Goal: Task Accomplishment & Management: Complete application form

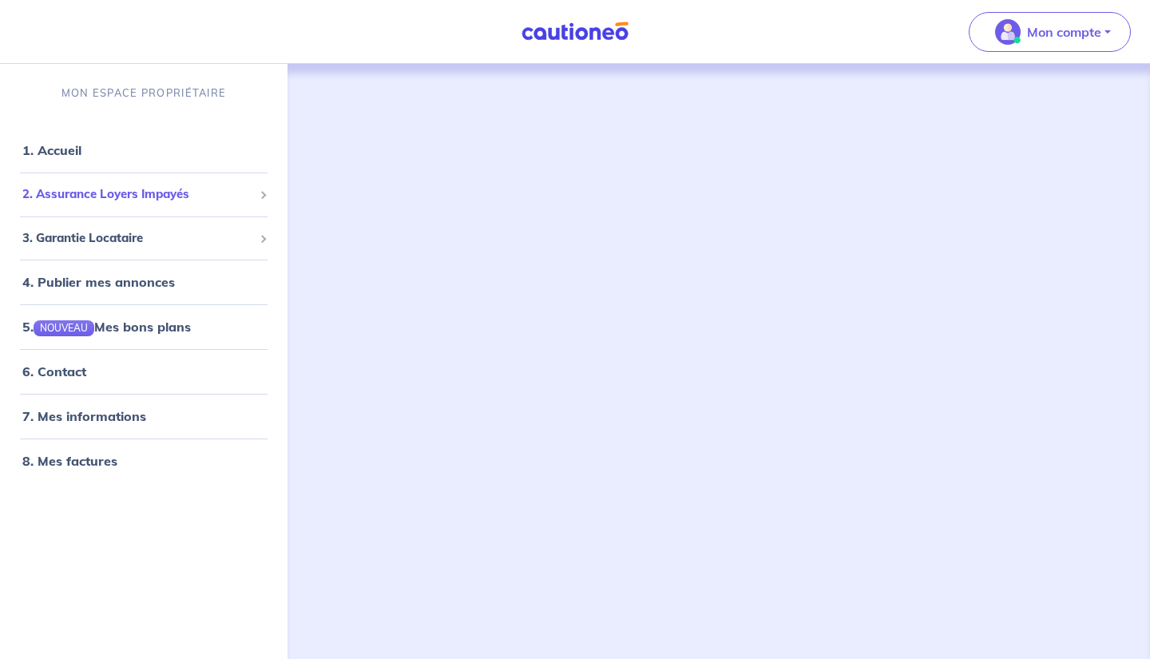
click at [163, 198] on span "2. Assurance Loyers Impayés" at bounding box center [137, 194] width 231 height 18
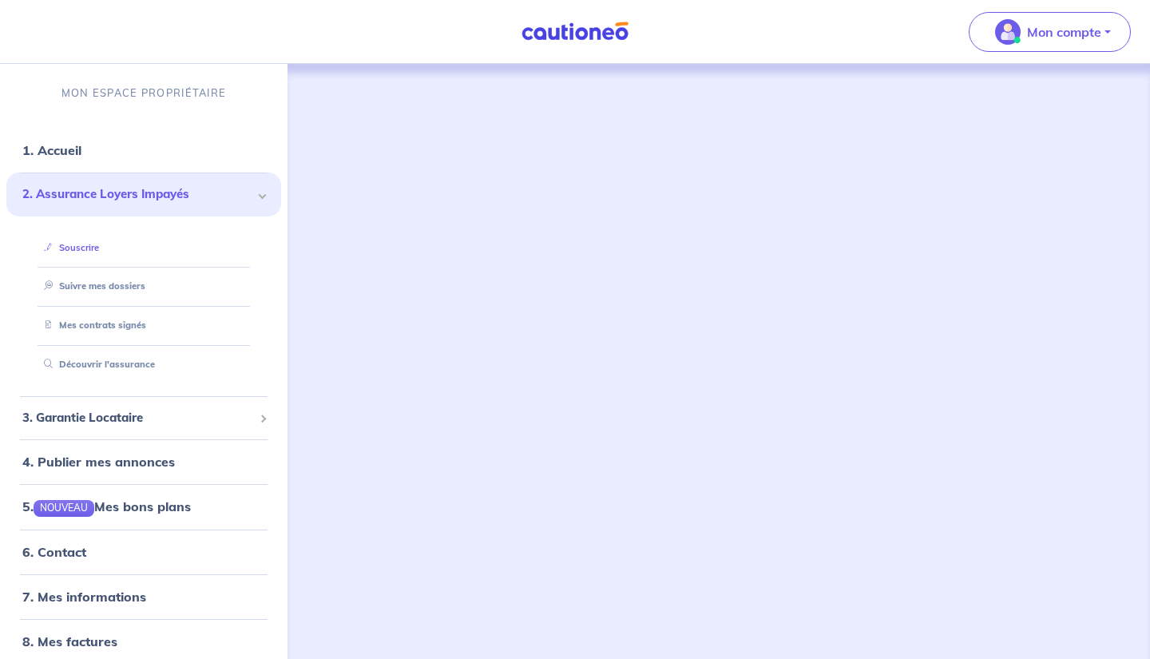
click at [97, 252] on link "Souscrire" at bounding box center [69, 246] width 62 height 11
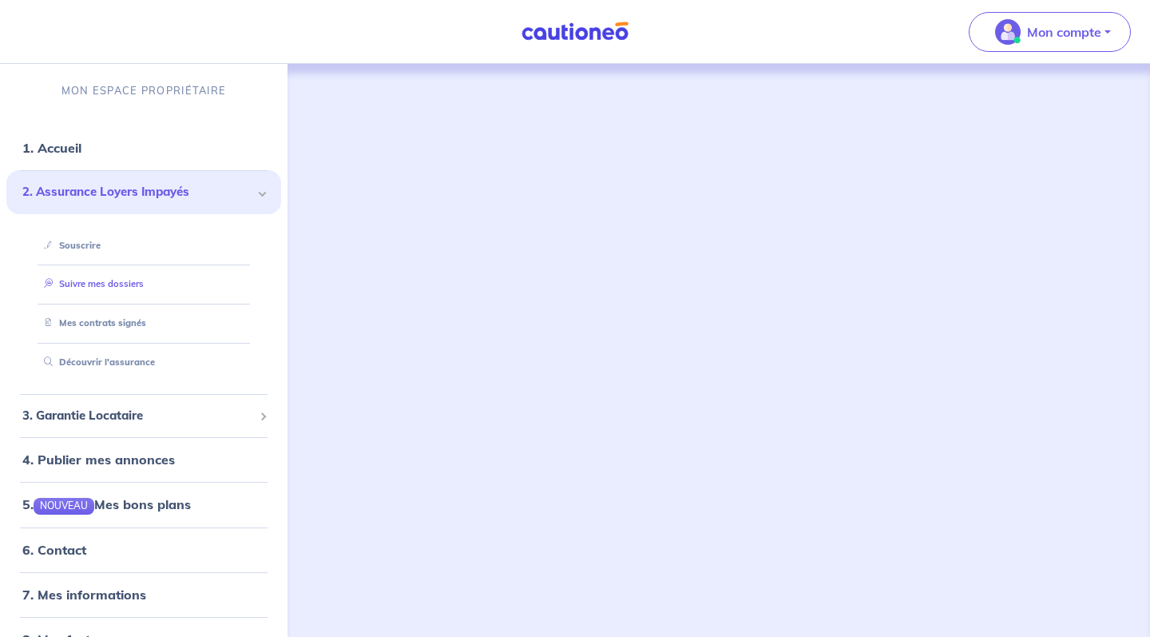
click at [141, 280] on link "Suivre mes dossiers" at bounding box center [91, 283] width 106 height 11
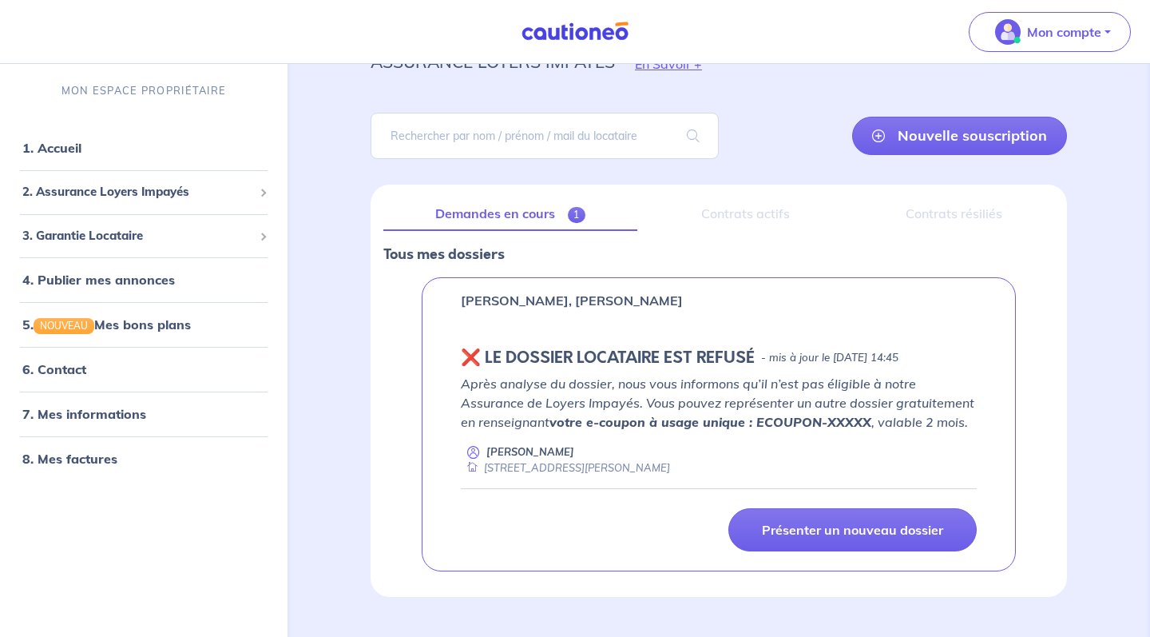
scroll to position [85, 0]
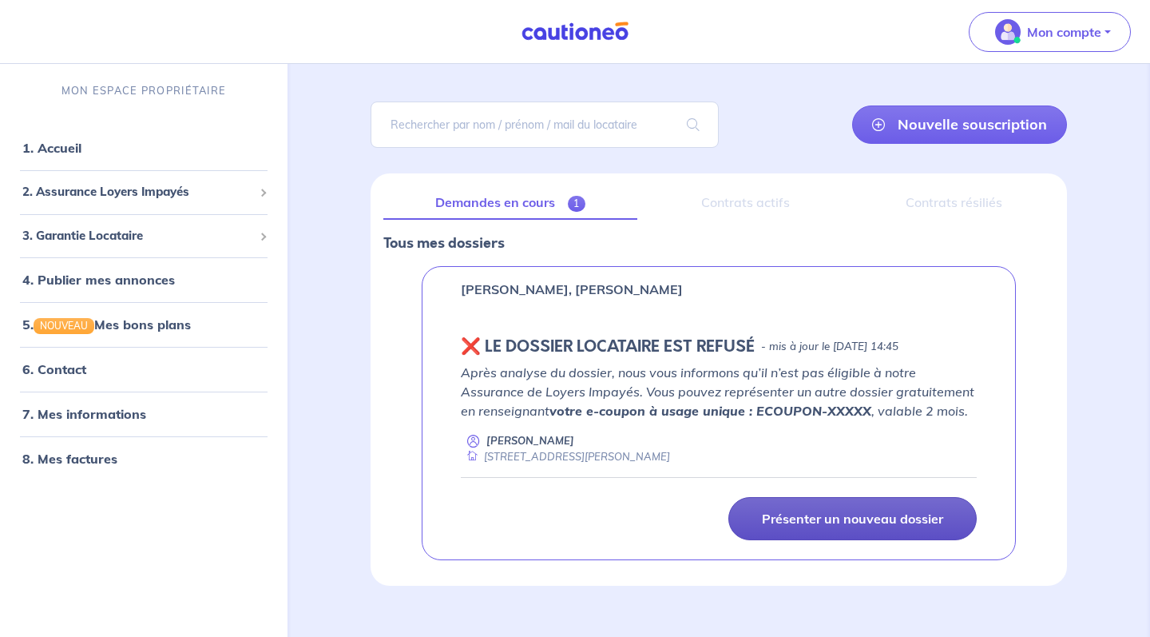
click at [826, 522] on p "Présenter un nouveau dossier" at bounding box center [852, 518] width 181 height 16
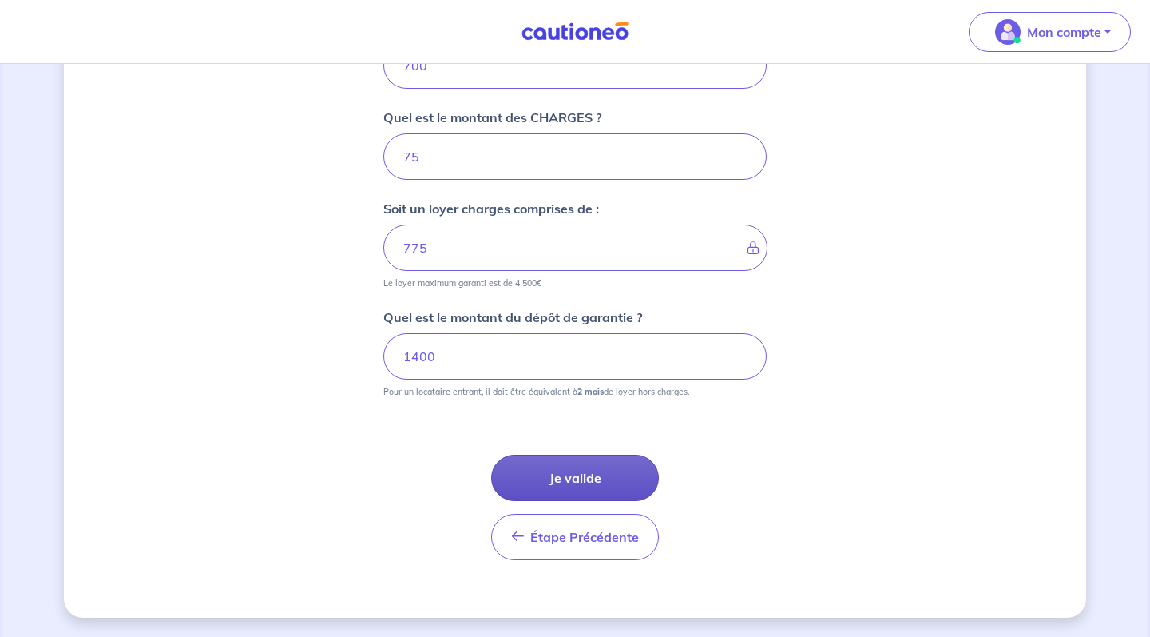
scroll to position [704, 0]
click at [558, 481] on button "Je valide" at bounding box center [575, 478] width 168 height 46
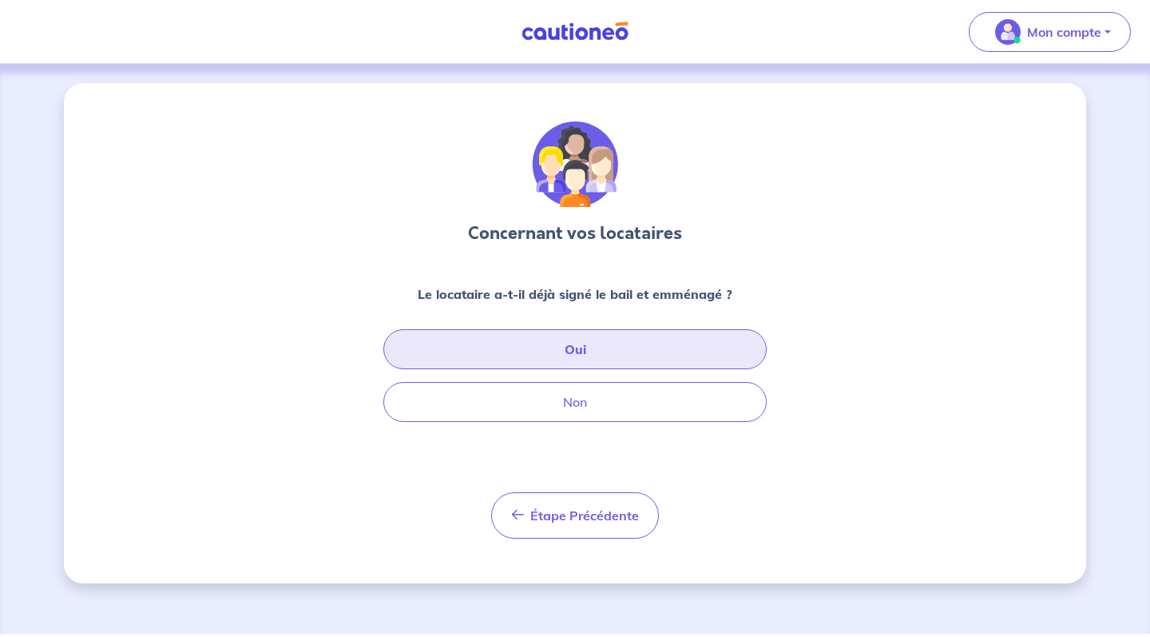
click at [655, 347] on button "Oui" at bounding box center [574, 349] width 383 height 40
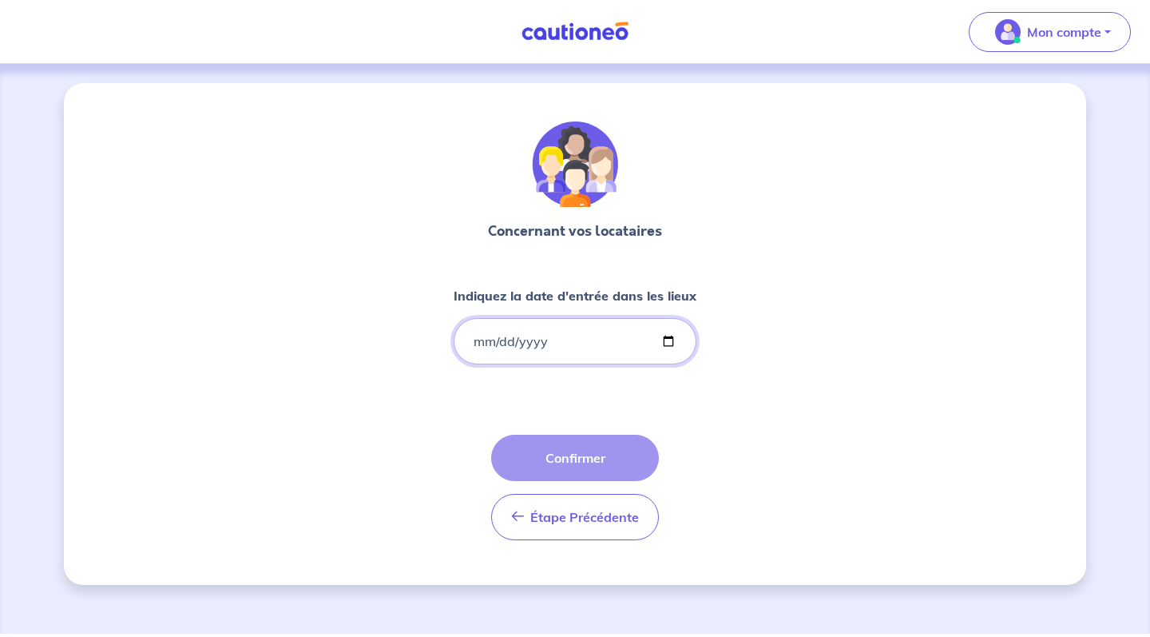
click at [617, 343] on input "Indiquez la date d'entrée dans les lieux" at bounding box center [575, 341] width 243 height 46
click at [556, 332] on input "Indiquez la date d'entrée dans les lieux" at bounding box center [575, 341] width 243 height 46
type input "[DATE]"
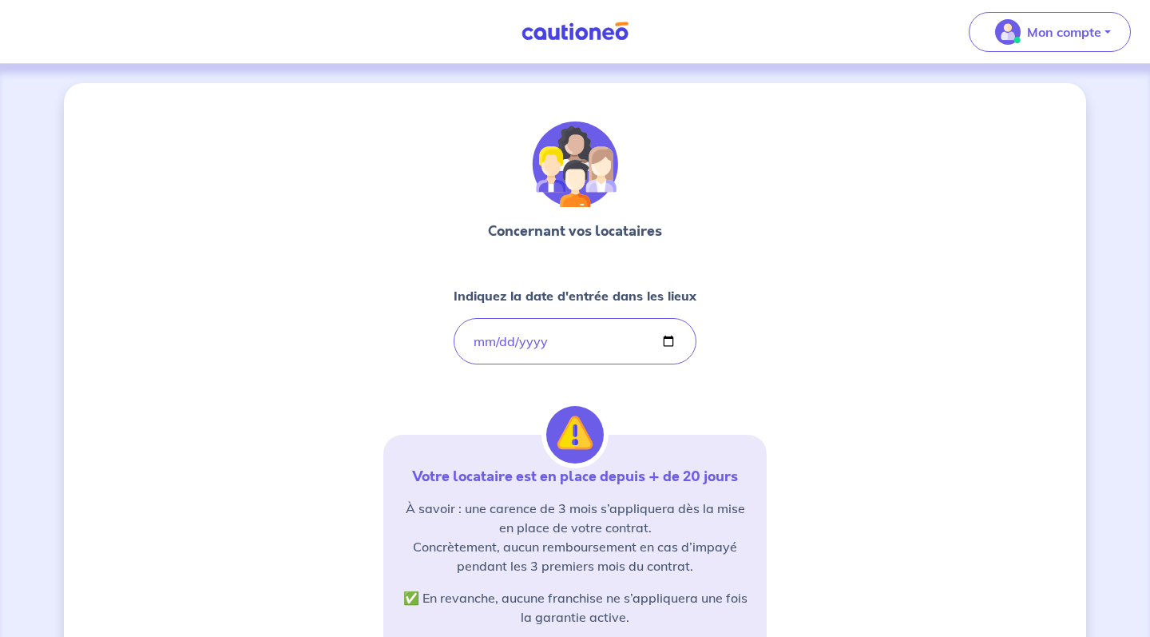
click at [743, 398] on div "Concernant vos locataires Indiquez la date d'entrée dans les lieux [DATE] Votre…" at bounding box center [574, 483] width 383 height 725
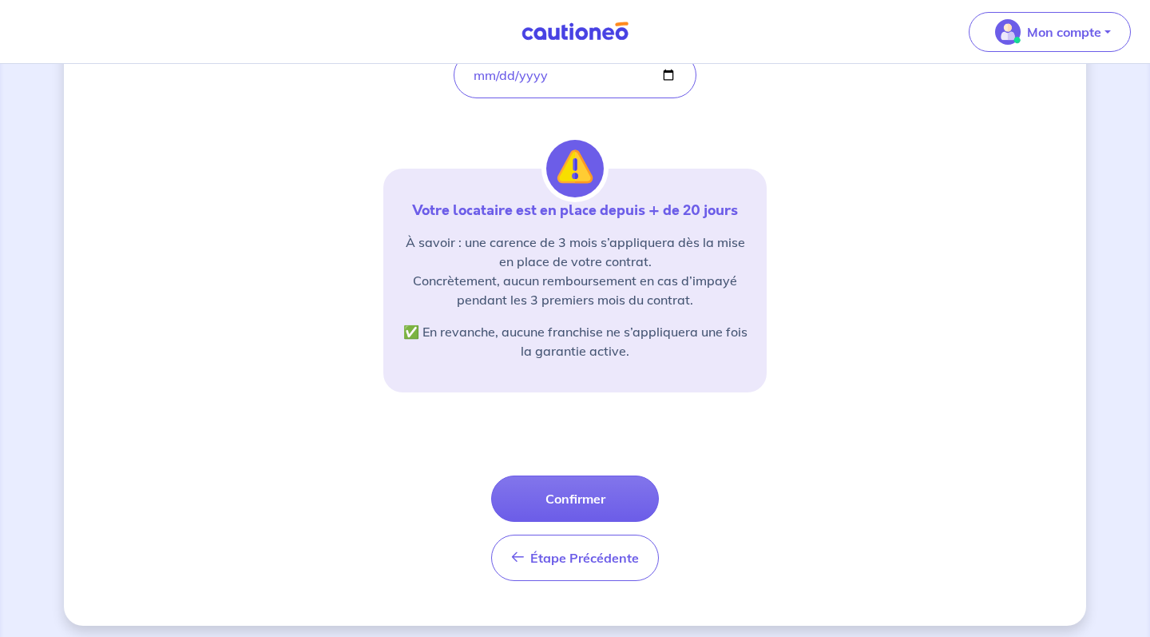
scroll to position [271, 0]
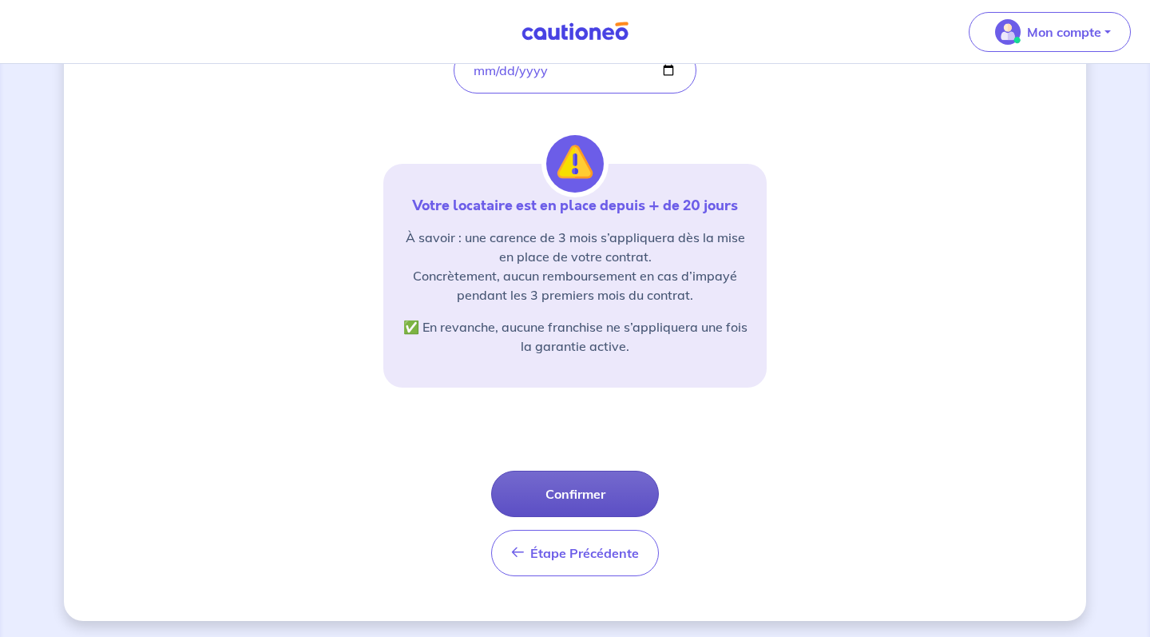
click at [609, 490] on button "Confirmer" at bounding box center [575, 493] width 168 height 46
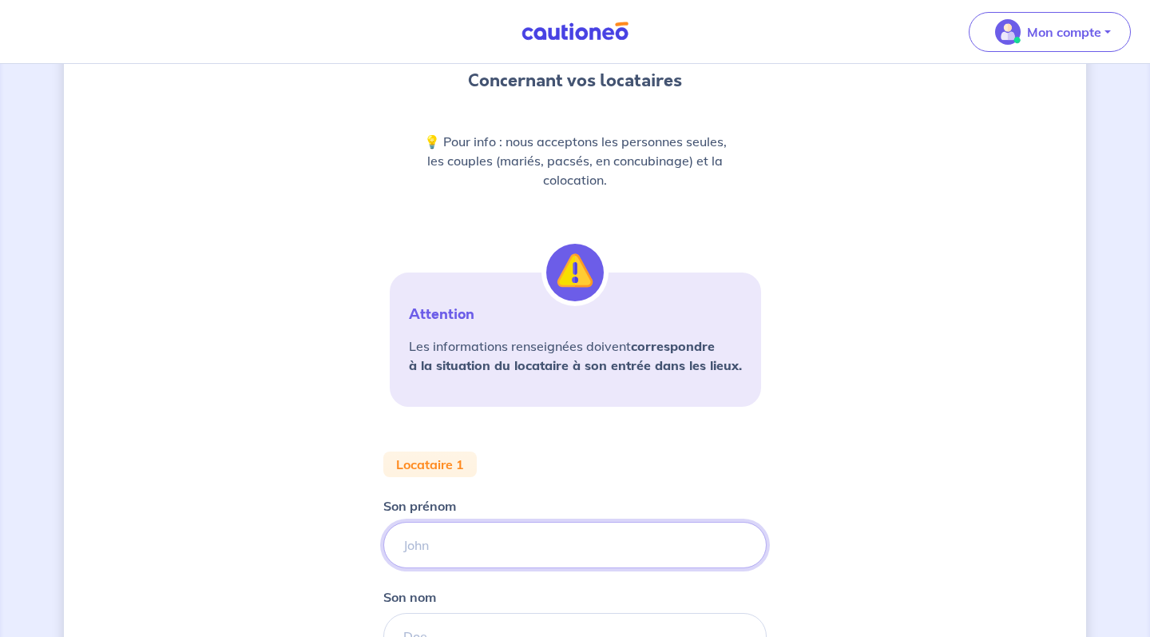
click at [620, 526] on input "Son prénom" at bounding box center [574, 545] width 383 height 46
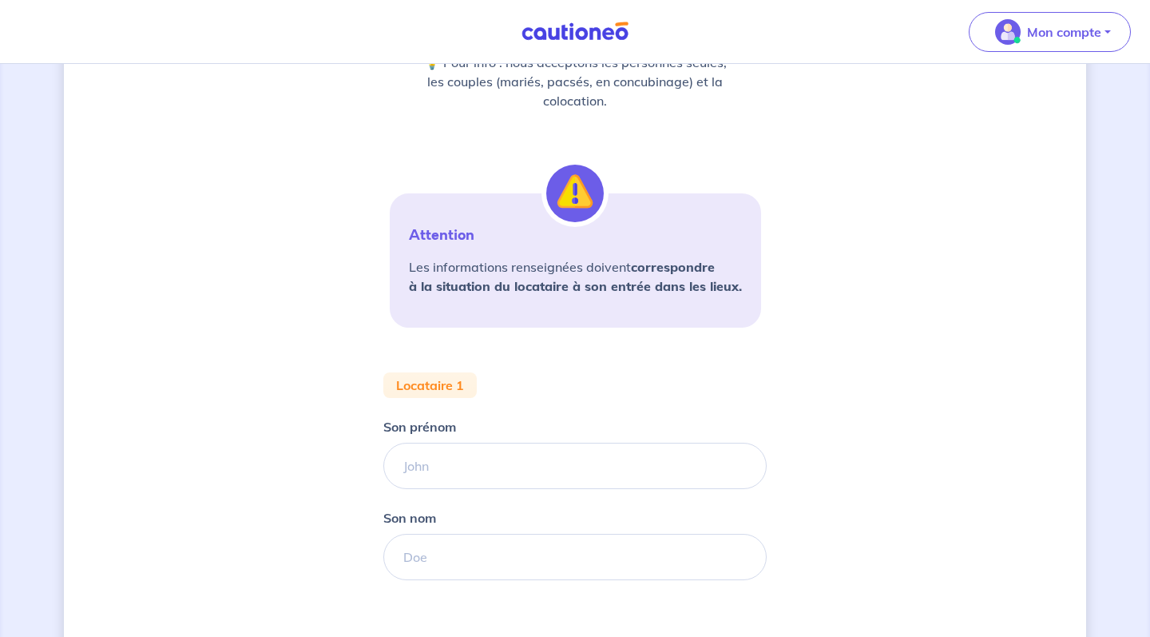
scroll to position [236, 0]
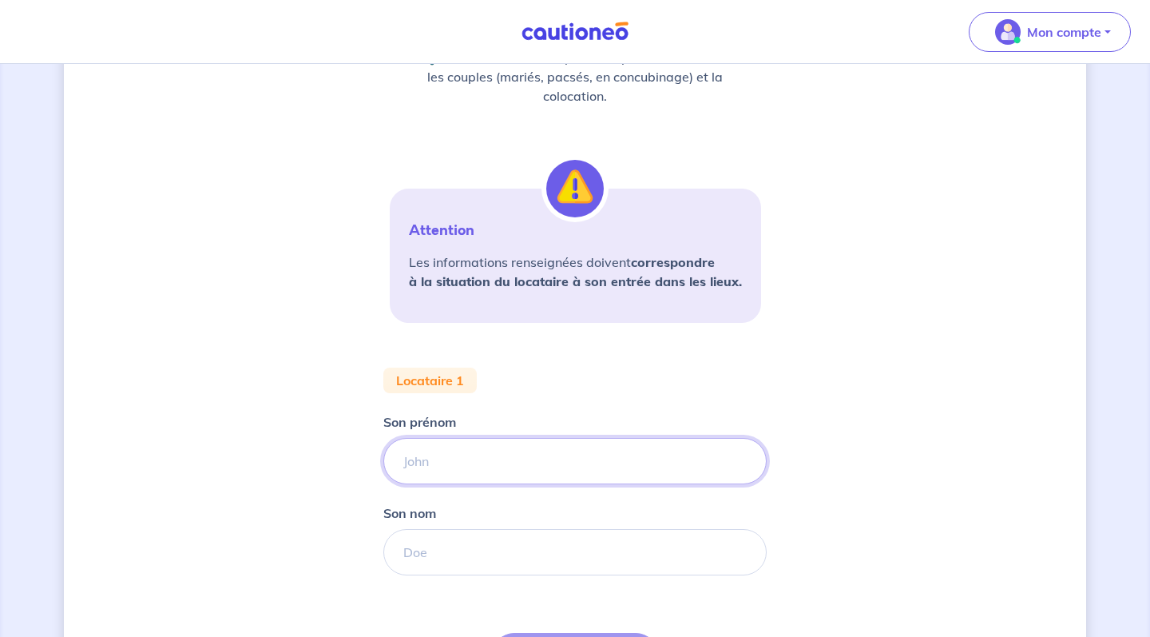
click at [713, 471] on input "Son prénom" at bounding box center [574, 461] width 383 height 46
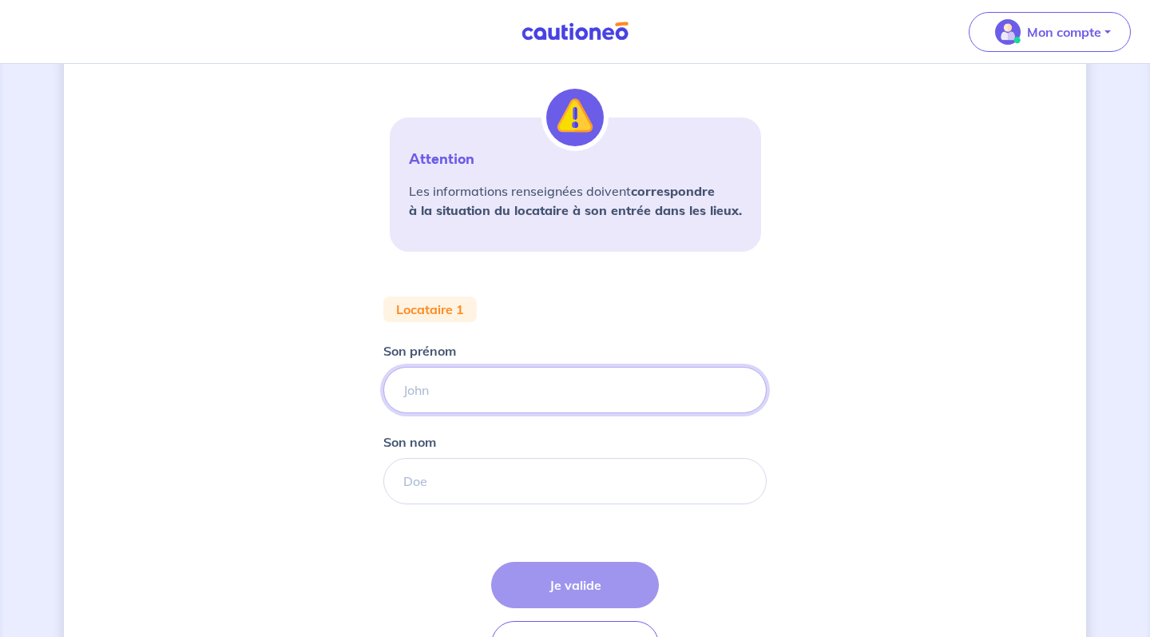
scroll to position [310, 0]
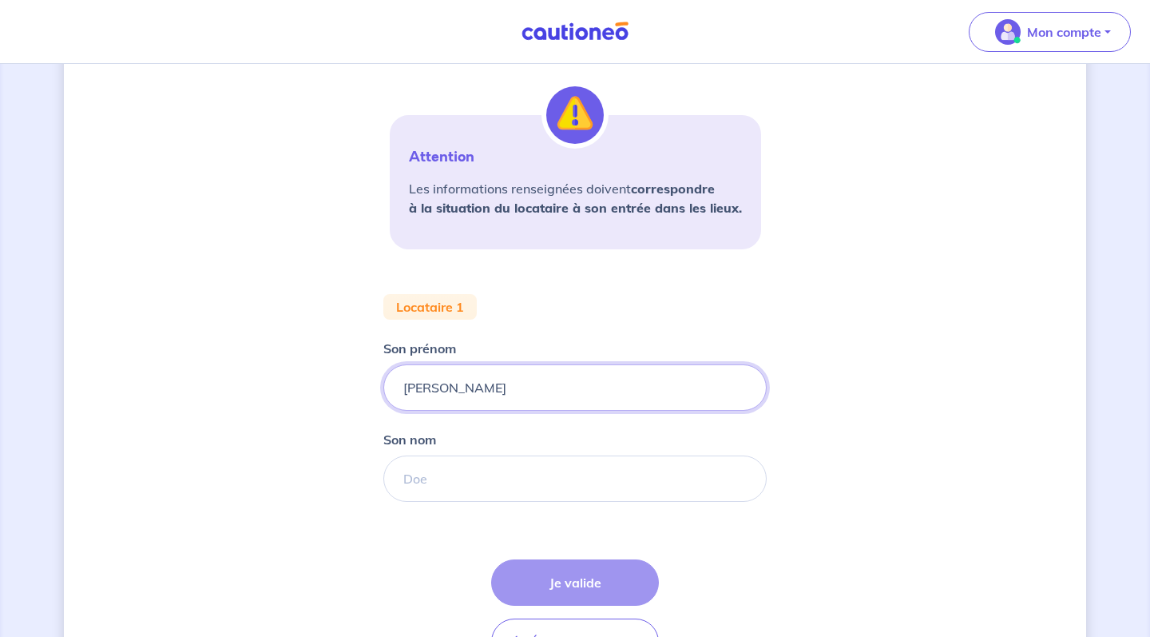
type input "[PERSON_NAME]"
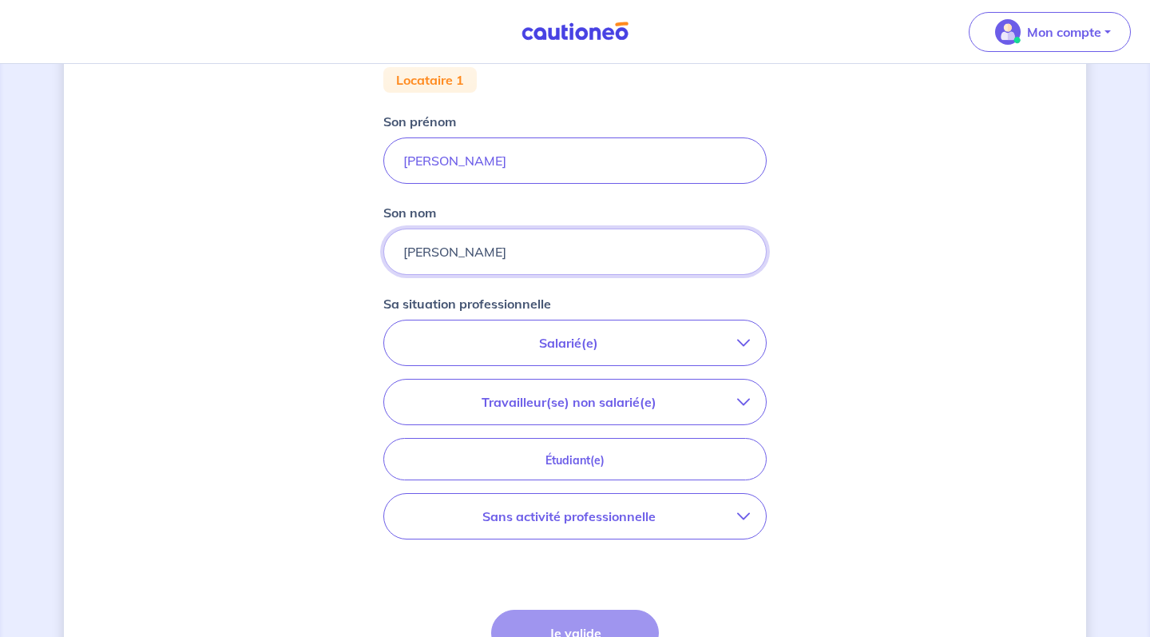
scroll to position [541, 0]
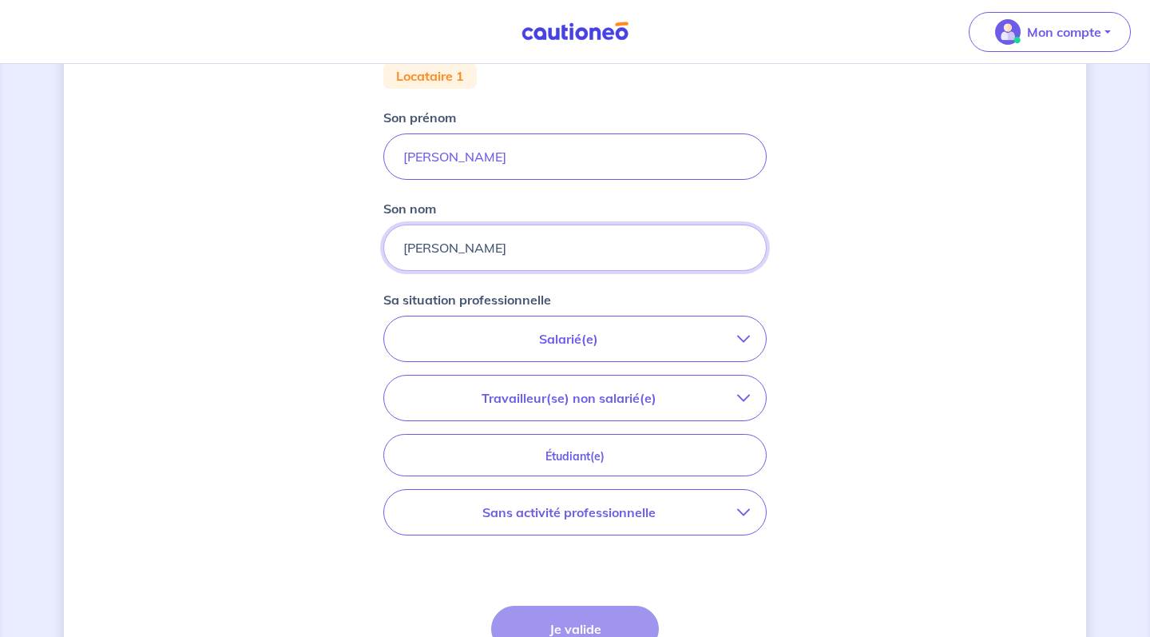
type input "[PERSON_NAME]"
click at [626, 339] on p "Salarié(e)" at bounding box center [568, 338] width 337 height 19
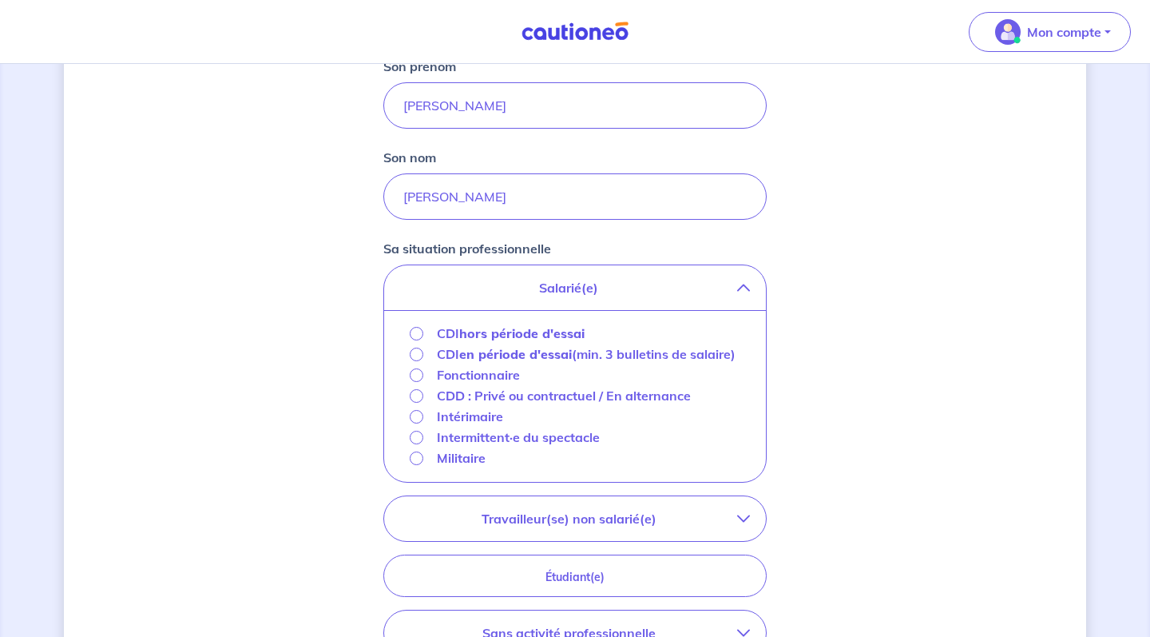
scroll to position [601, 0]
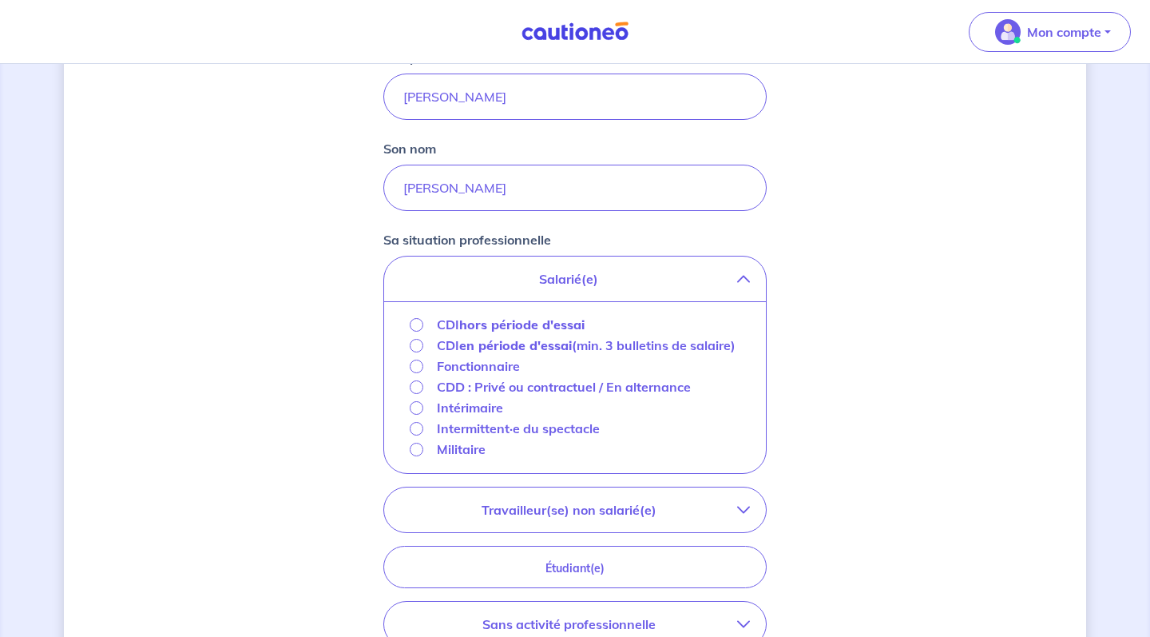
click at [554, 327] on strong "hors période d'essai" at bounding box center [521, 324] width 125 height 16
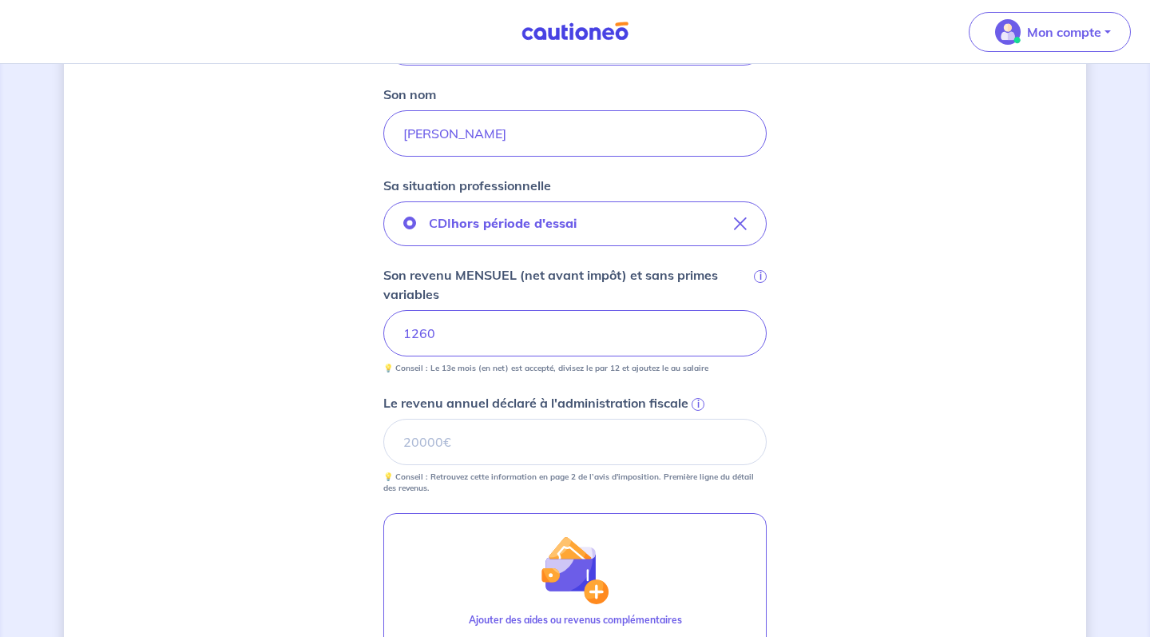
scroll to position [664, 0]
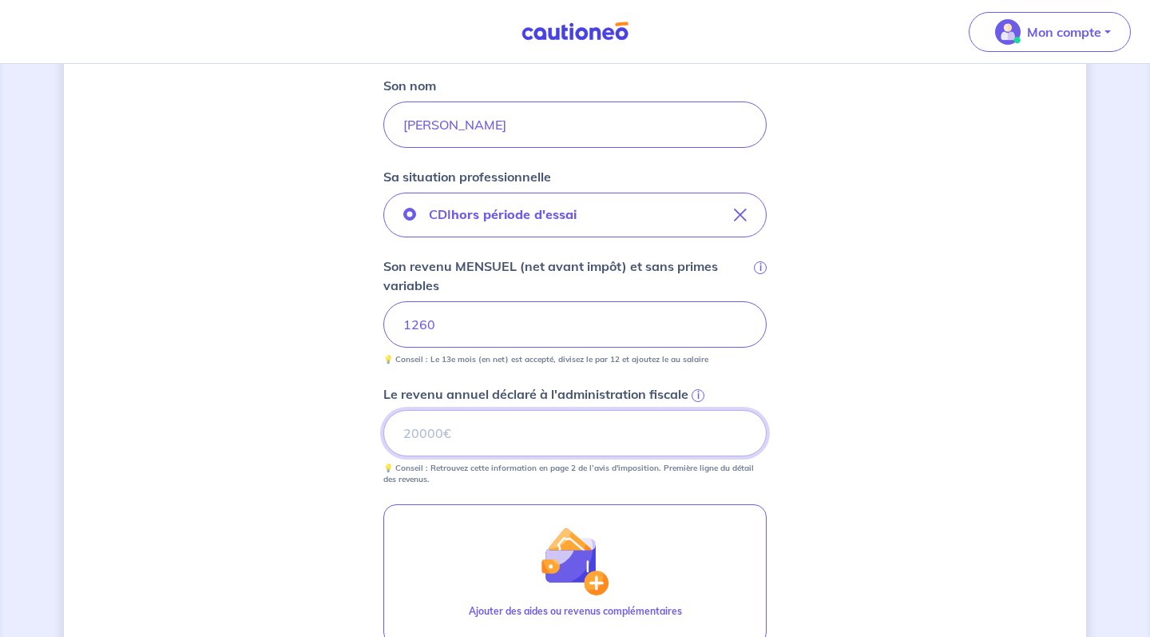
click at [489, 427] on input "Le revenu annuel déclaré à l'administration fiscale i" at bounding box center [574, 433] width 383 height 46
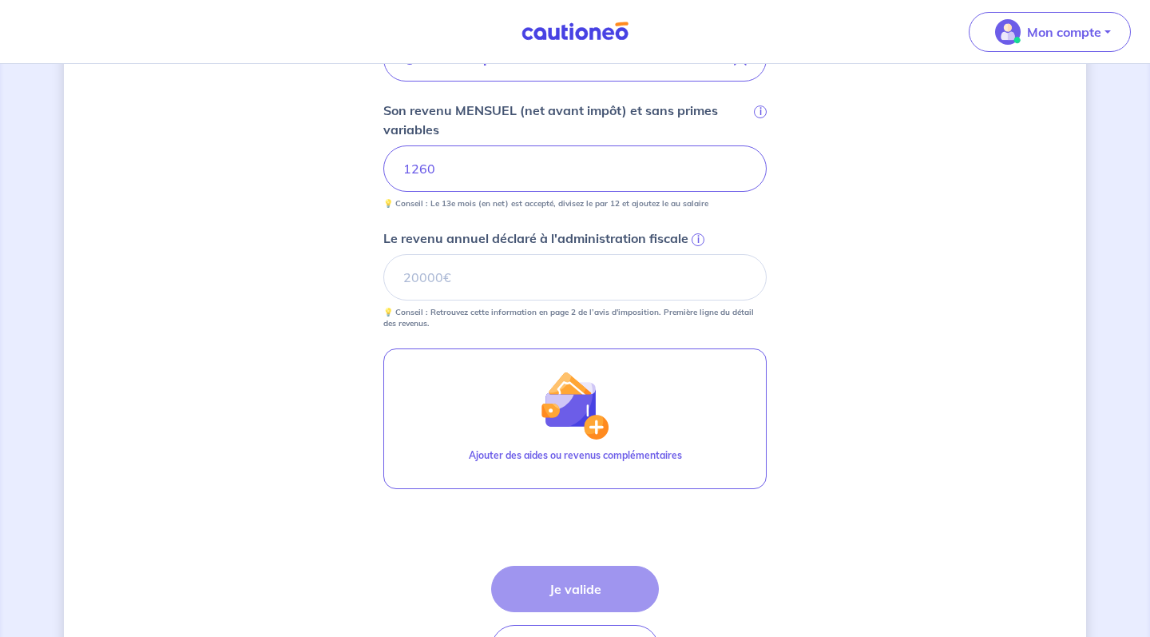
scroll to position [820, 0]
click at [555, 284] on input "Le revenu annuel déclaré à l'administration fiscale i" at bounding box center [574, 276] width 383 height 46
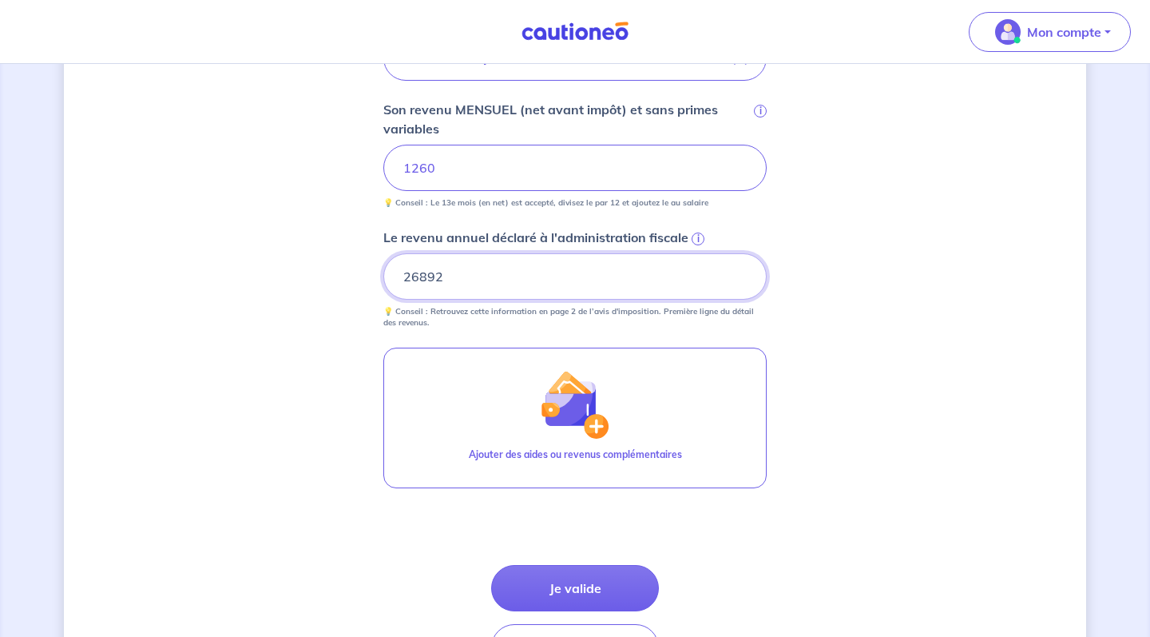
type input "26892"
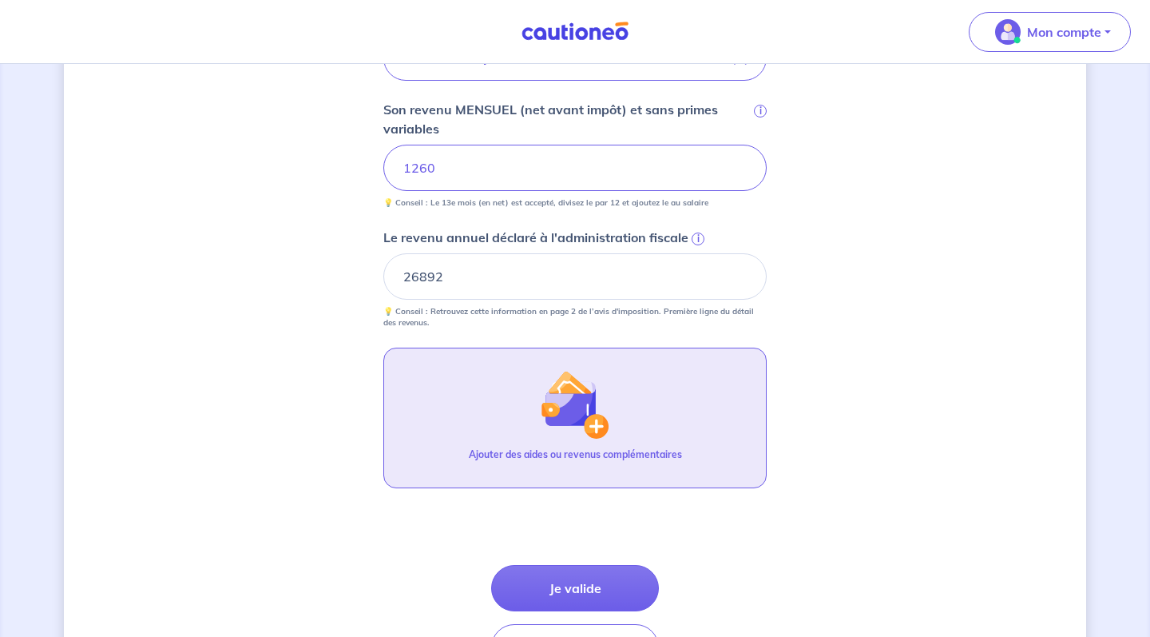
click at [630, 382] on button "Ajouter des aides ou revenus complémentaires" at bounding box center [574, 417] width 383 height 141
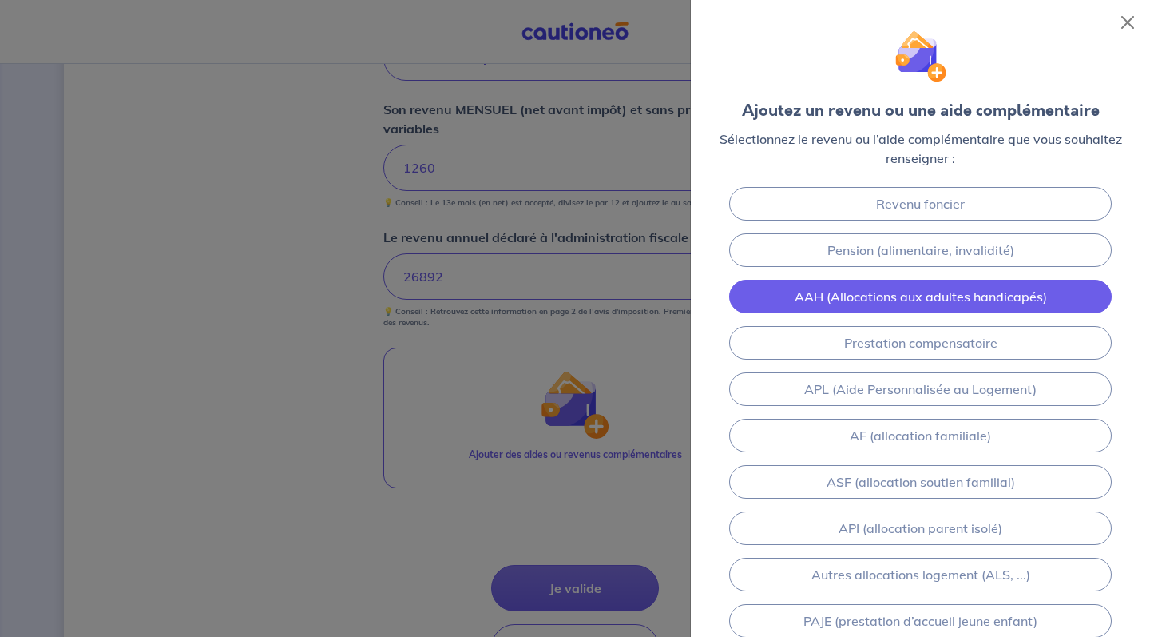
click at [776, 295] on link "AAH (Allocations aux adultes handicapés)" at bounding box center [920, 297] width 383 height 34
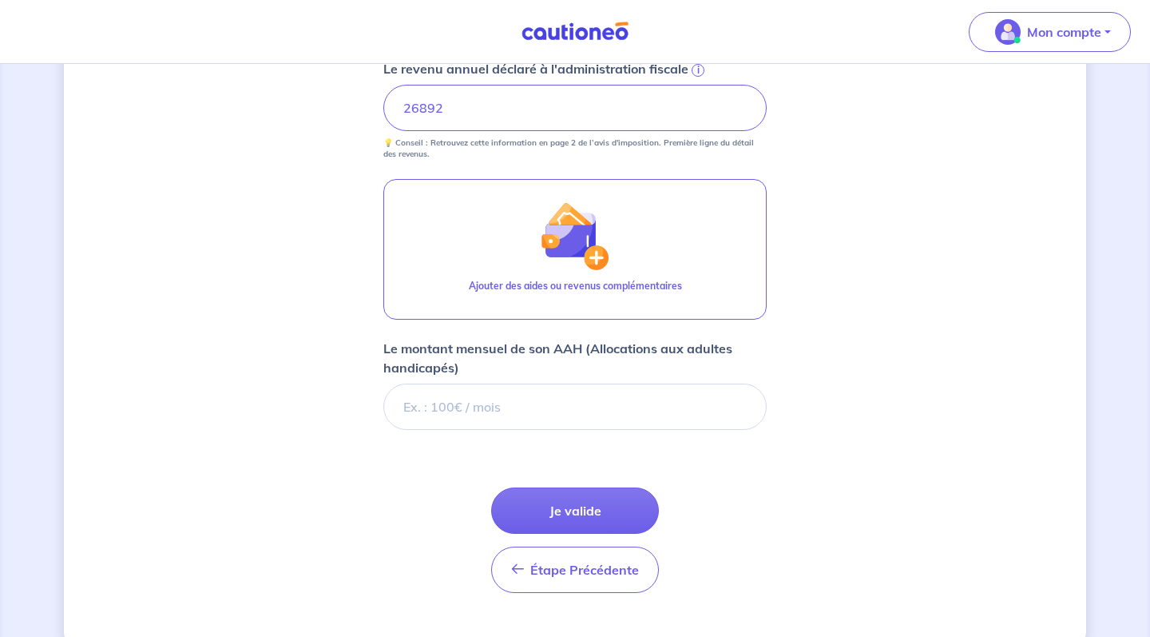
scroll to position [1022, 0]
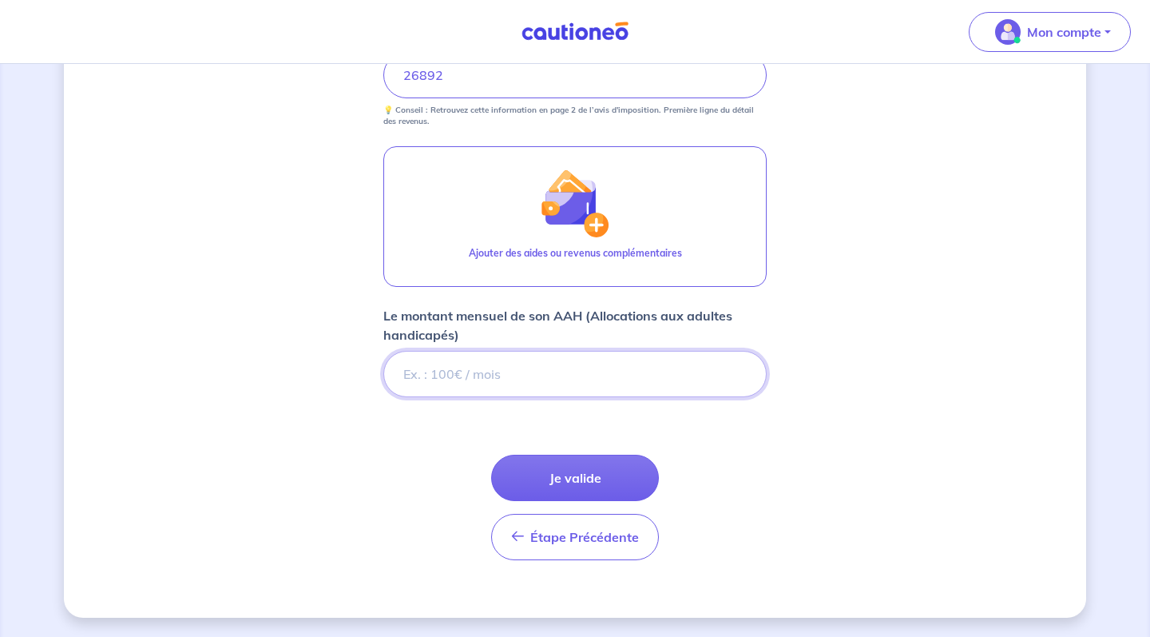
click at [598, 371] on input "Le montant mensuel de son AAH (Allocations aux adultes handicapés)" at bounding box center [574, 374] width 383 height 46
type input "436"
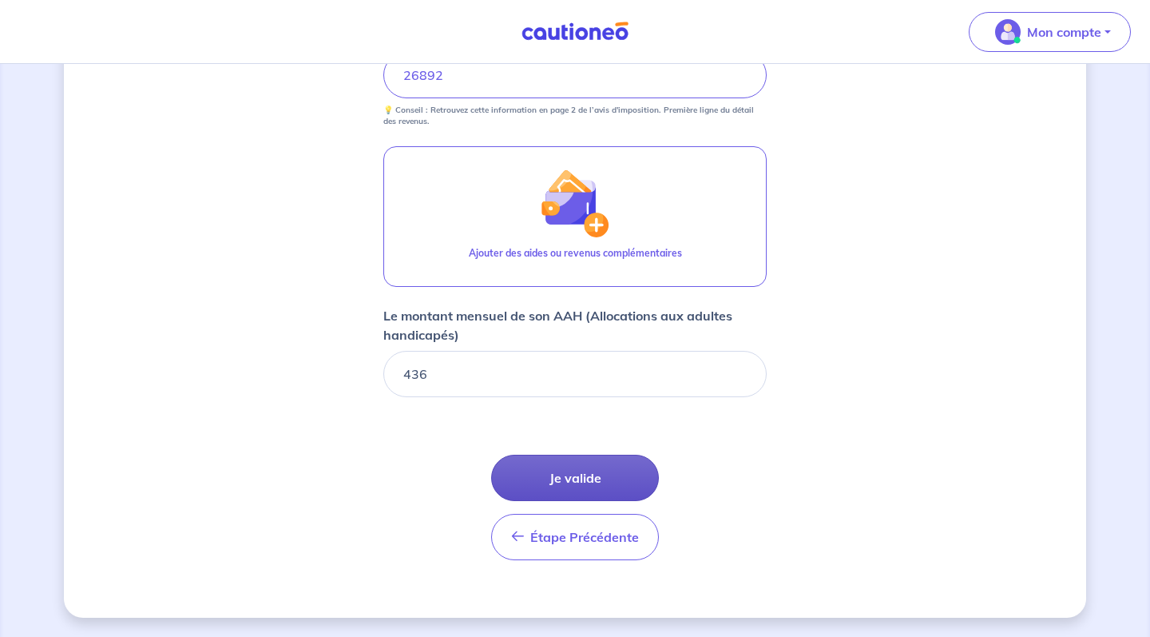
click at [556, 468] on button "Je valide" at bounding box center [575, 478] width 168 height 46
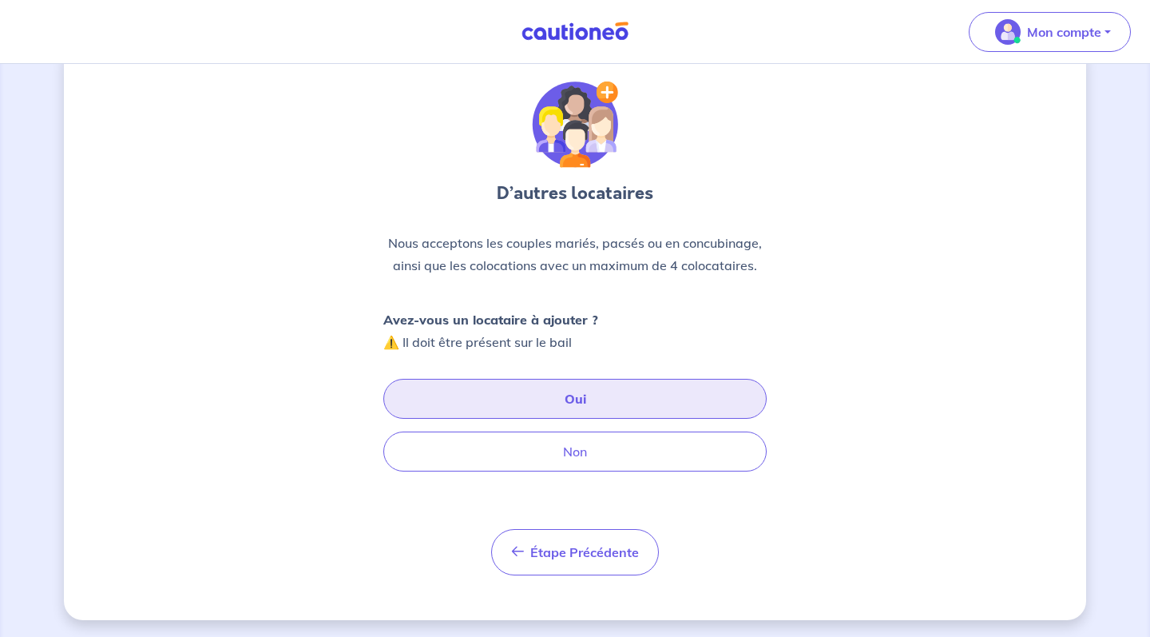
scroll to position [42, 0]
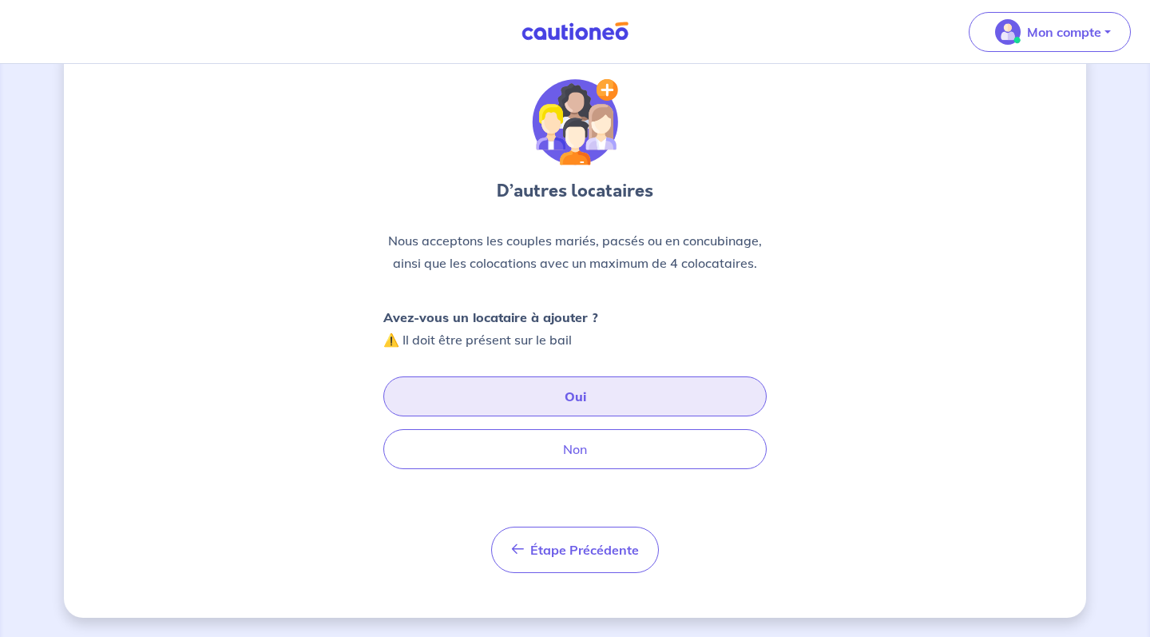
click at [705, 405] on button "Oui" at bounding box center [574, 396] width 383 height 40
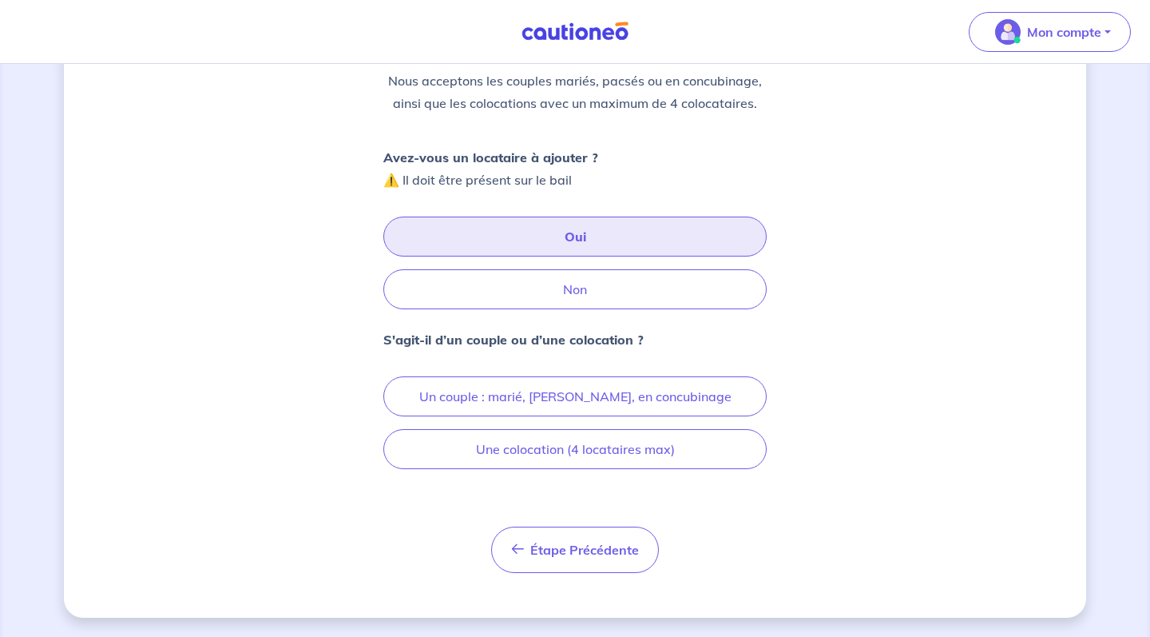
scroll to position [202, 0]
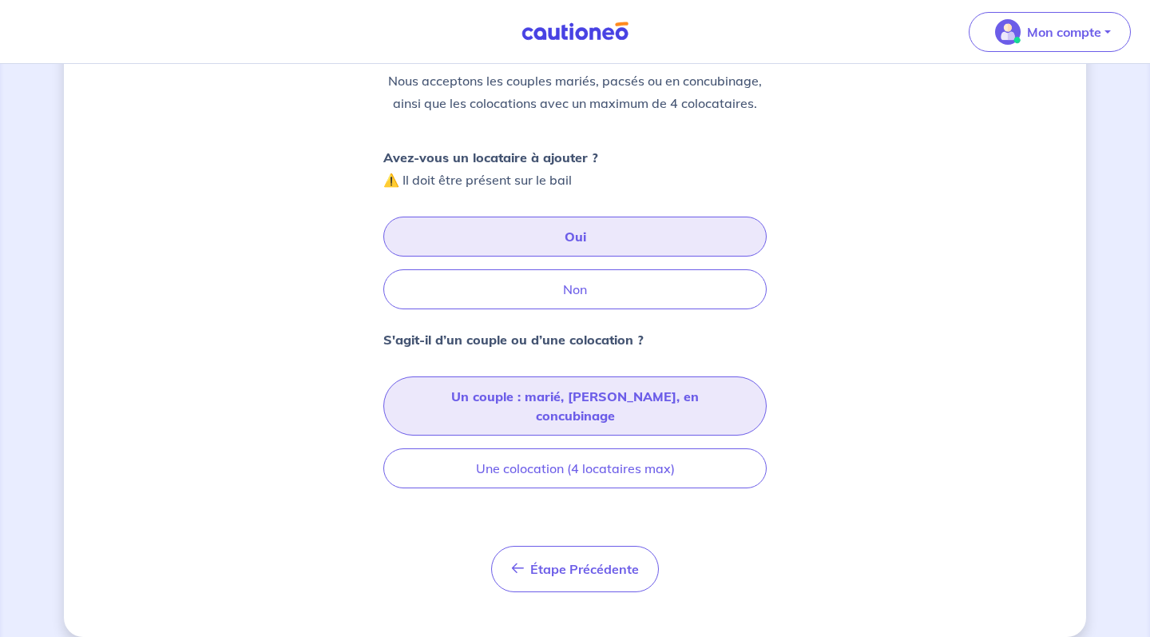
click at [713, 388] on button "Un couple : marié, [PERSON_NAME], en concubinage" at bounding box center [574, 405] width 383 height 59
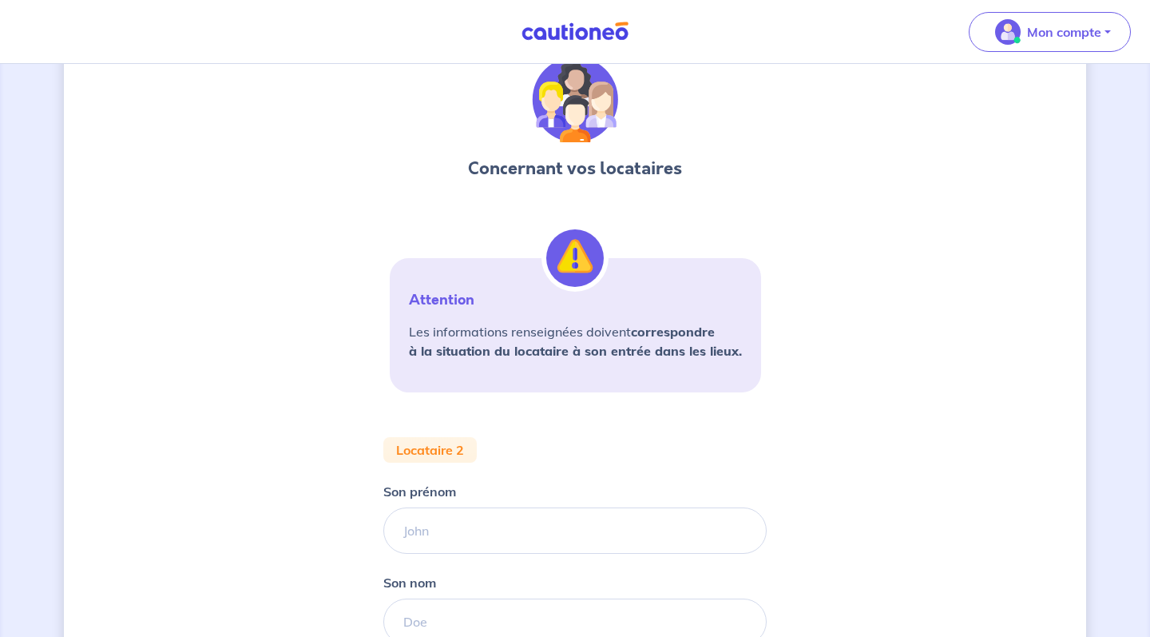
scroll to position [77, 0]
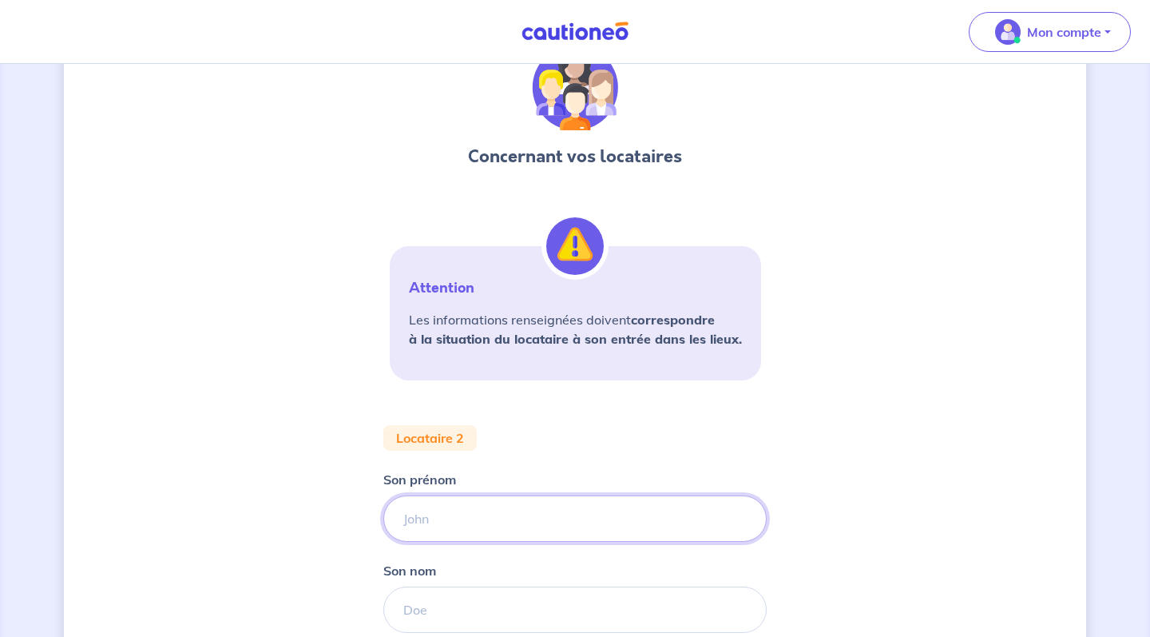
click at [597, 510] on input "Son prénom" at bounding box center [574, 518] width 383 height 46
type input "[PERSON_NAME]"
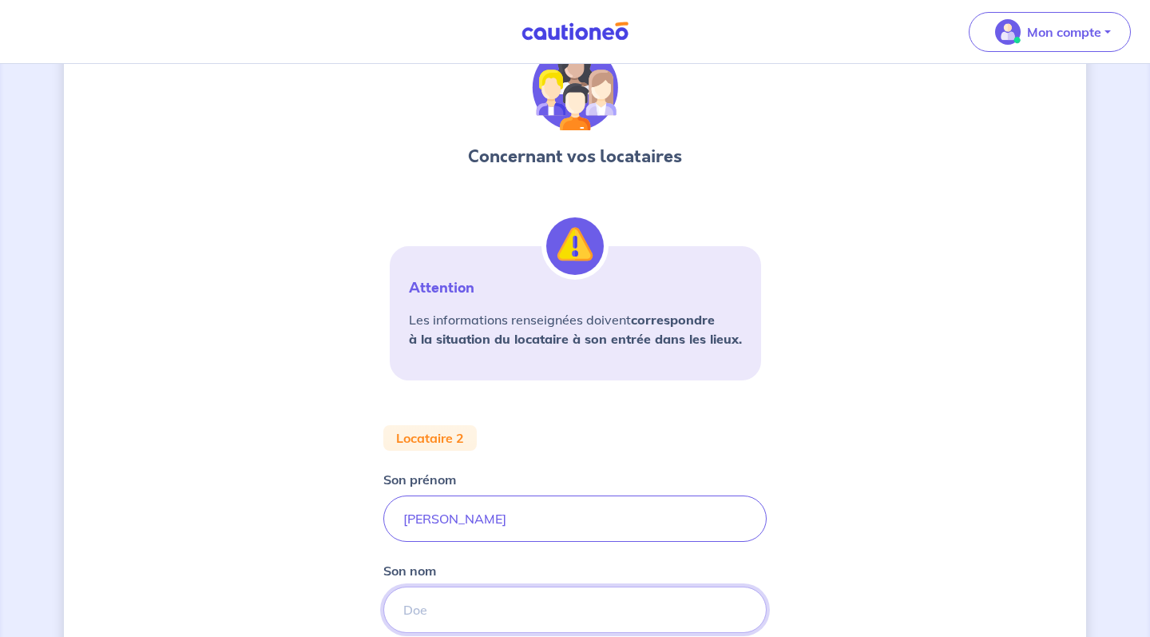
click at [514, 601] on input "Son nom" at bounding box center [574, 609] width 383 height 46
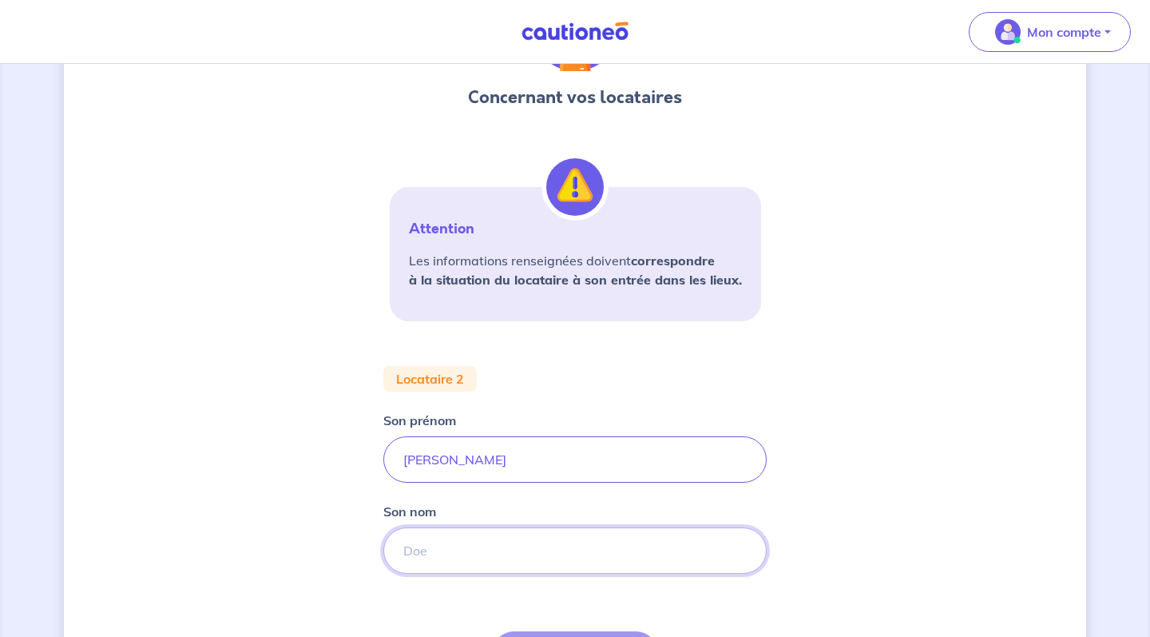
click at [530, 554] on input "Son nom" at bounding box center [574, 550] width 383 height 46
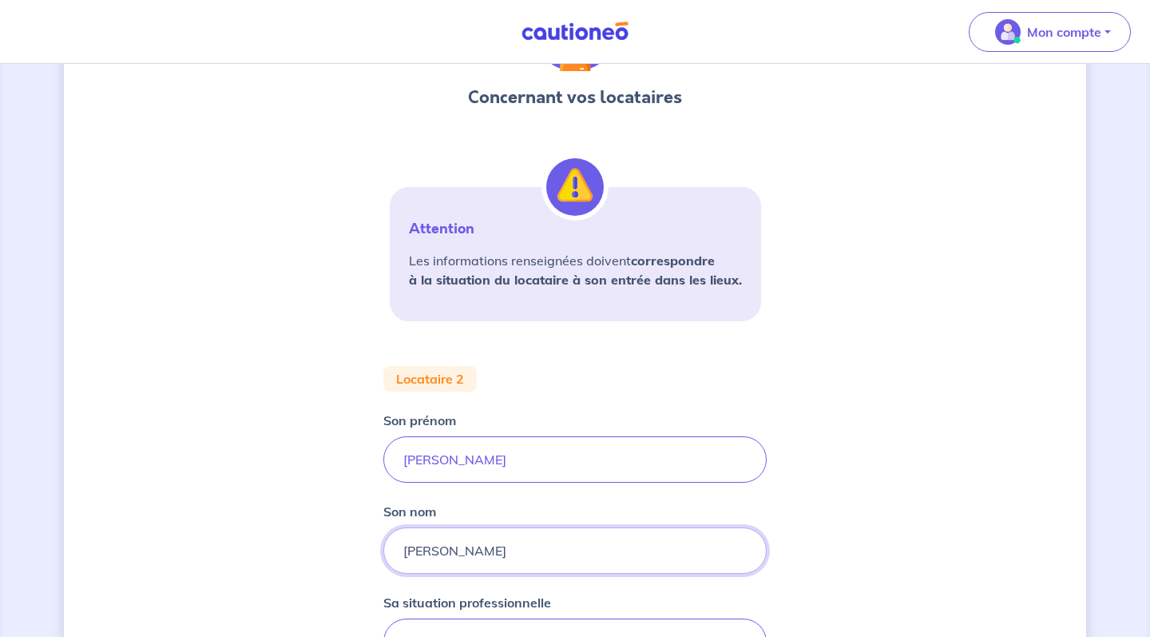
type input "[PERSON_NAME]"
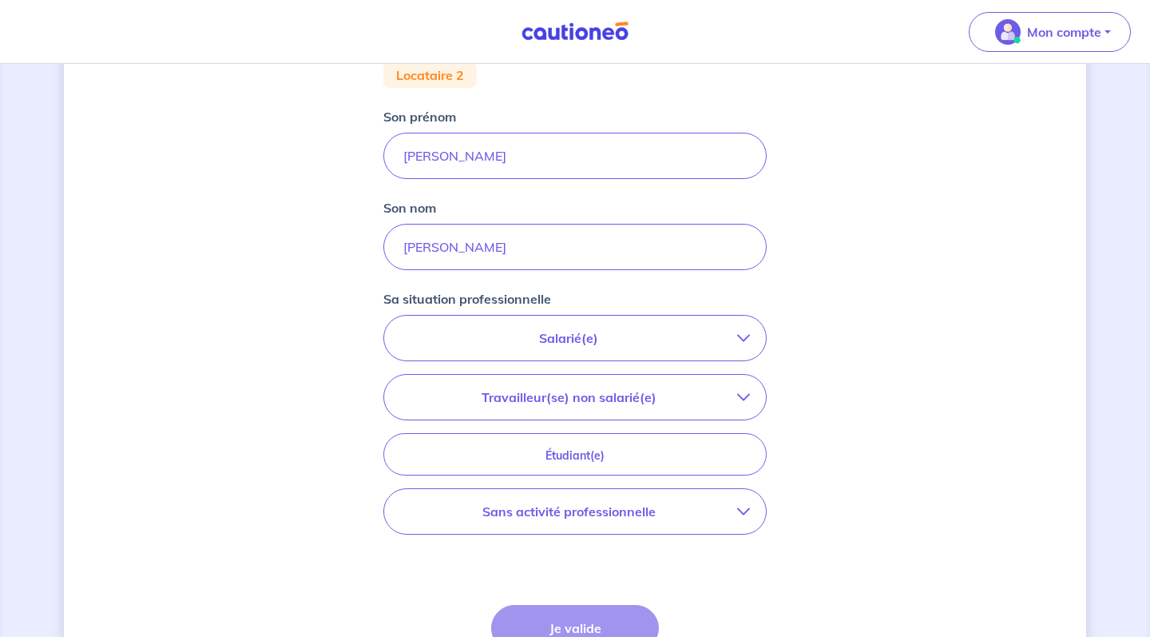
scroll to position [447, 0]
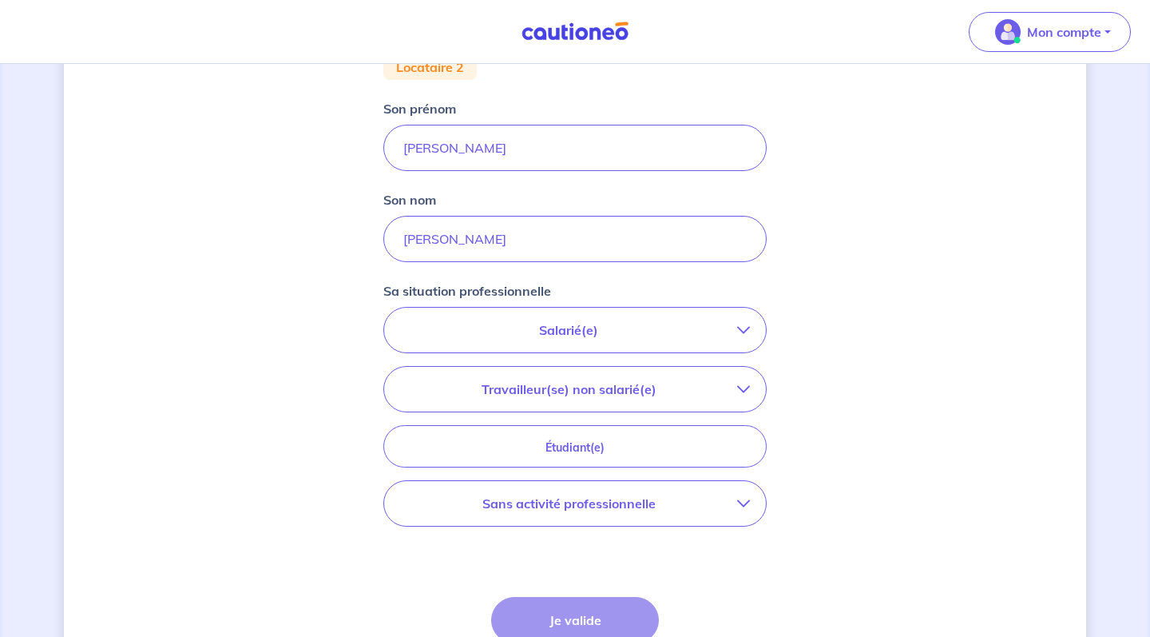
click at [576, 343] on button "Salarié(e)" at bounding box center [575, 330] width 382 height 45
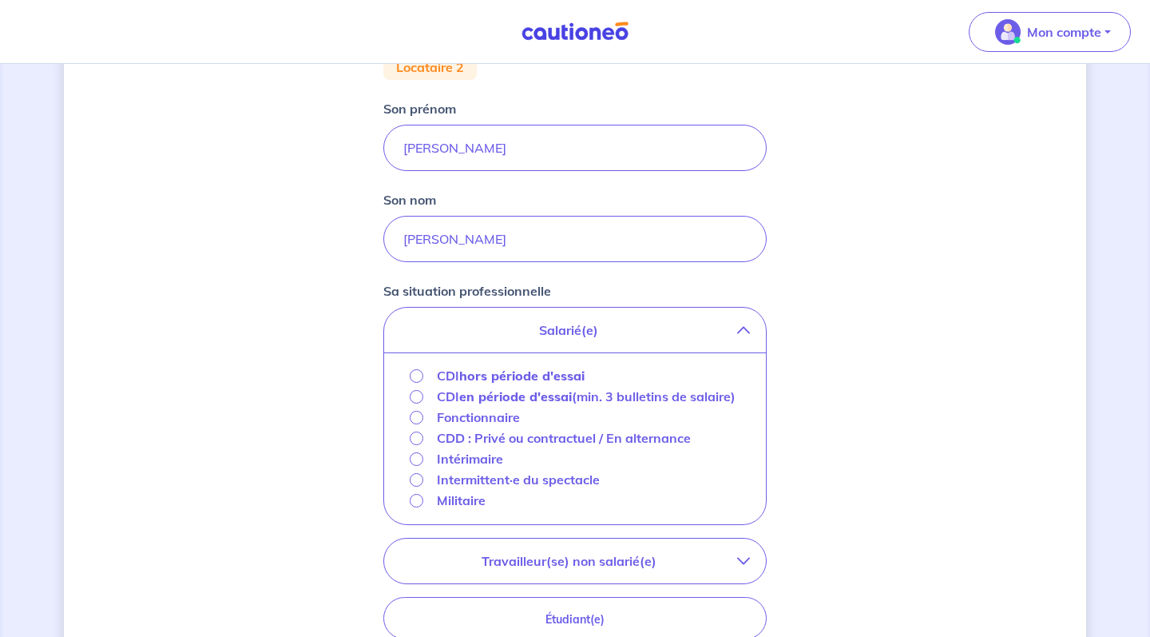
click at [530, 369] on strong "hors période d'essai" at bounding box center [521, 375] width 125 height 16
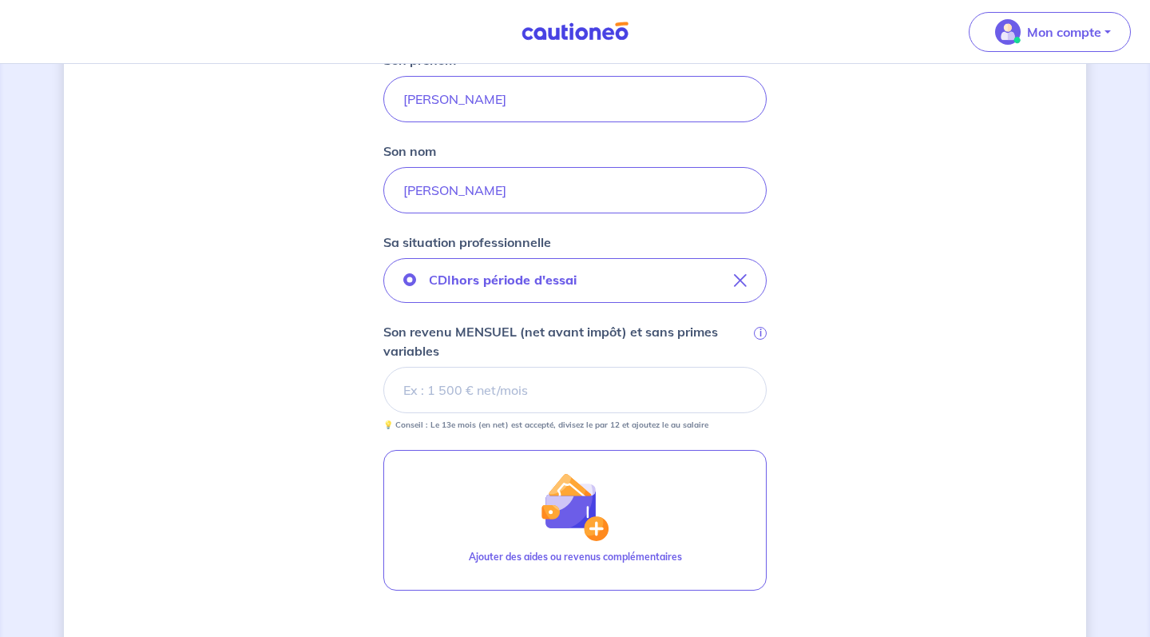
scroll to position [508, 0]
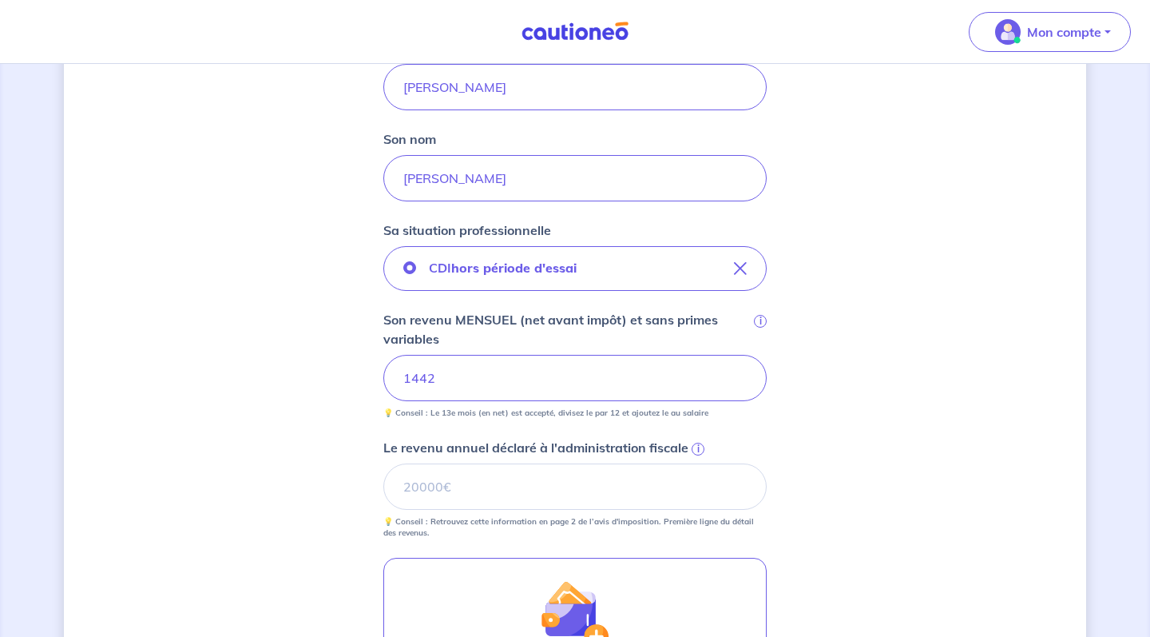
click at [769, 416] on div "Concernant vos locataires Attention Les informations renseignées doivent corres…" at bounding box center [575, 256] width 1022 height 1363
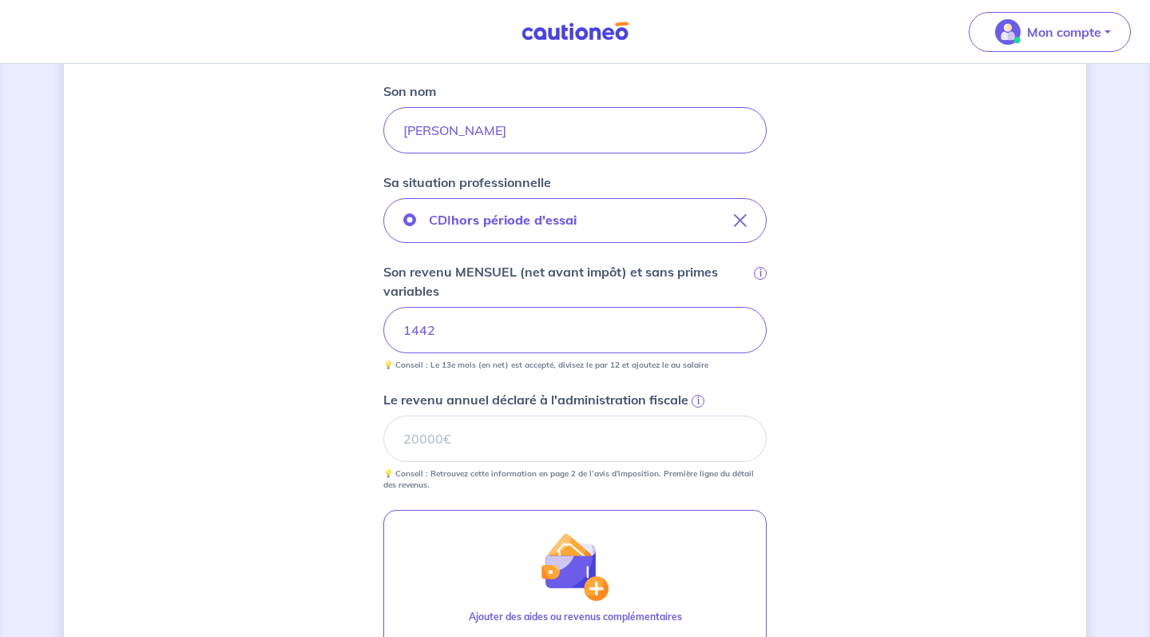
scroll to position [560, 0]
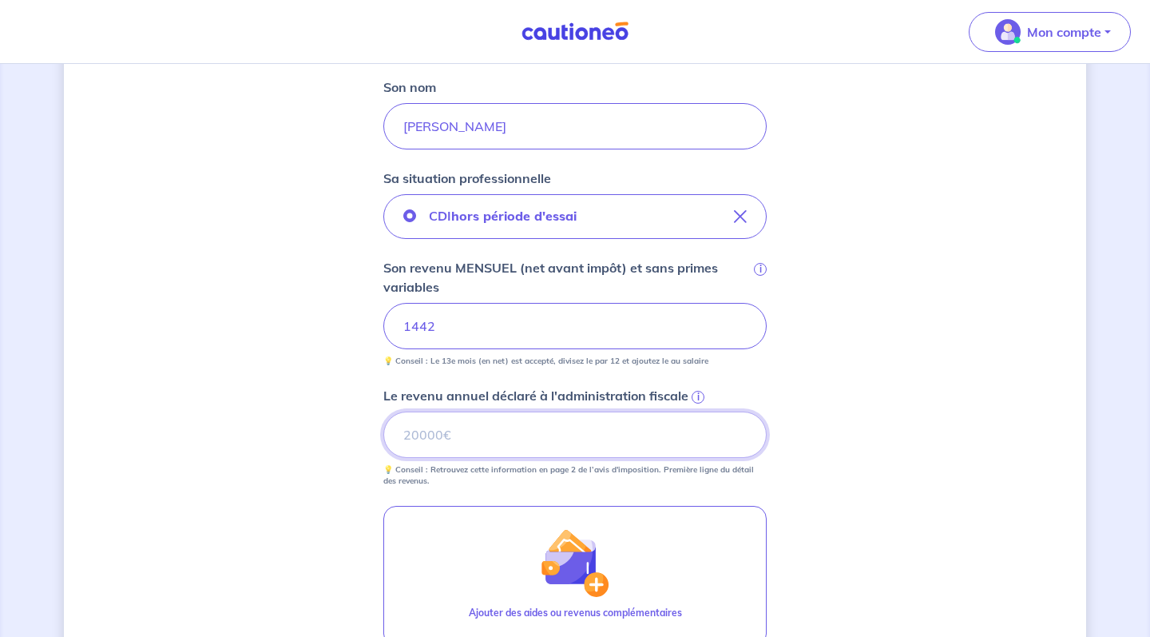
click at [627, 439] on input "Le revenu annuel déclaré à l'administration fiscale i" at bounding box center [574, 434] width 383 height 46
type input "25339"
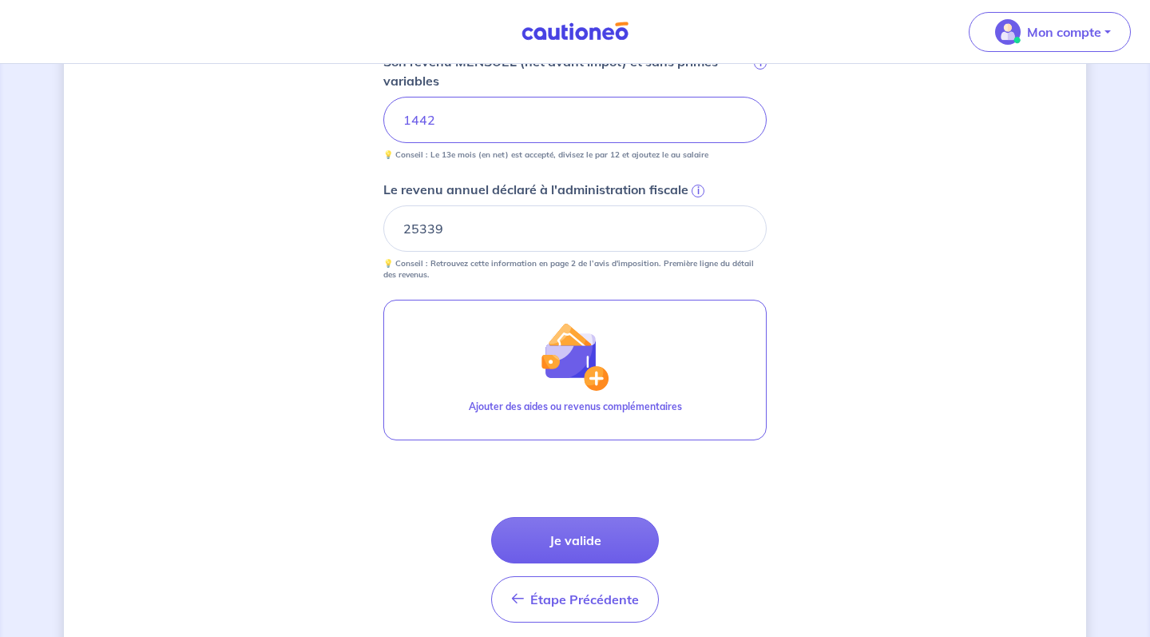
scroll to position [792, 0]
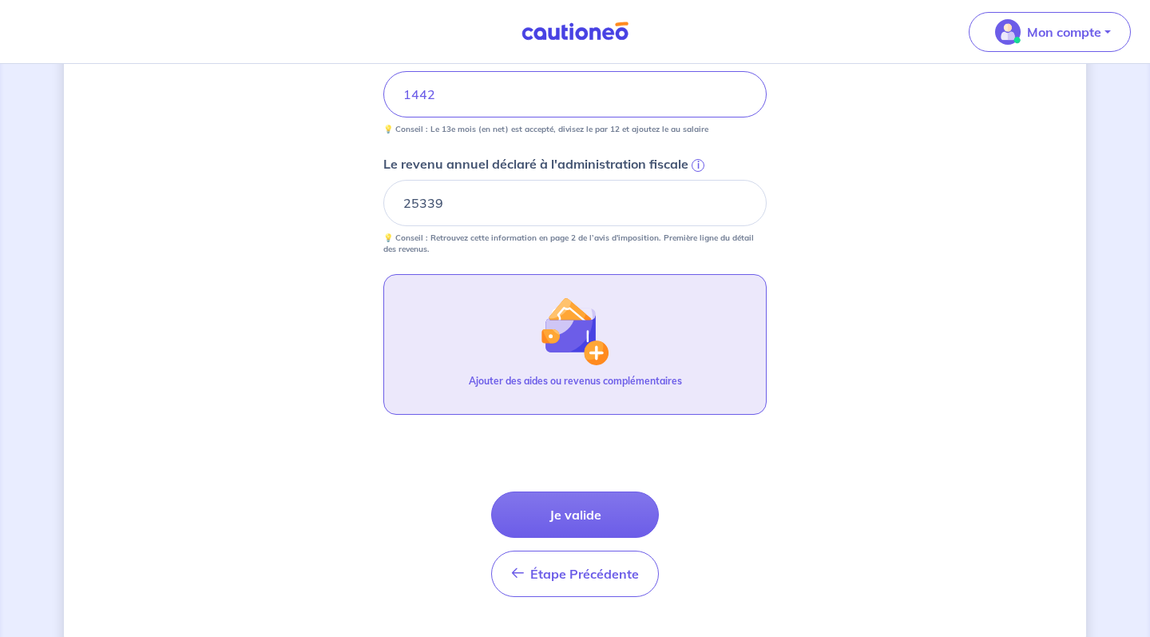
click at [645, 373] on button "Ajouter des aides ou revenus complémentaires" at bounding box center [574, 344] width 383 height 141
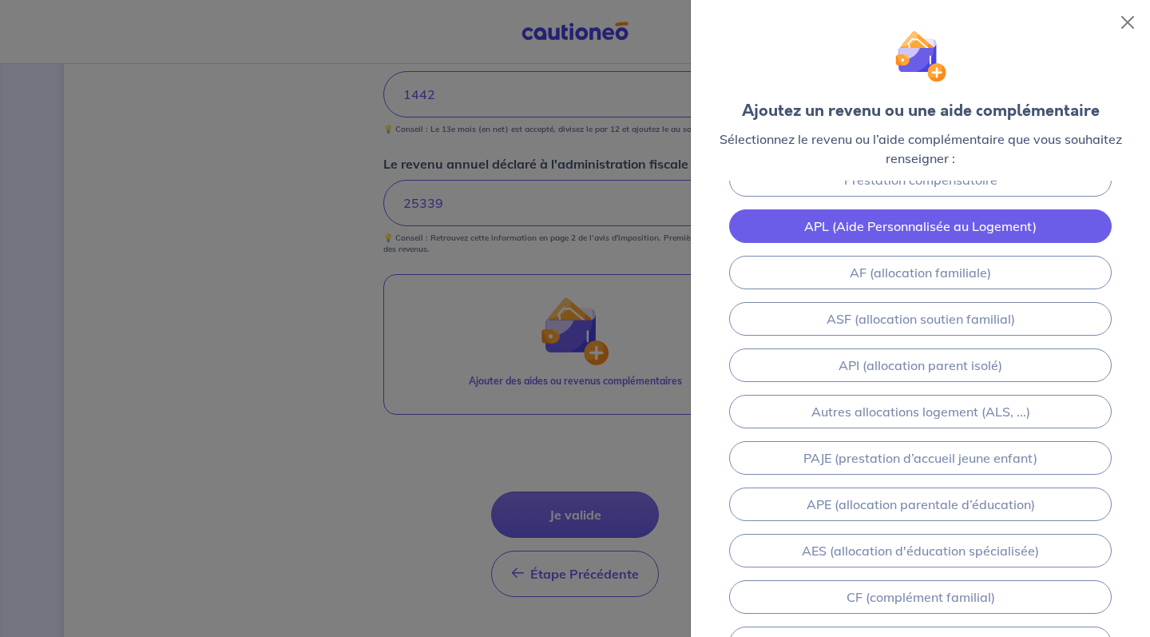
scroll to position [165, 0]
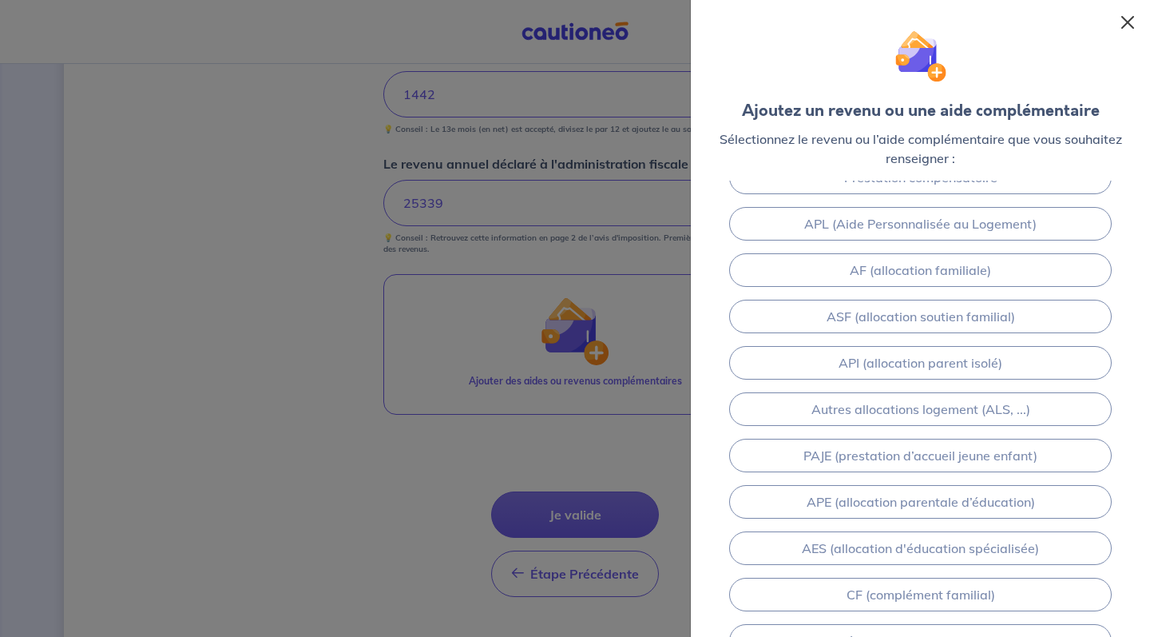
click at [1138, 20] on button "Close" at bounding box center [1128, 23] width 26 height 26
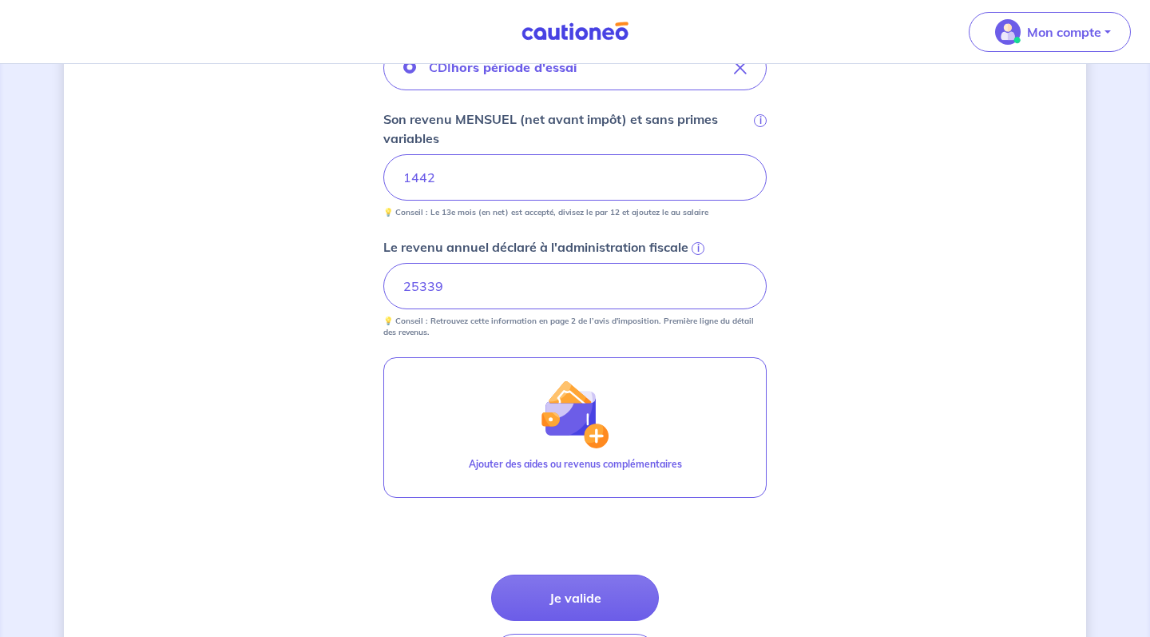
scroll to position [713, 0]
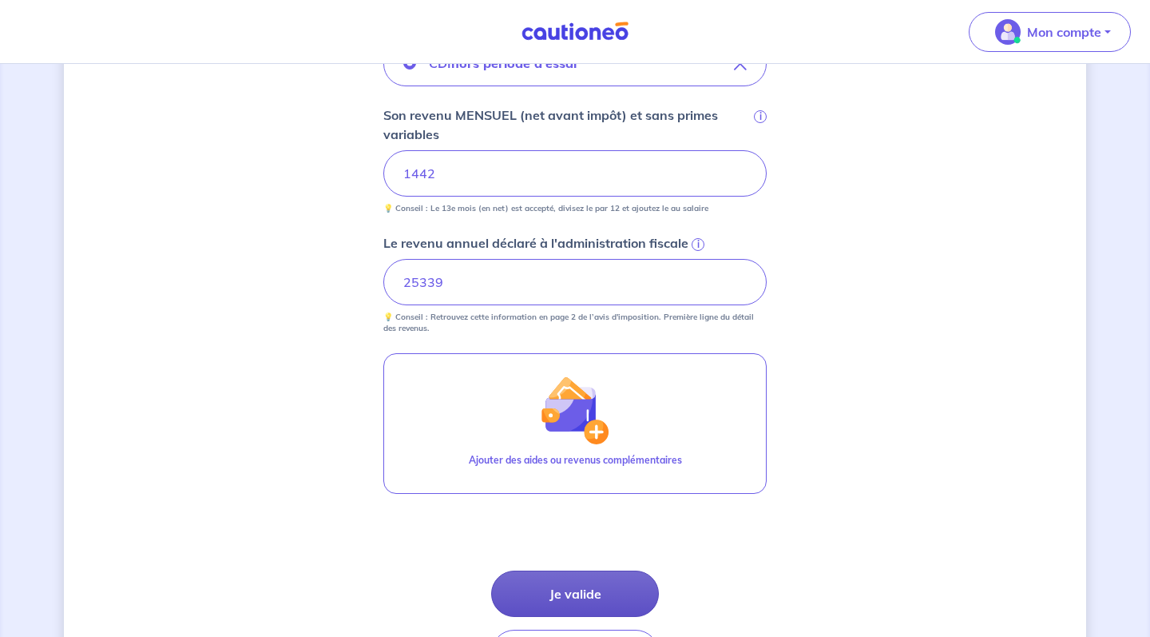
click at [581, 593] on button "Je valide" at bounding box center [575, 593] width 168 height 46
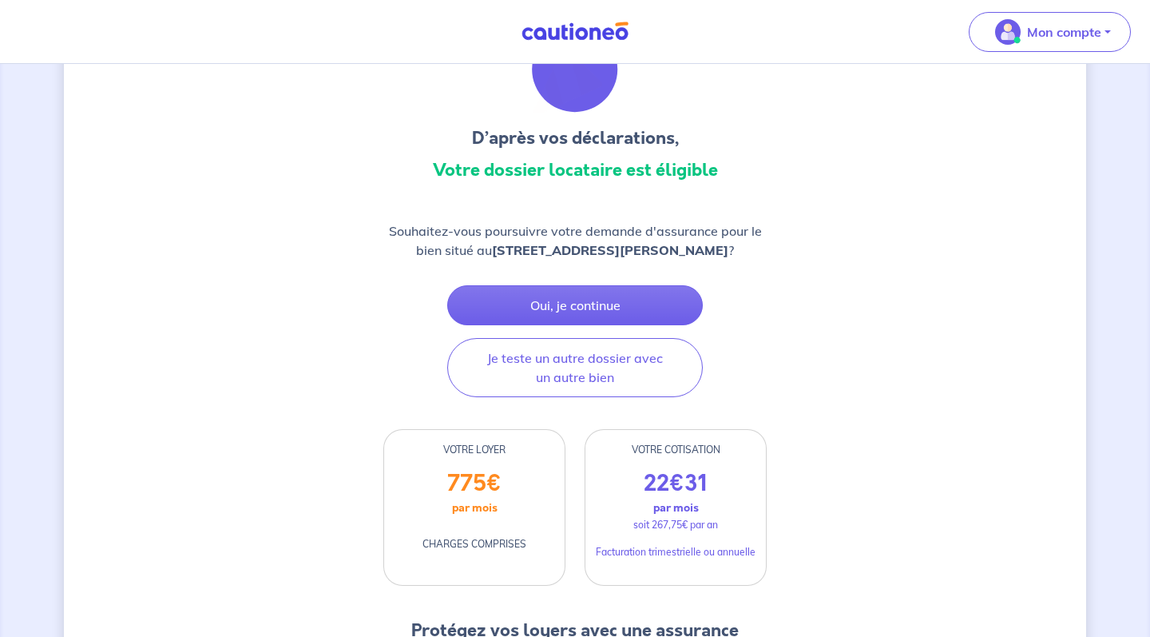
scroll to position [97, 0]
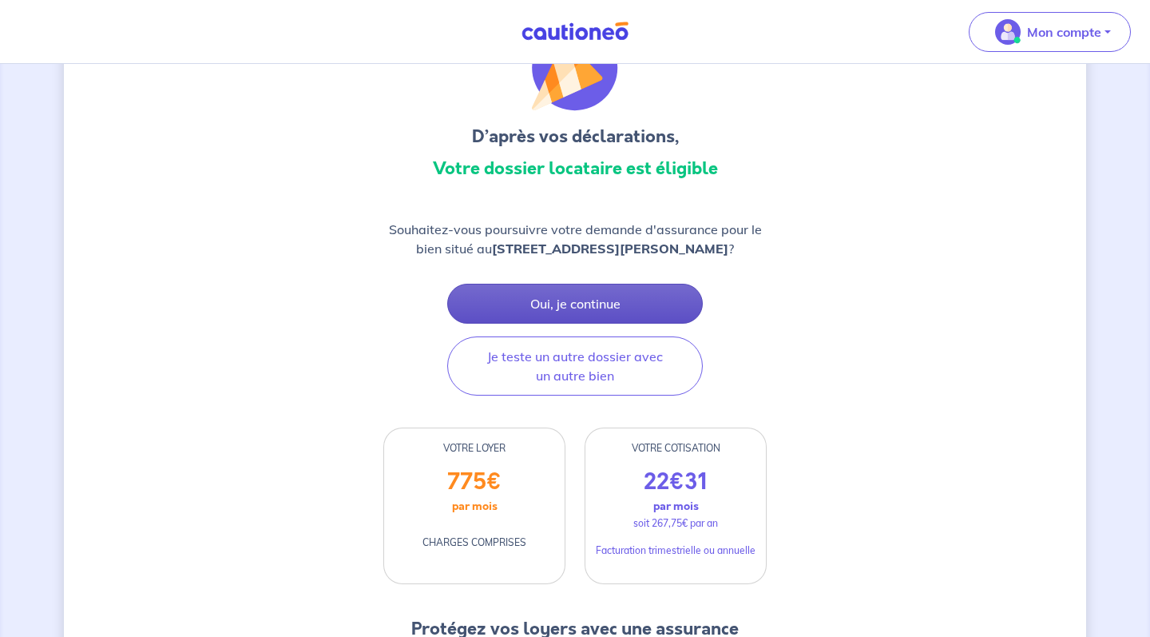
click at [669, 303] on button "Oui, je continue" at bounding box center [575, 304] width 256 height 40
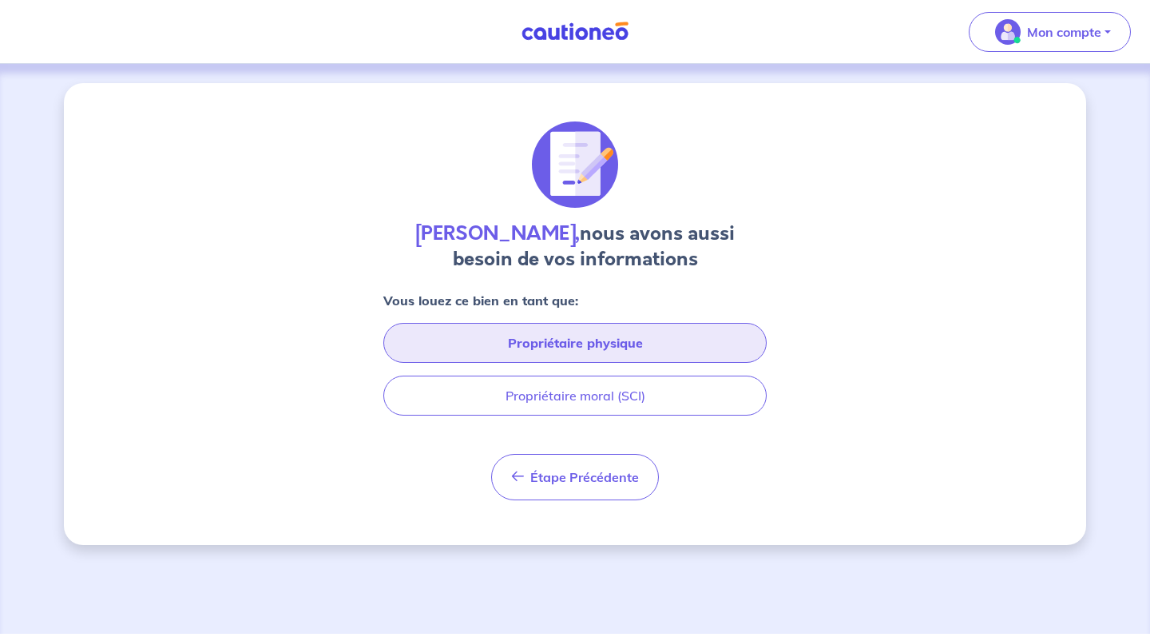
click at [721, 347] on button "Propriétaire physique" at bounding box center [574, 343] width 383 height 40
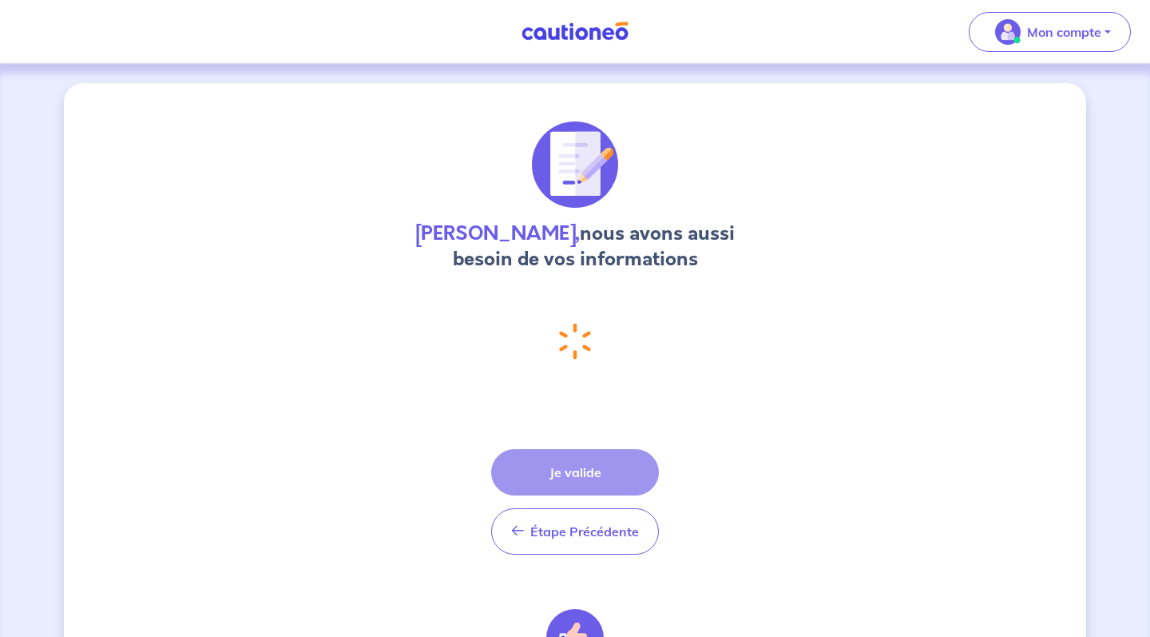
select select "FR"
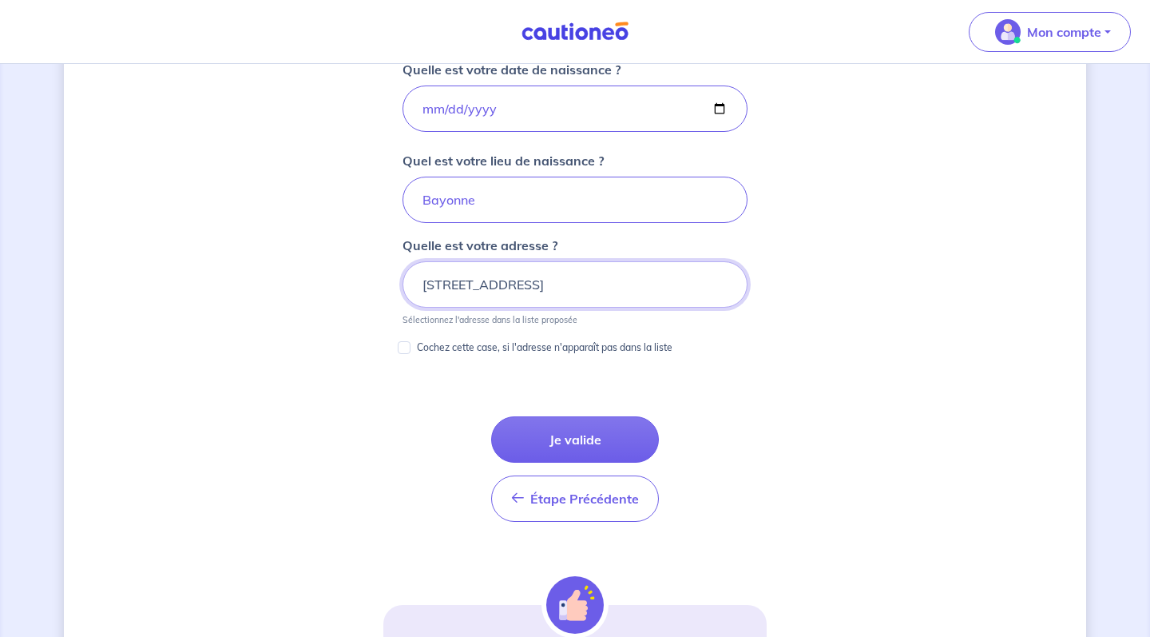
scroll to position [742, 0]
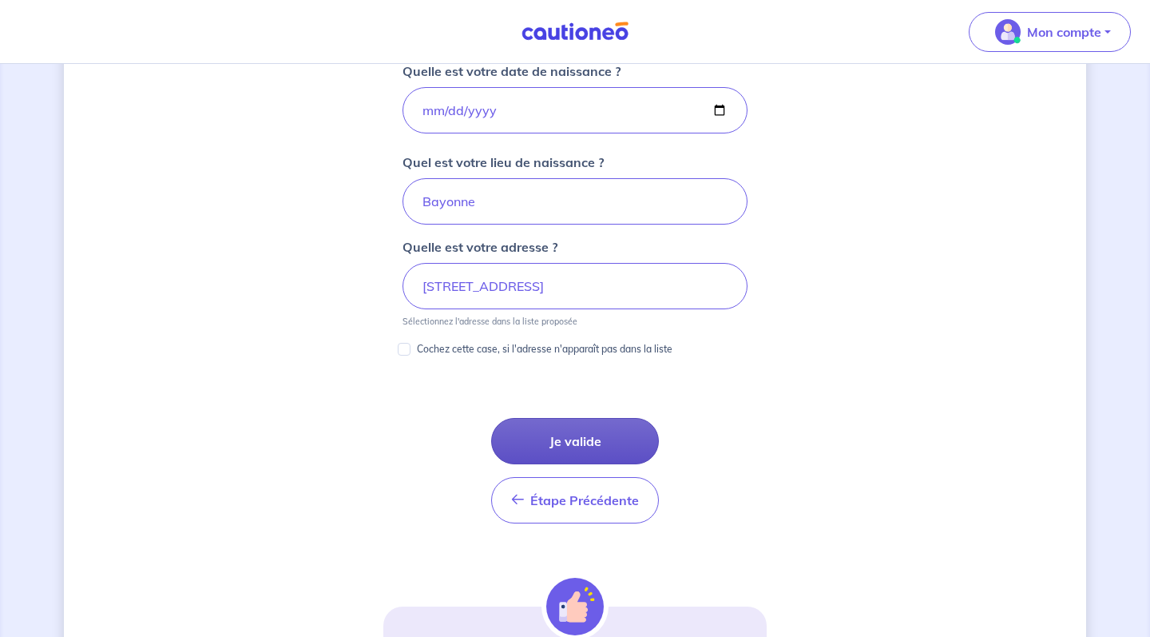
click at [605, 423] on button "Je valide" at bounding box center [575, 441] width 168 height 46
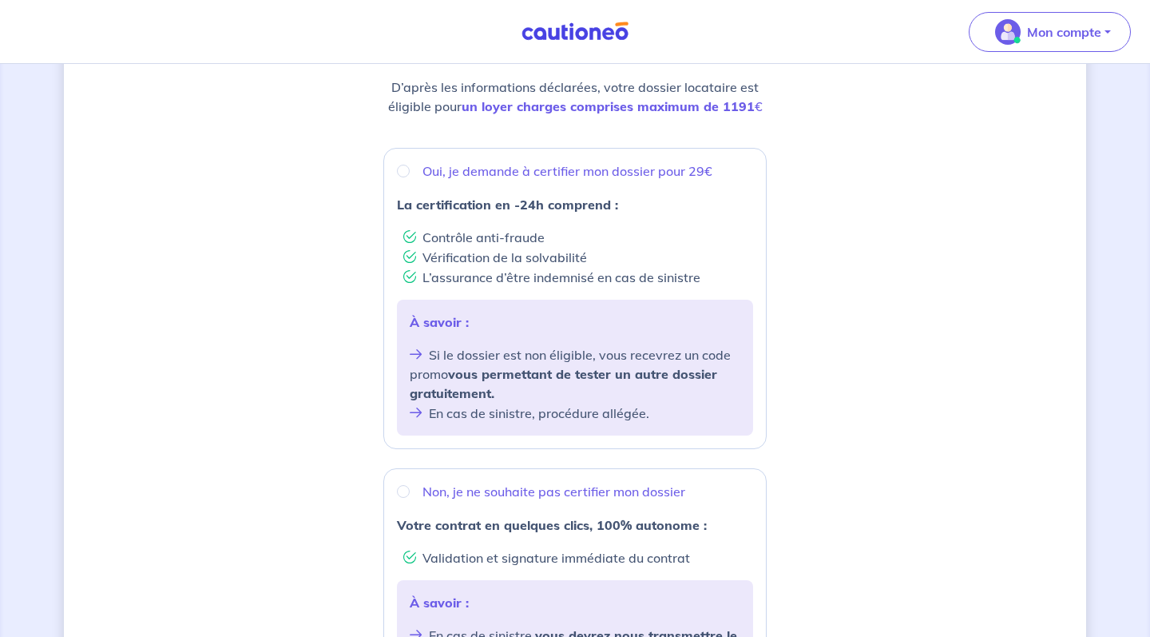
scroll to position [225, 0]
click at [402, 166] on input "Oui, je demande à certifier mon dossier pour 29€" at bounding box center [403, 171] width 13 height 13
radio input "true"
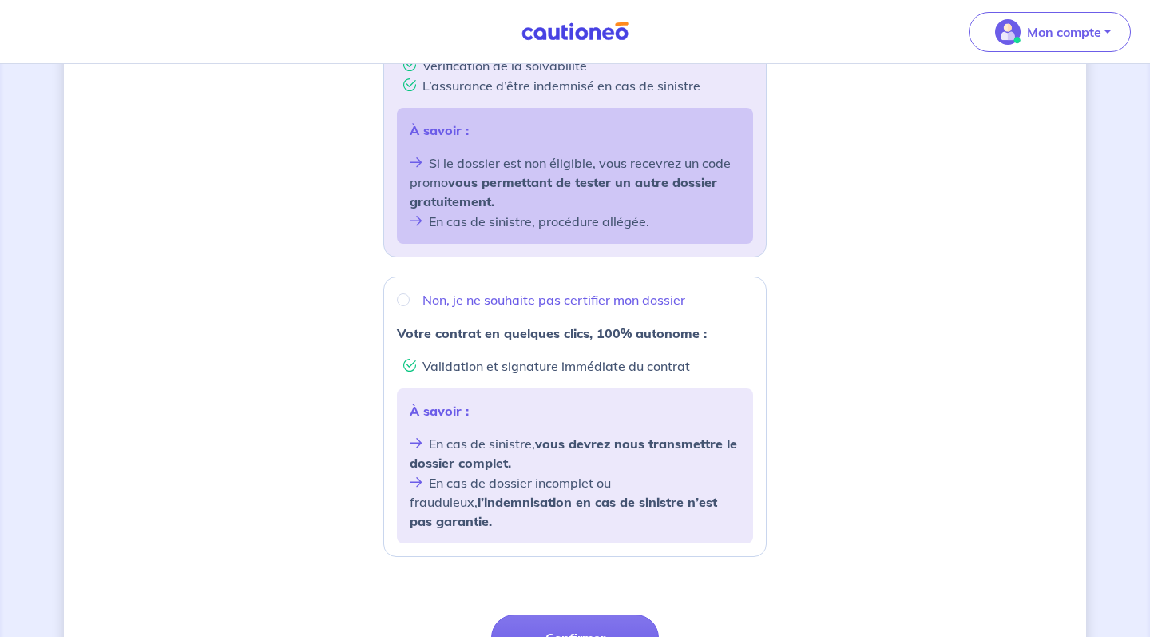
scroll to position [526, 0]
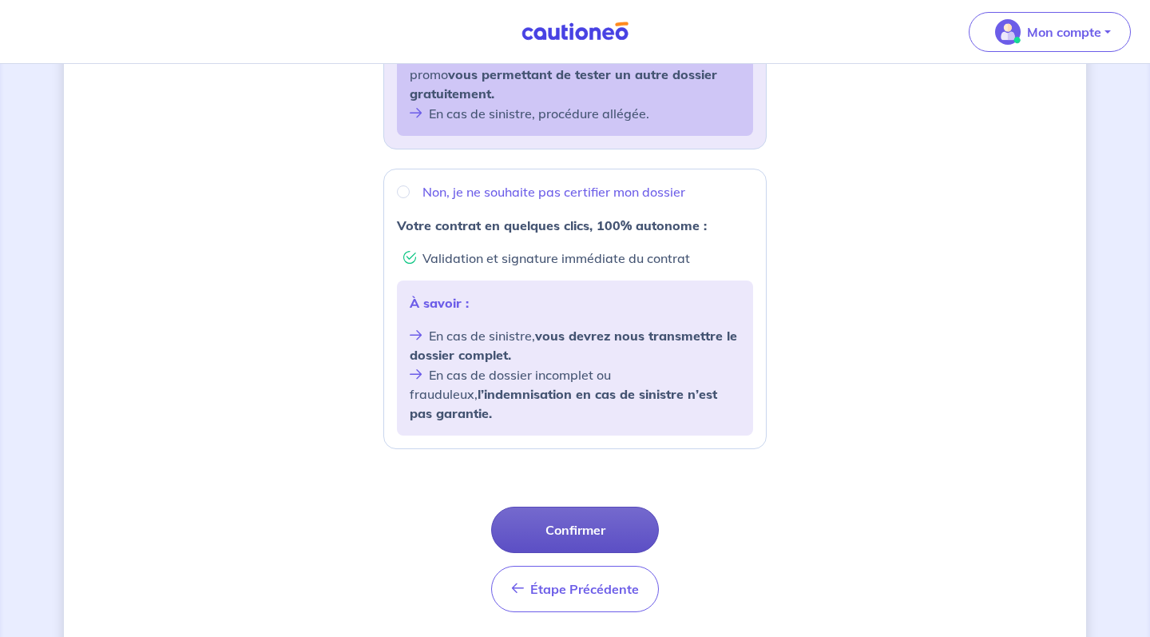
click at [614, 515] on button "Confirmer" at bounding box center [575, 529] width 168 height 46
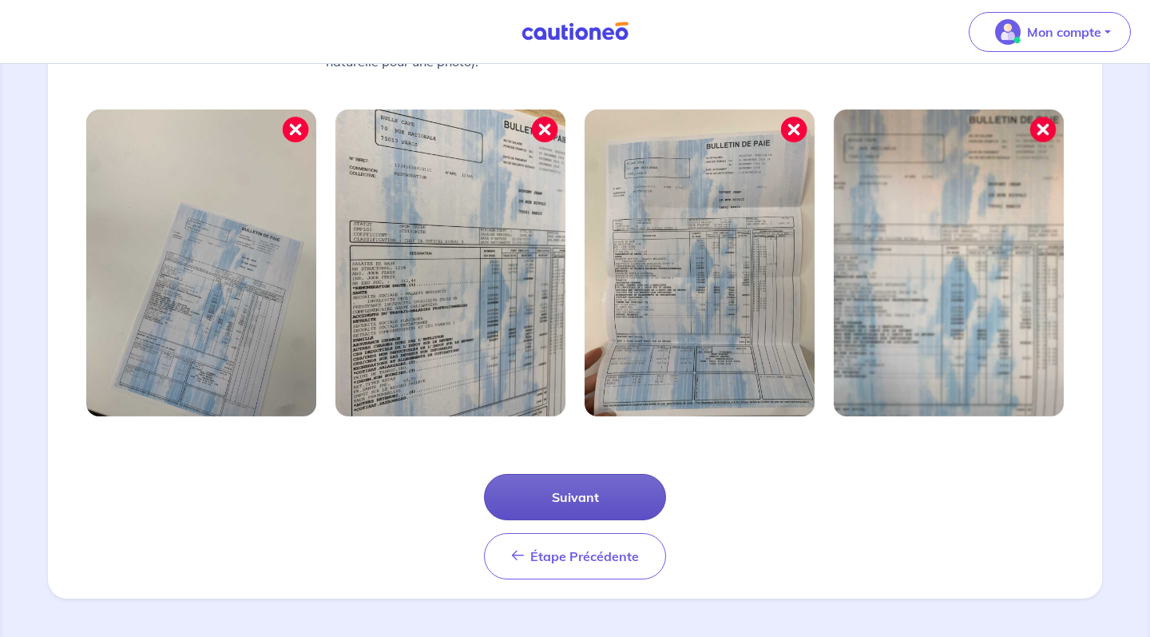
click at [561, 478] on button "Suivant" at bounding box center [575, 497] width 182 height 46
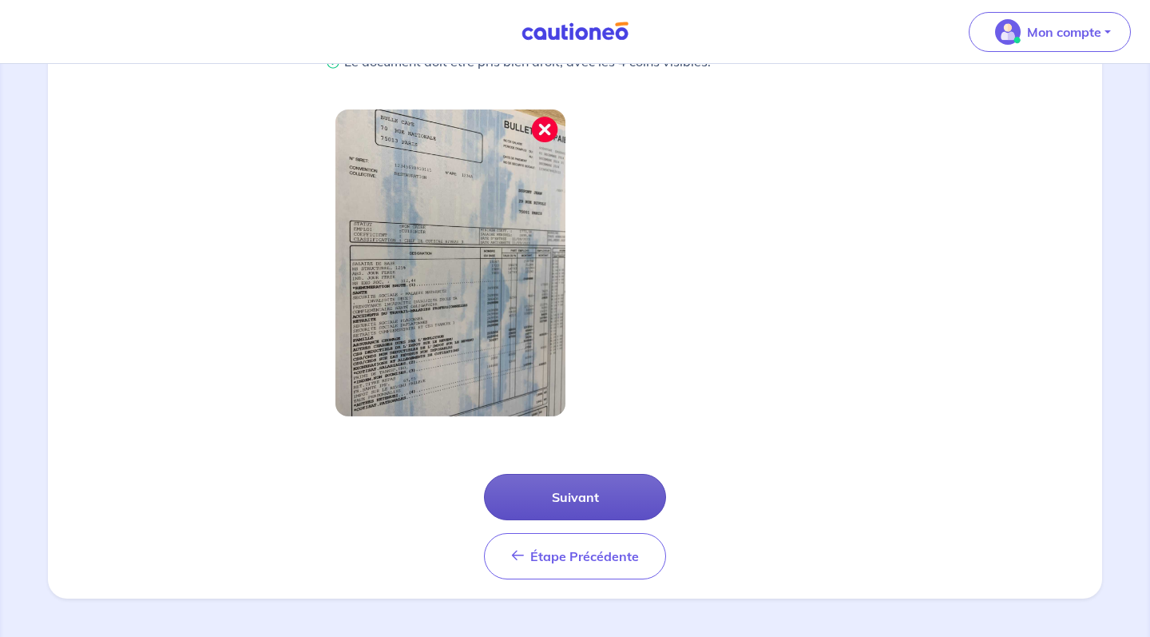
scroll to position [431, 0]
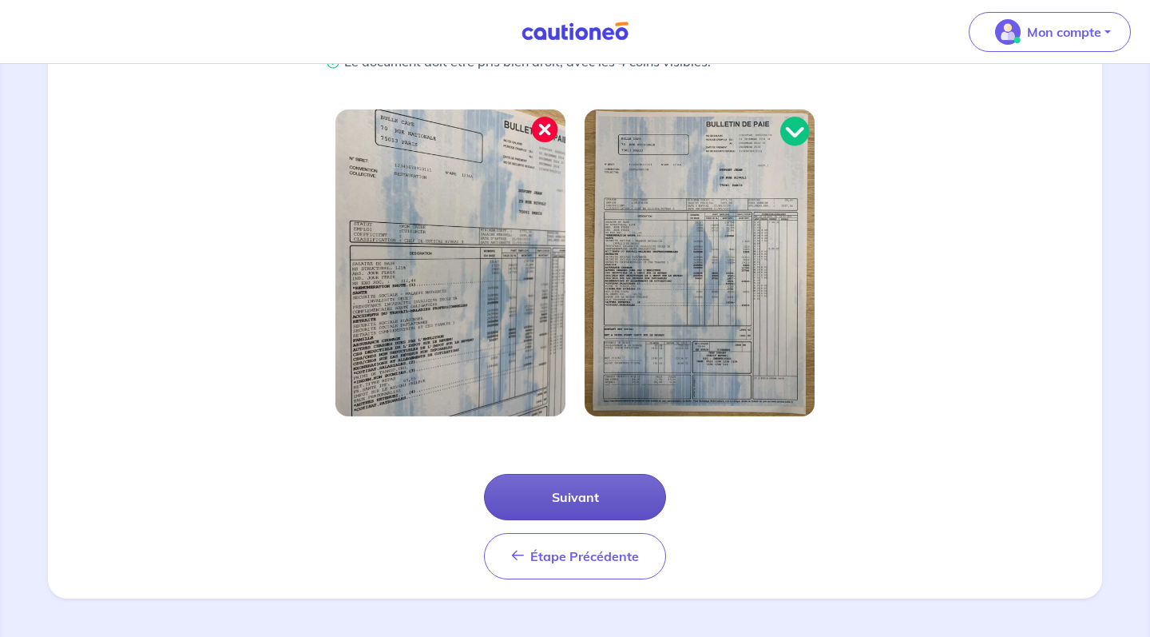
click at [610, 492] on button "Suivant" at bounding box center [575, 497] width 182 height 46
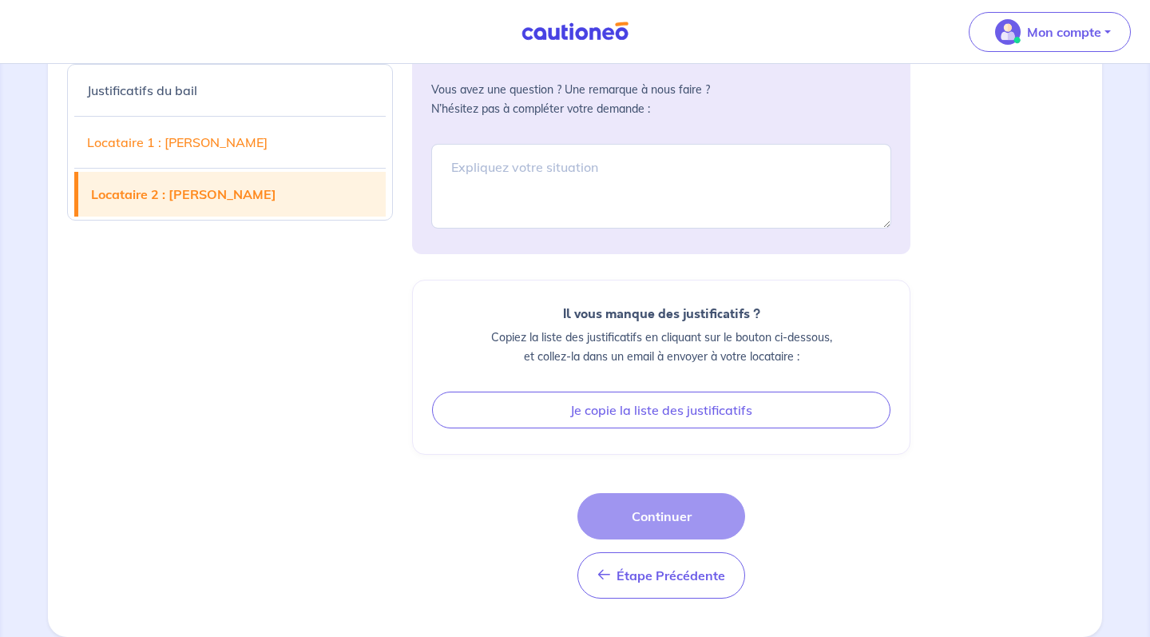
scroll to position [3735, 0]
click at [632, 490] on div "Commentaires : Vous avez une question ? Une remarque à nous faire ? N’hésitez p…" at bounding box center [661, 308] width 498 height 579
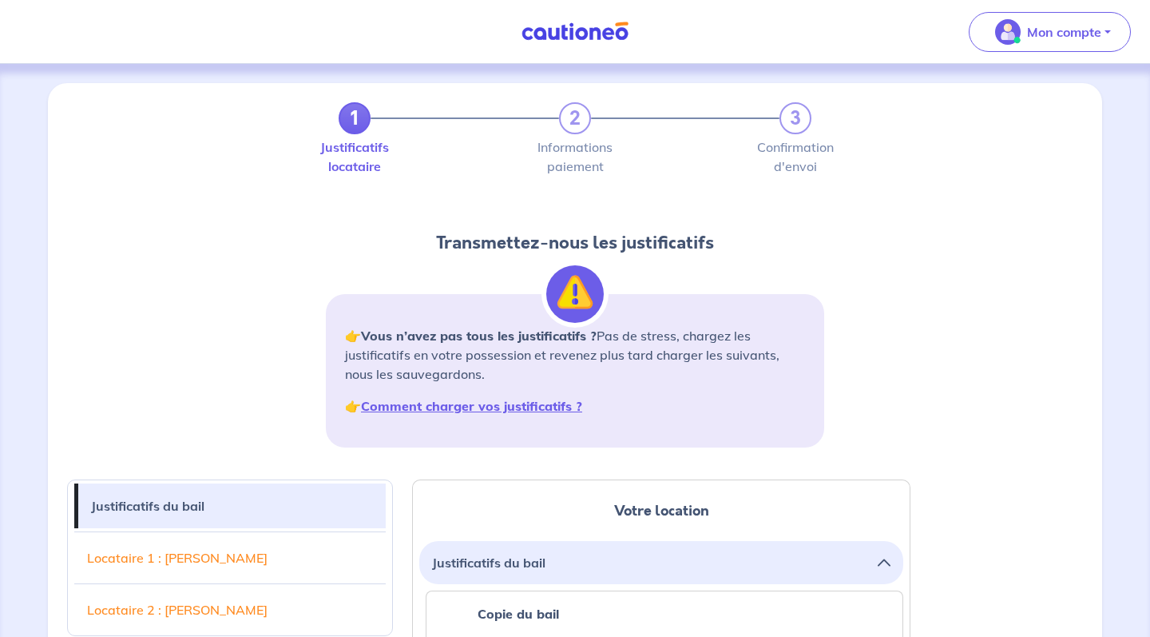
scroll to position [0, 0]
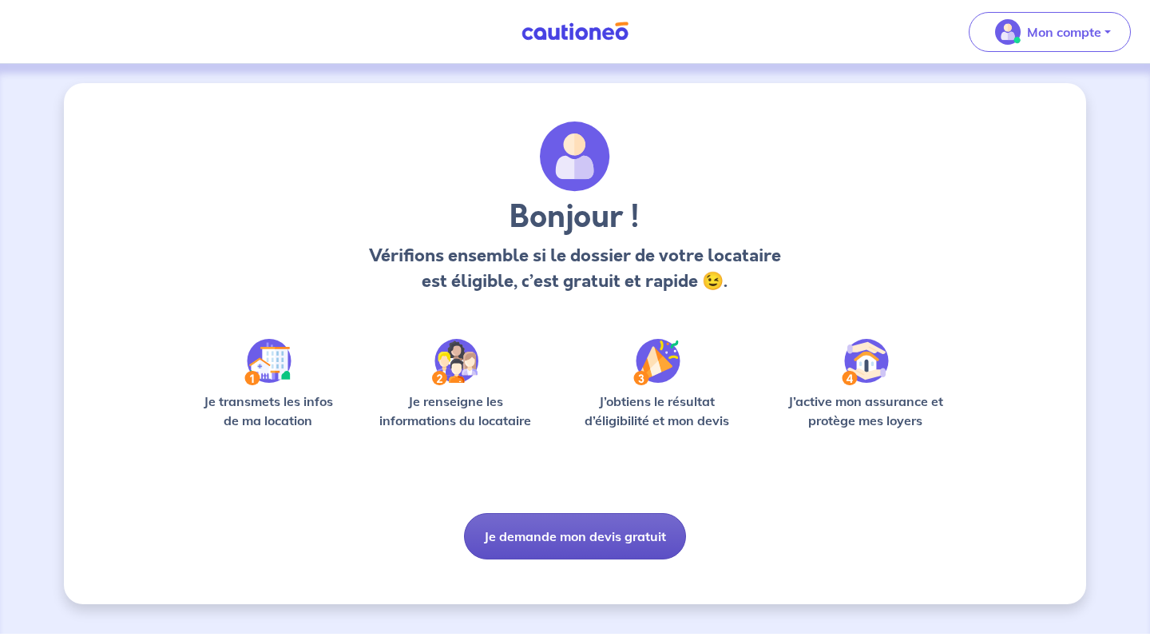
click at [541, 544] on button "Je demande mon devis gratuit" at bounding box center [575, 536] width 222 height 46
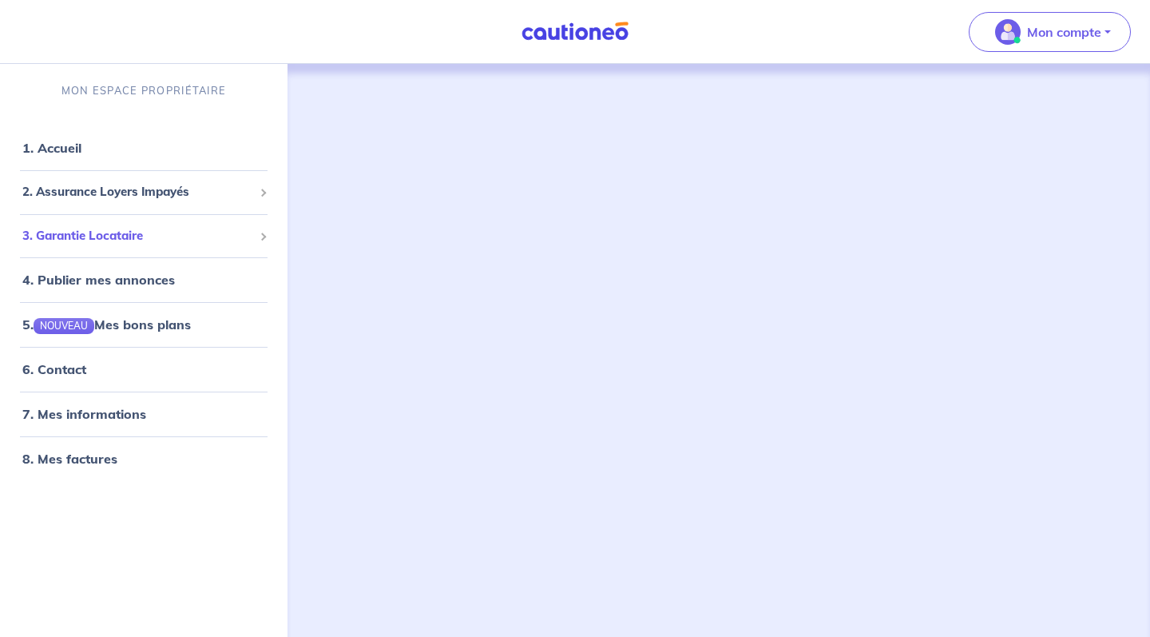
click at [216, 235] on span "3. Garantie Locataire" at bounding box center [137, 236] width 231 height 18
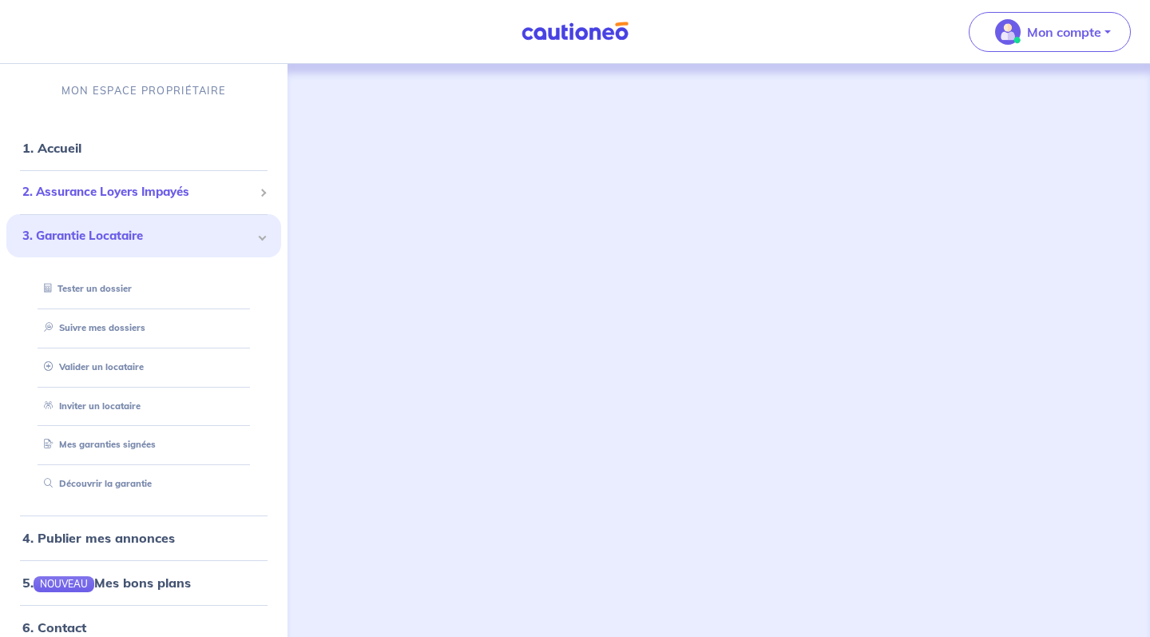
click at [207, 205] on div "2. Assurance Loyers Impayés" at bounding box center [143, 192] width 275 height 31
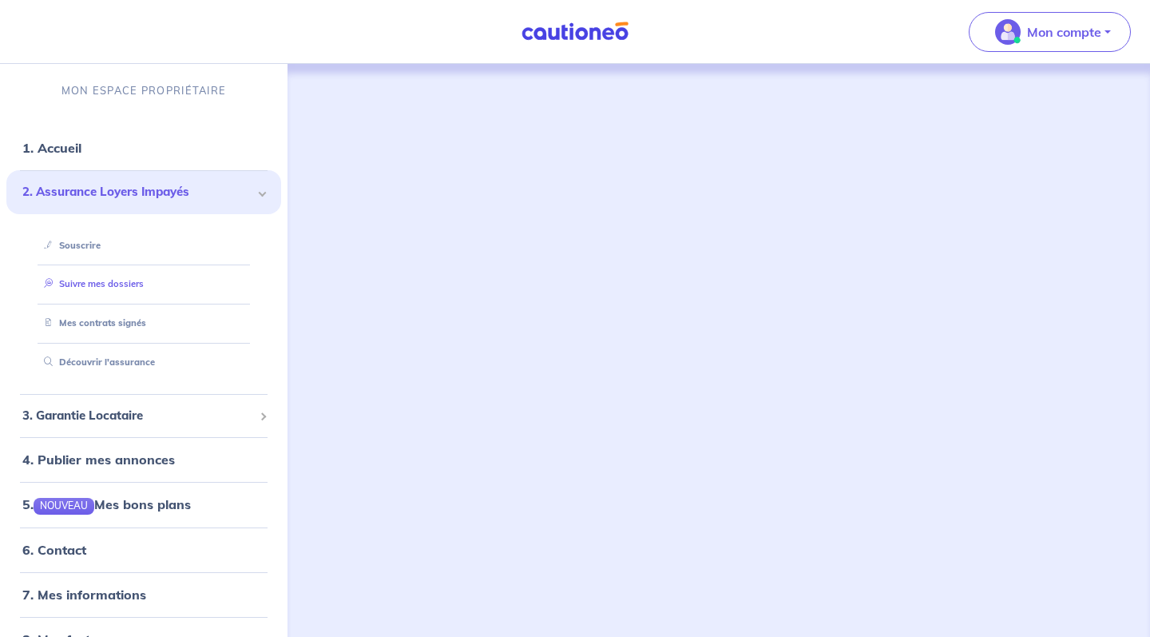
click at [125, 285] on link "Suivre mes dossiers" at bounding box center [91, 283] width 106 height 11
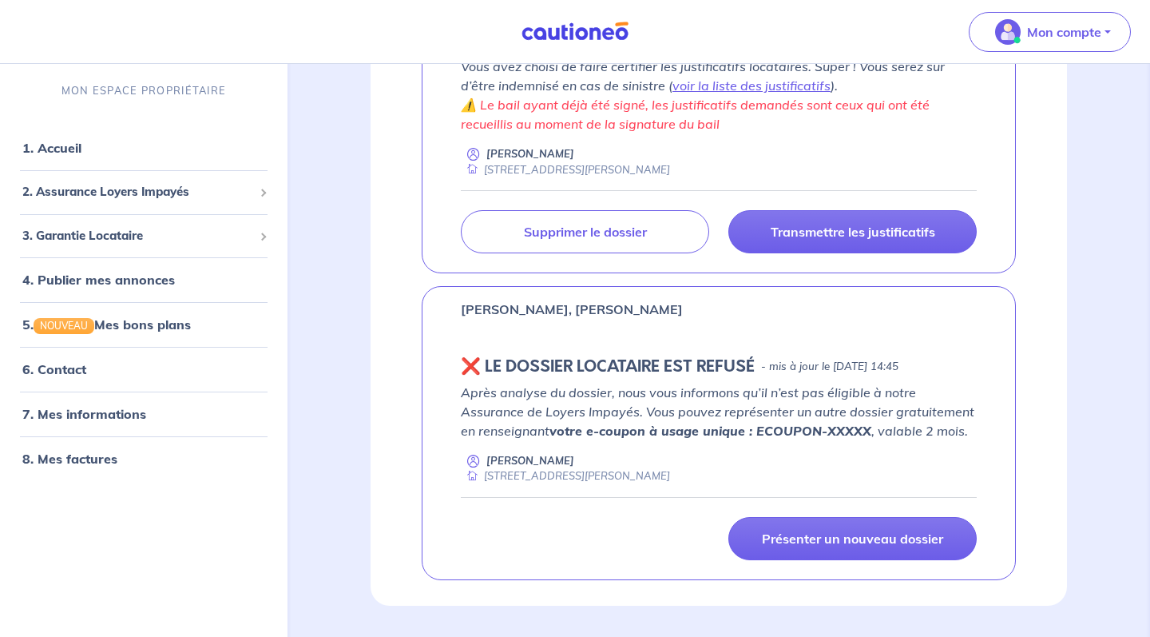
scroll to position [386, 0]
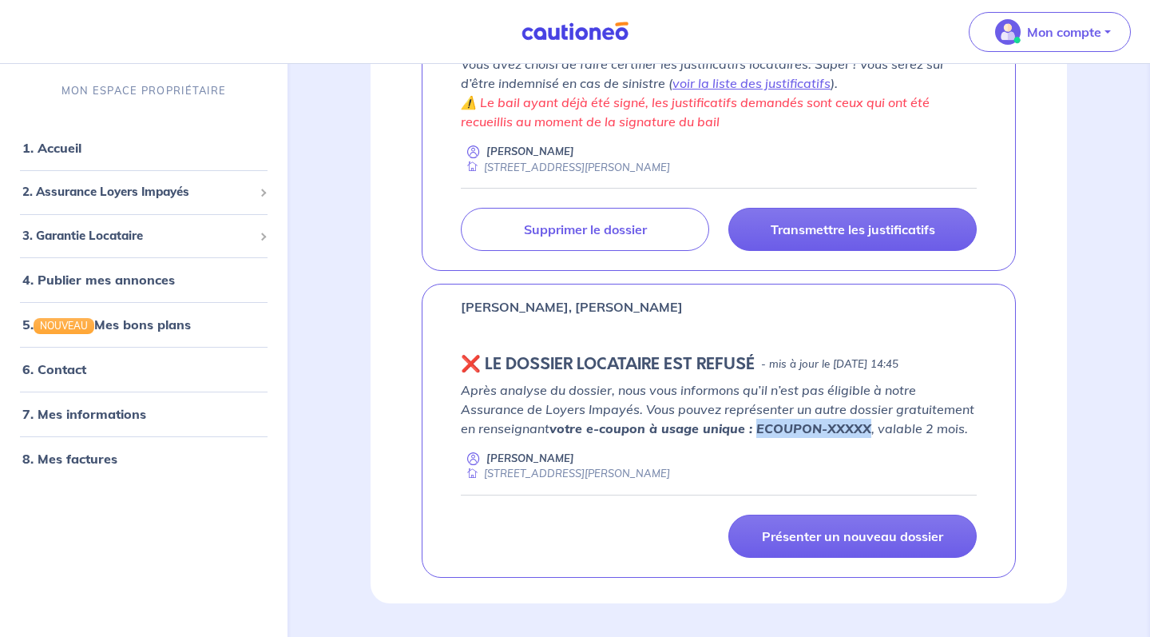
drag, startPoint x: 759, startPoint y: 446, endPoint x: 866, endPoint y: 449, distance: 107.1
click at [867, 436] on strong "votre e-coupon à usage unique : ECOUPON-XXXXX" at bounding box center [711, 428] width 322 height 16
copy strong "ECOUPON-XXXXX"
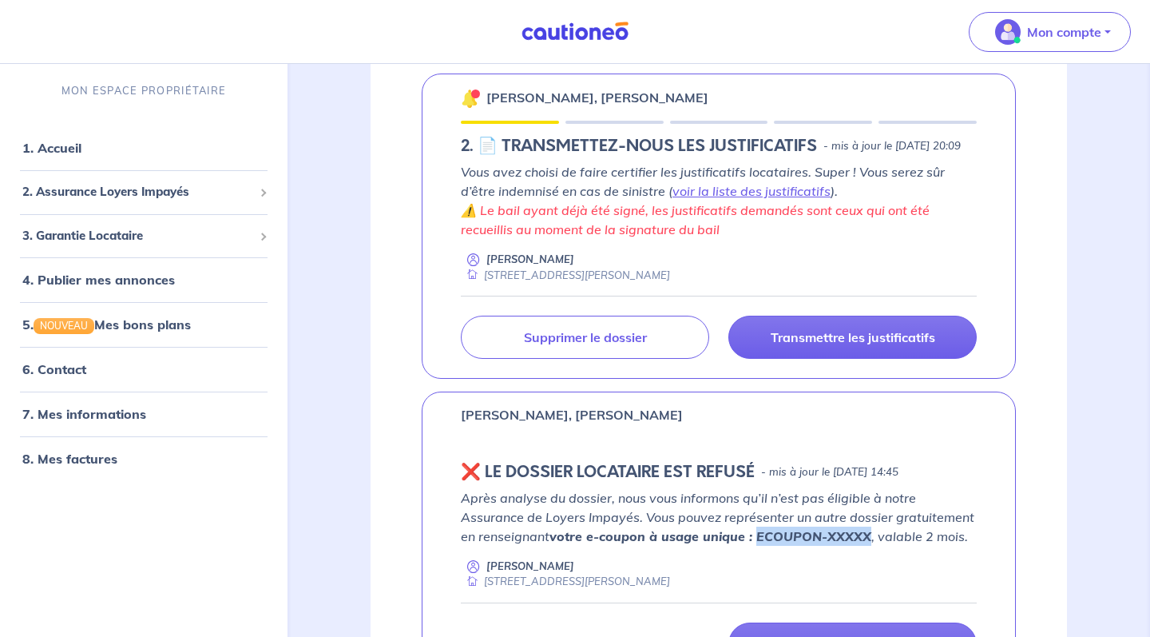
scroll to position [268, 0]
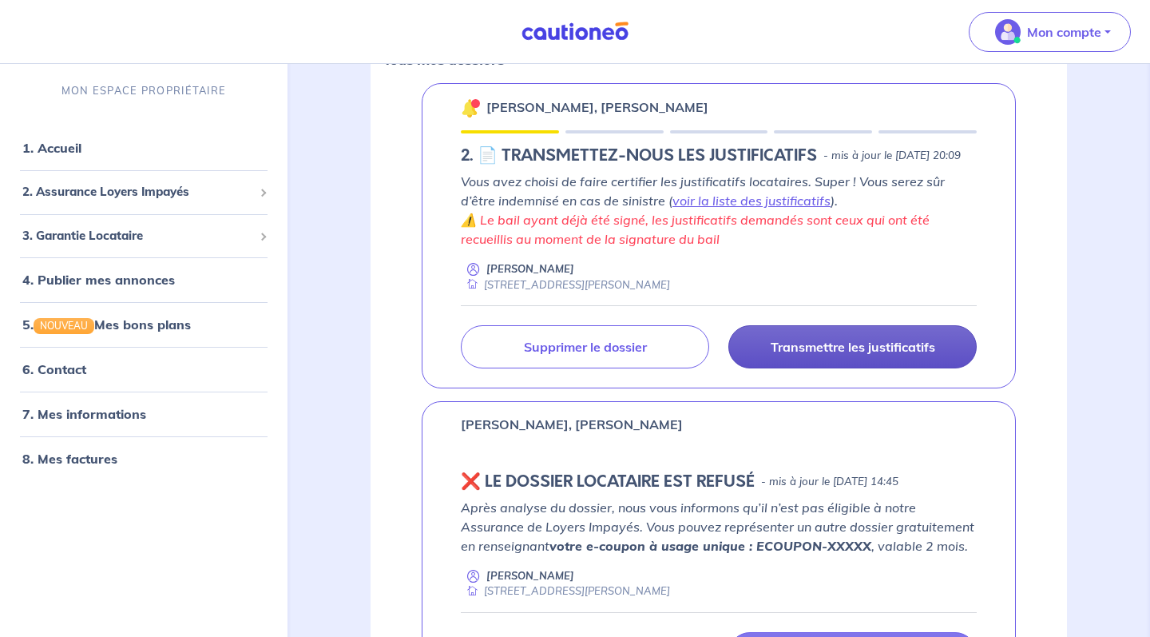
click at [834, 355] on p "Transmettre les justificatifs" at bounding box center [853, 347] width 165 height 16
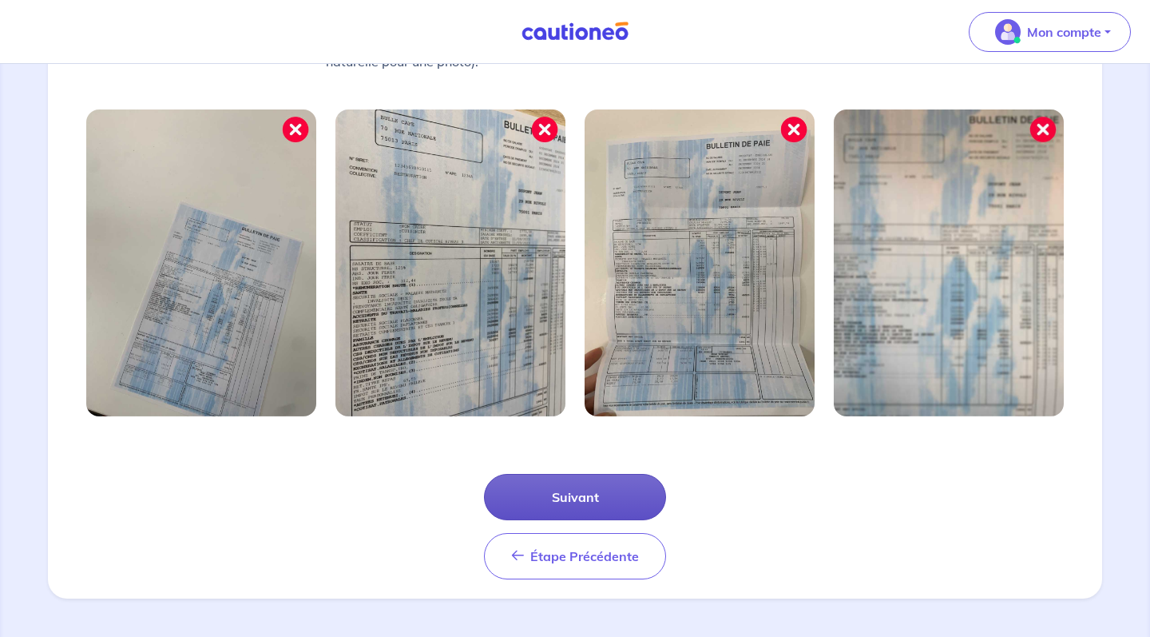
click at [631, 490] on button "Suivant" at bounding box center [575, 497] width 182 height 46
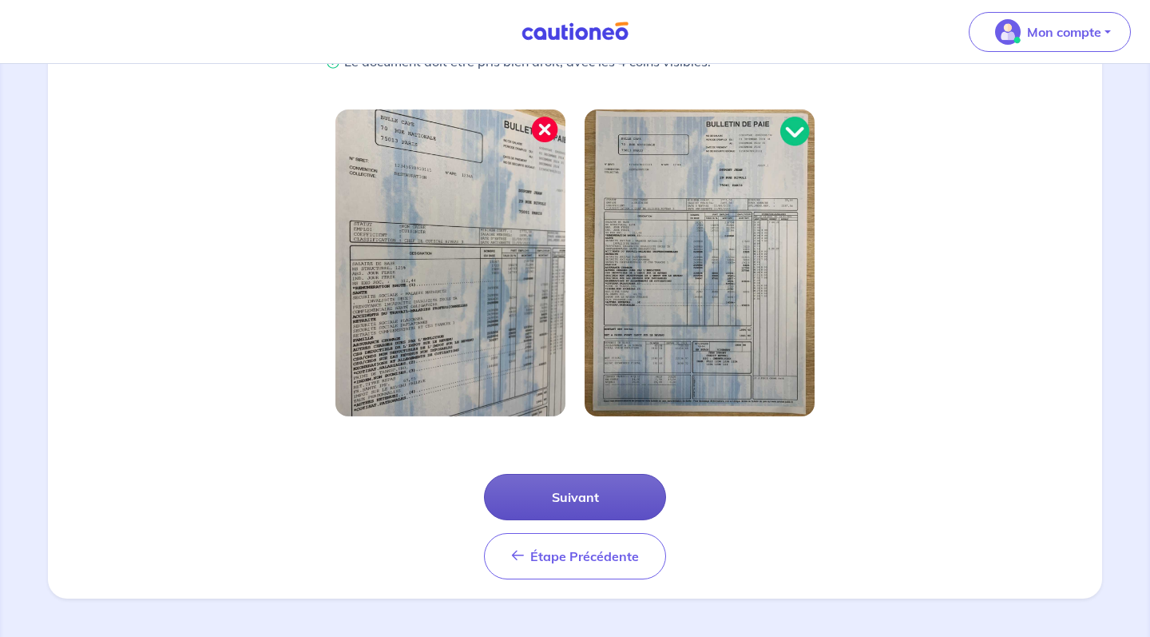
click at [626, 494] on button "Suivant" at bounding box center [575, 497] width 182 height 46
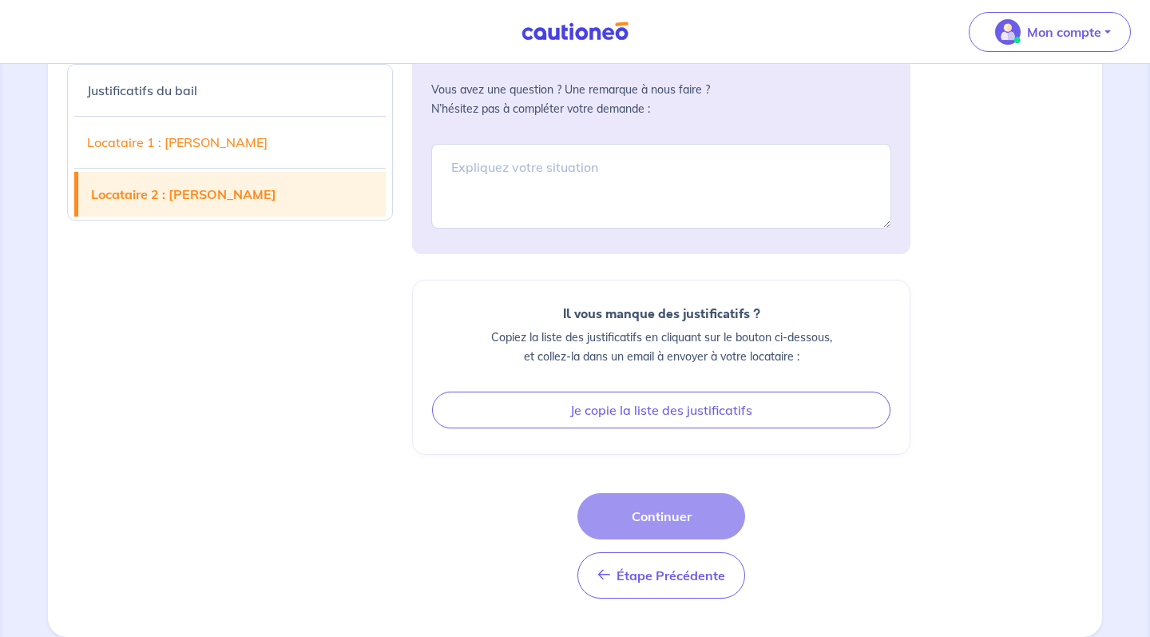
scroll to position [3818, 0]
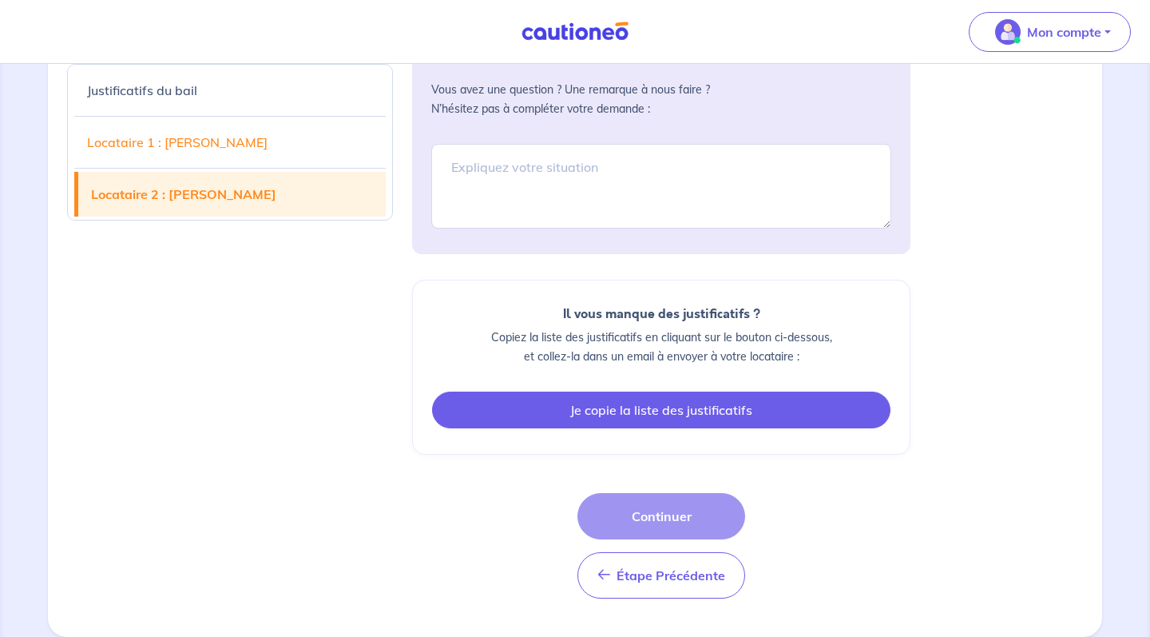
click at [647, 417] on button "Je copie la liste des justificatifs" at bounding box center [661, 409] width 459 height 37
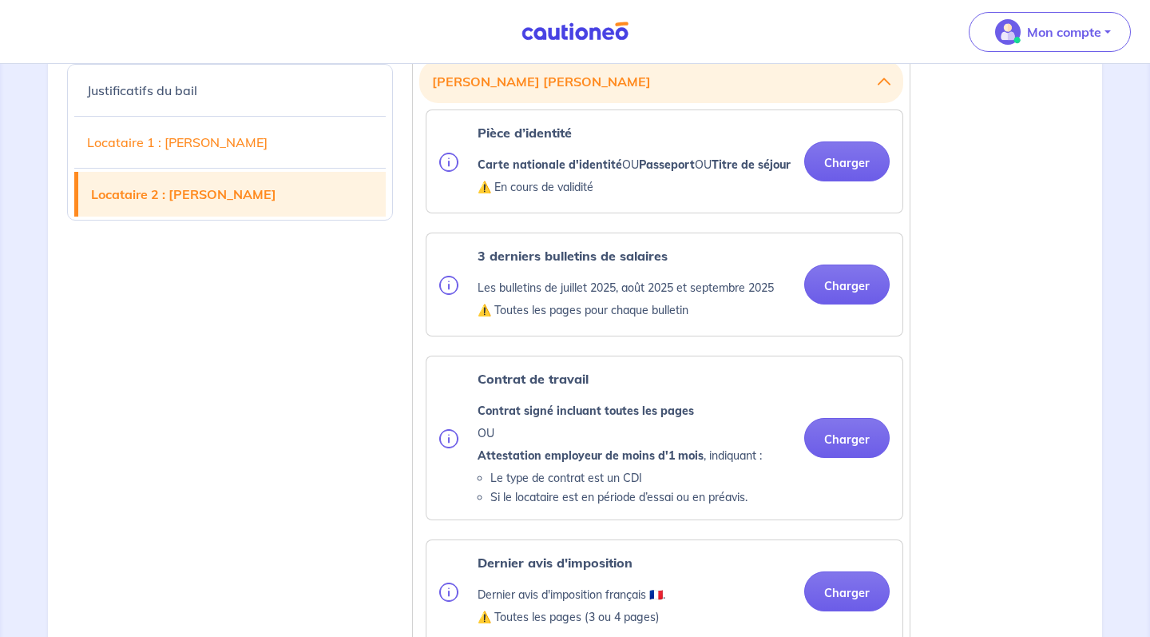
scroll to position [2571, 0]
click at [869, 182] on button "Charger" at bounding box center [846, 162] width 85 height 40
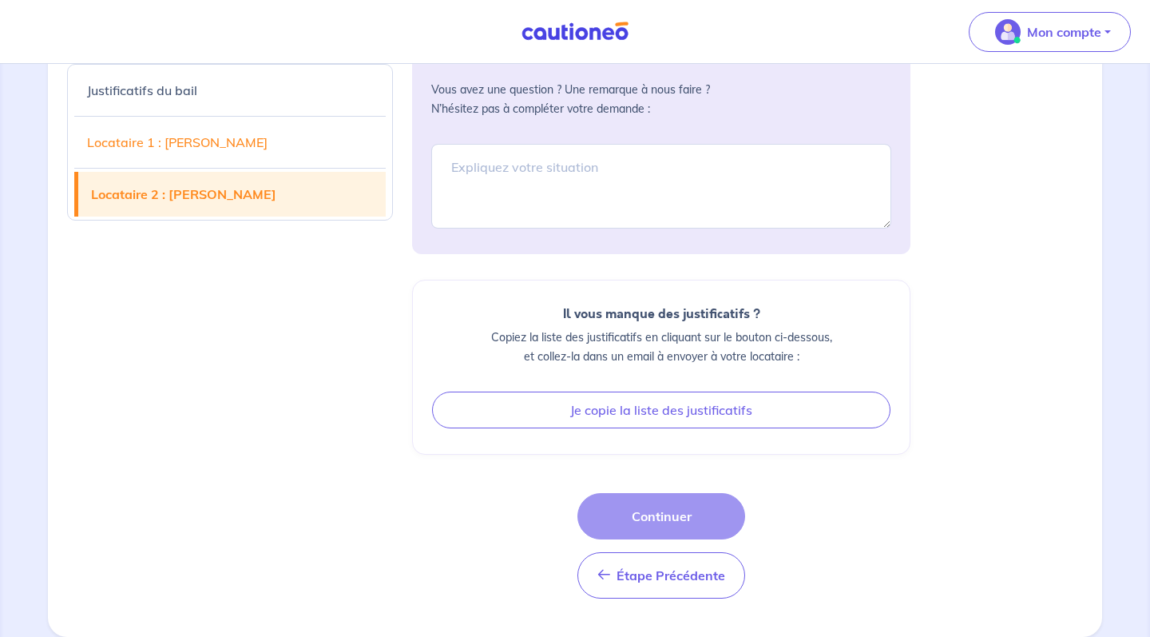
scroll to position [3818, 0]
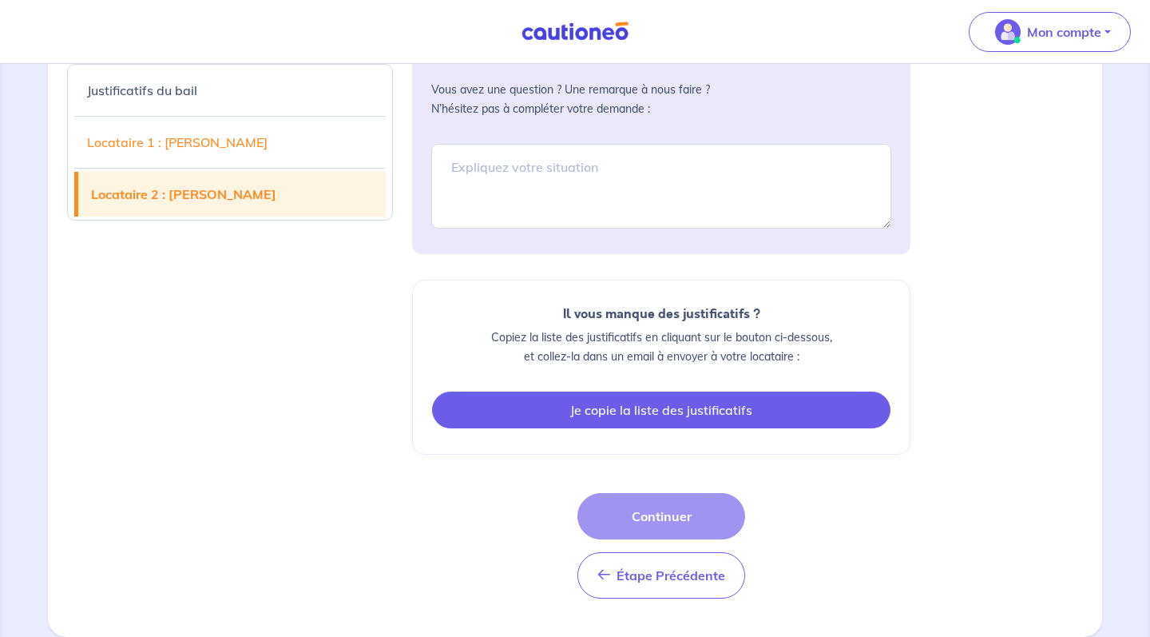
click at [573, 407] on button "Je copie la liste des justificatifs" at bounding box center [661, 409] width 459 height 37
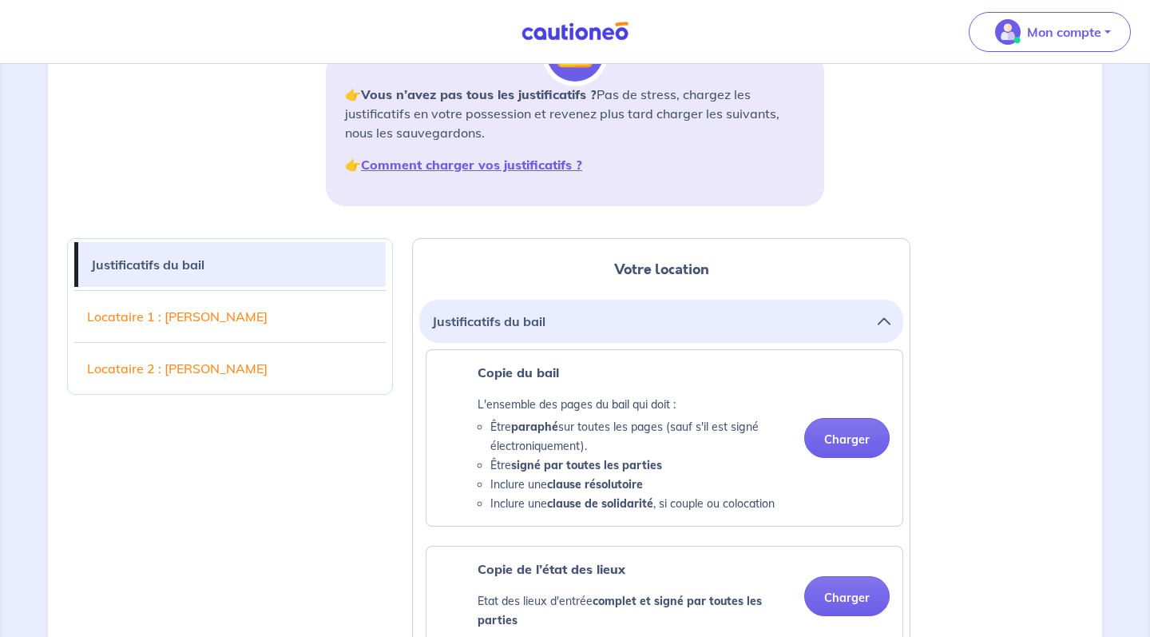
scroll to position [242, 0]
click at [264, 312] on link "Locataire 1 : [PERSON_NAME]" at bounding box center [230, 315] width 312 height 45
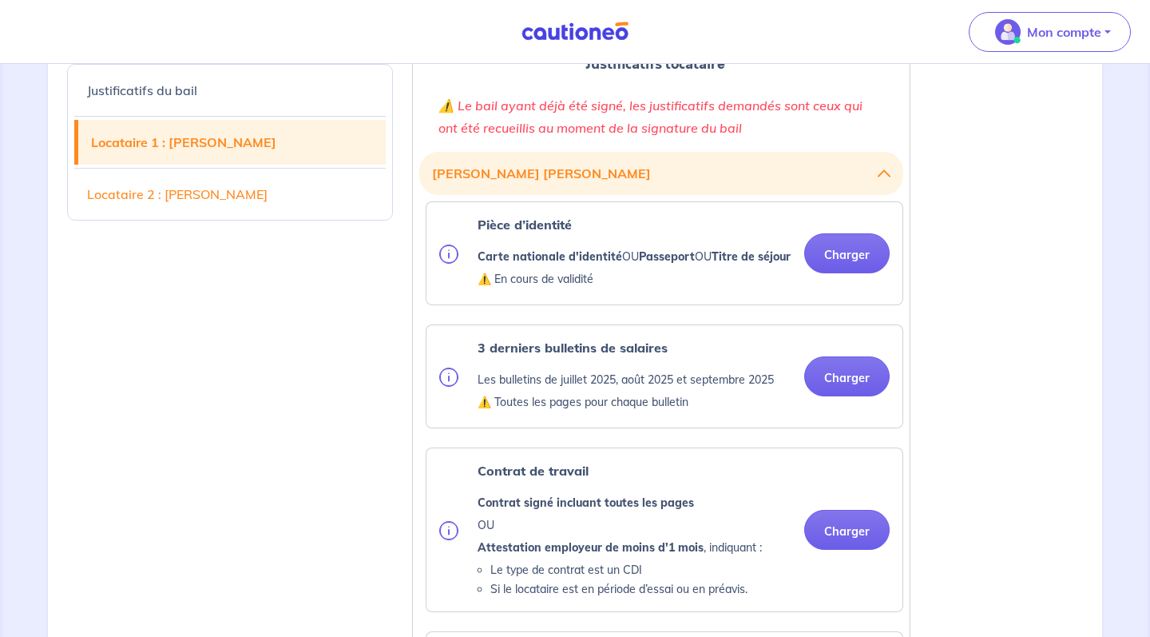
scroll to position [1203, 0]
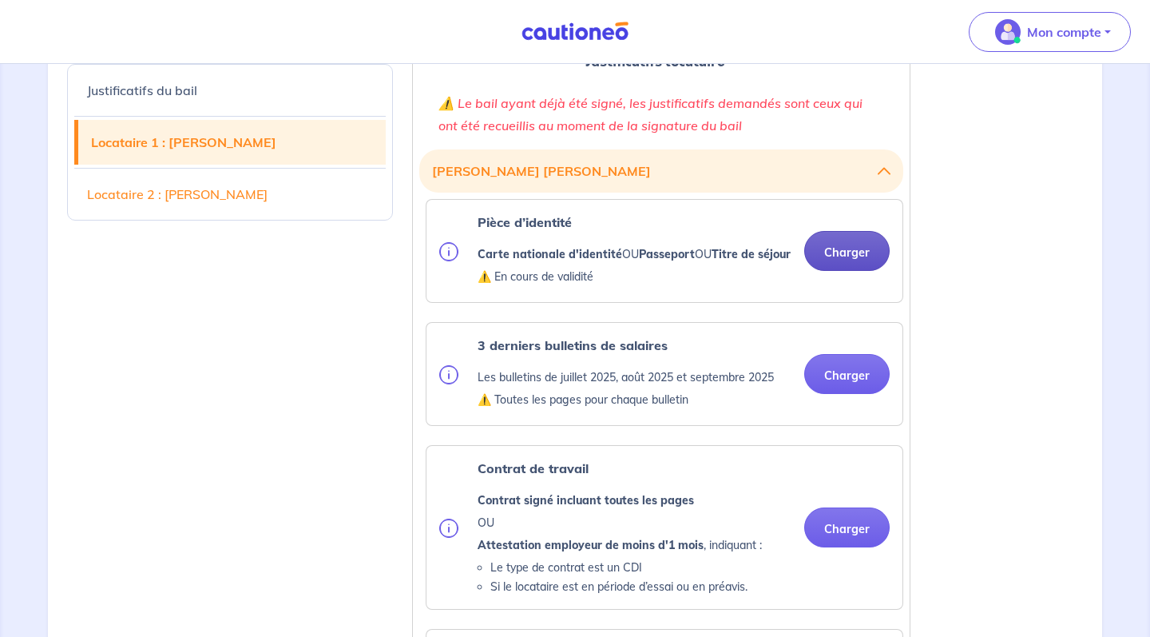
click at [811, 263] on button "Charger" at bounding box center [846, 251] width 85 height 40
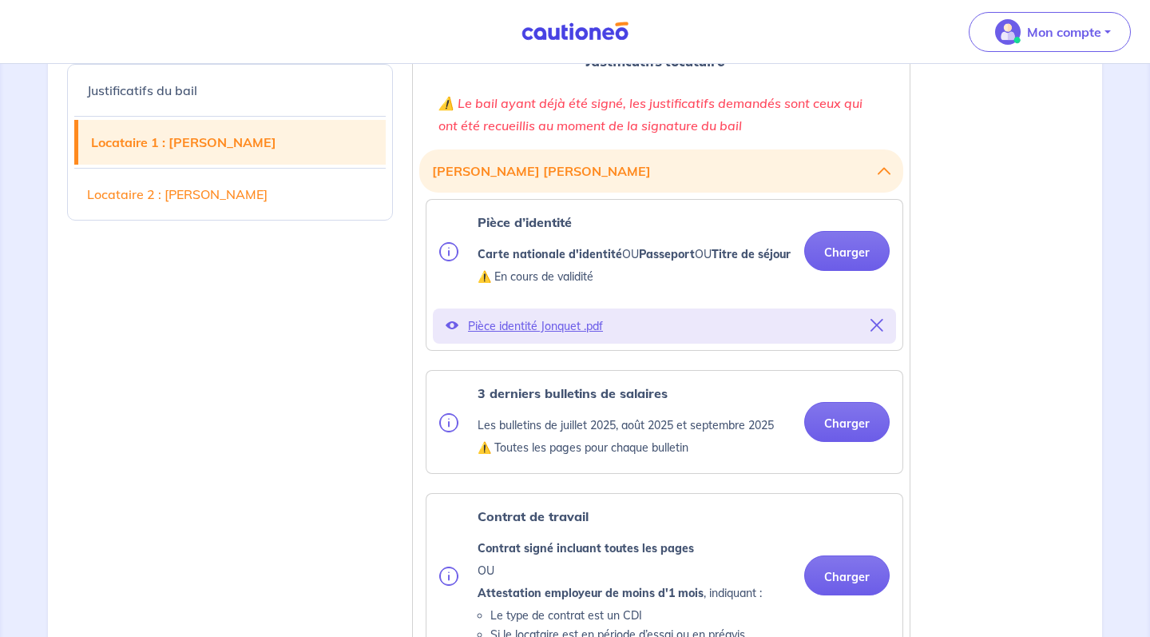
click at [585, 337] on span "Pièce identité Jonquet .pdf" at bounding box center [664, 326] width 393 height 22
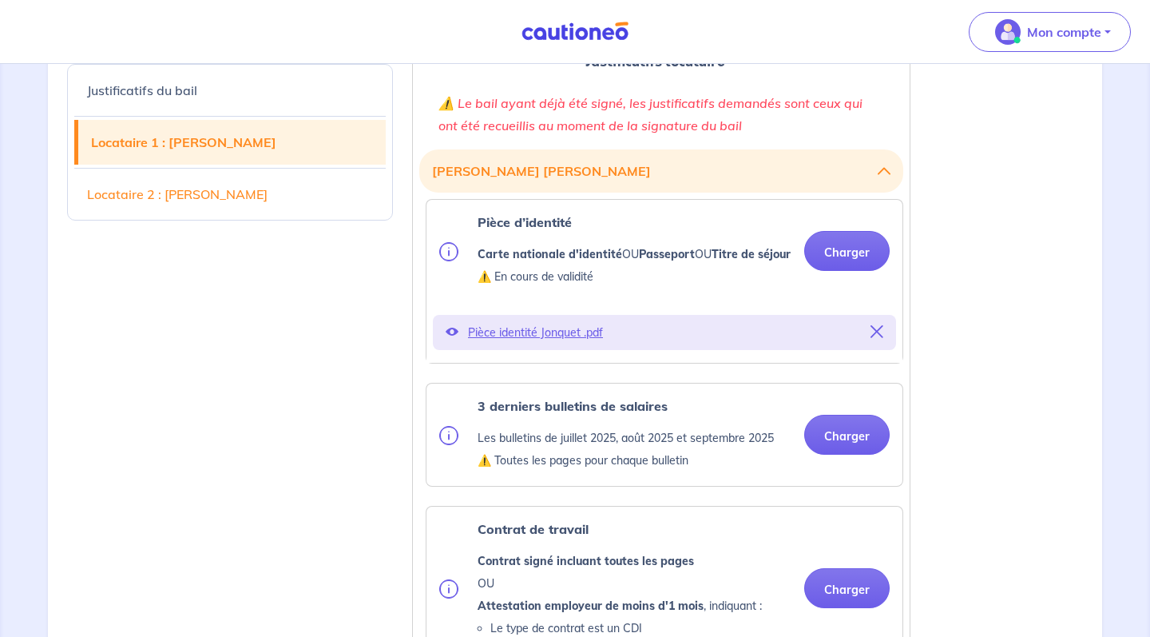
click at [578, 343] on p "Pièce identité Jonquet .pdf" at bounding box center [664, 332] width 393 height 22
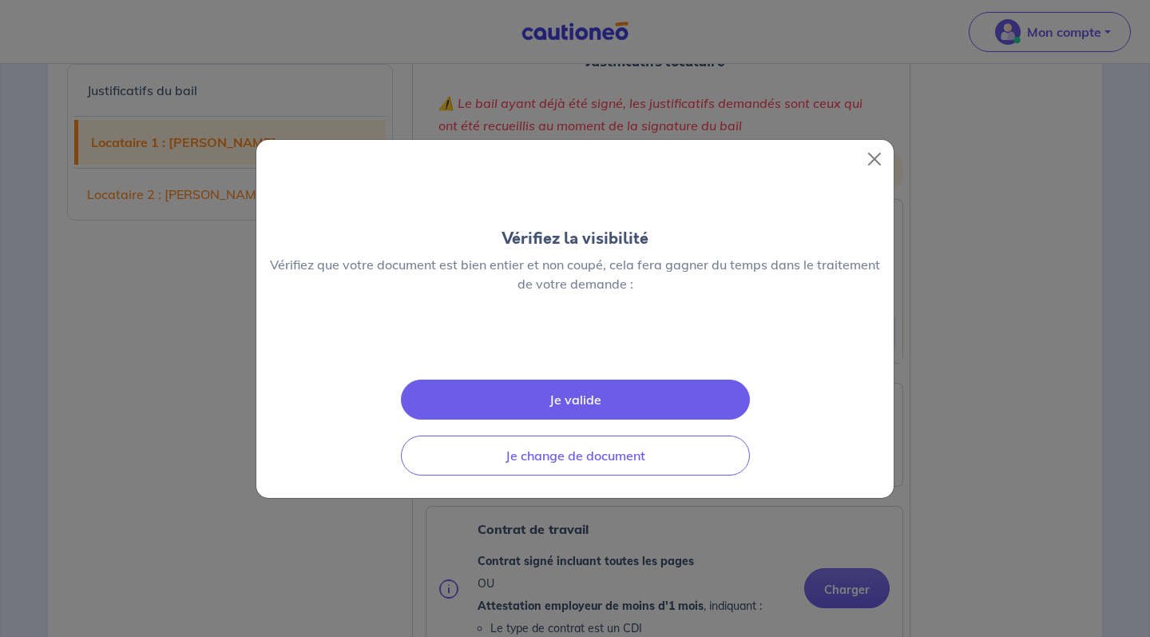
click at [640, 419] on button "Je valide" at bounding box center [575, 399] width 349 height 40
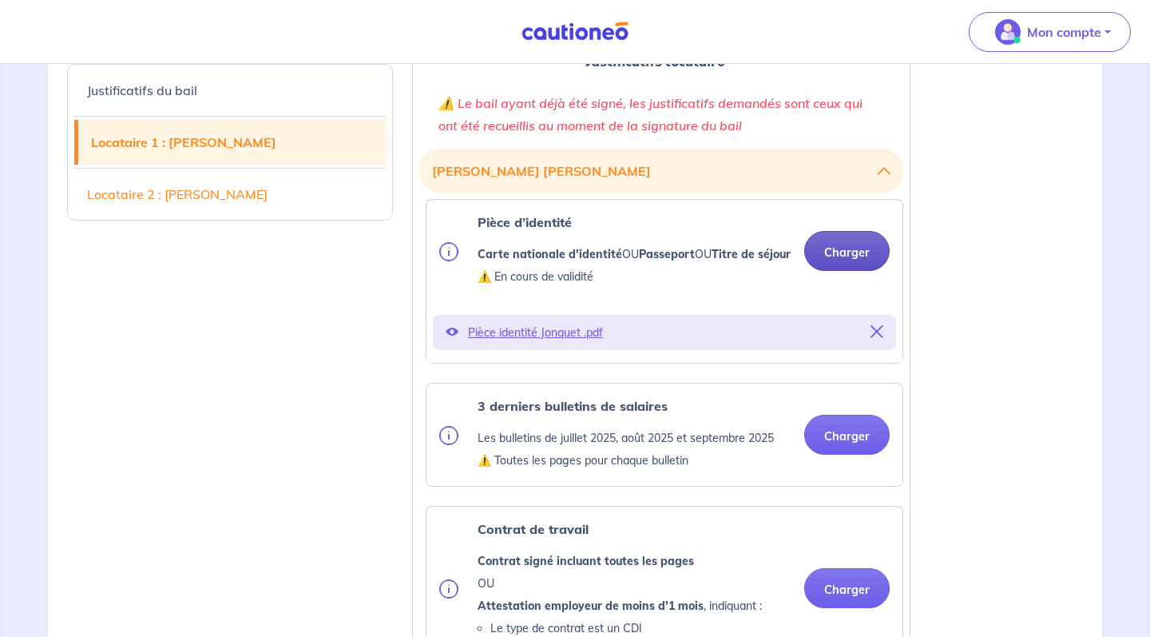
click at [828, 266] on button "Charger" at bounding box center [846, 251] width 85 height 40
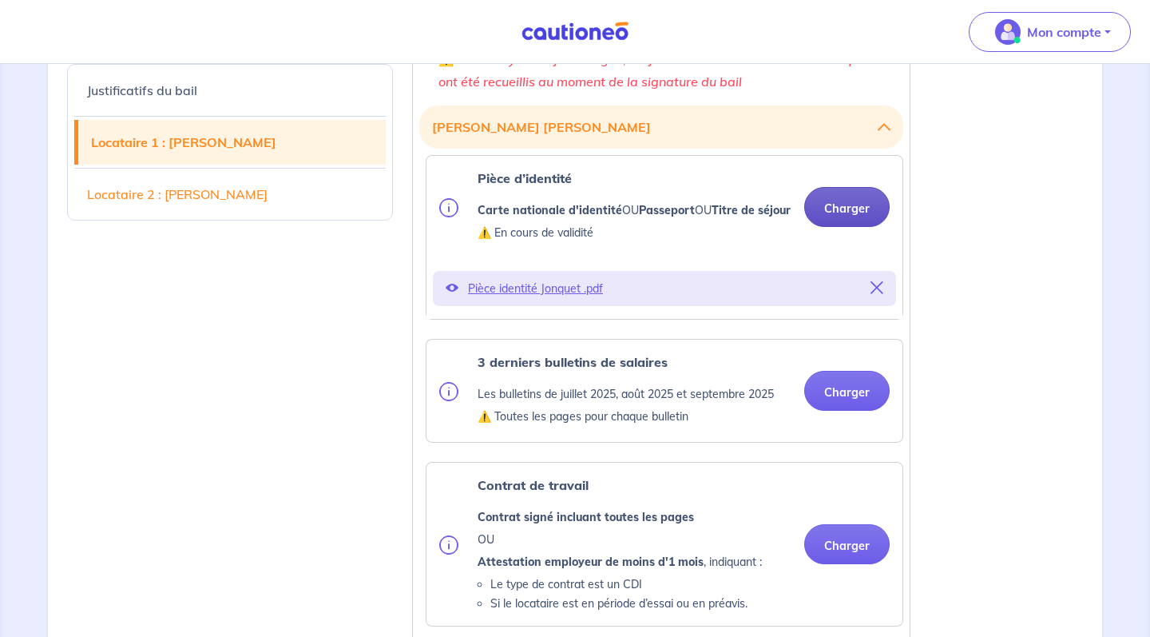
scroll to position [1257, 0]
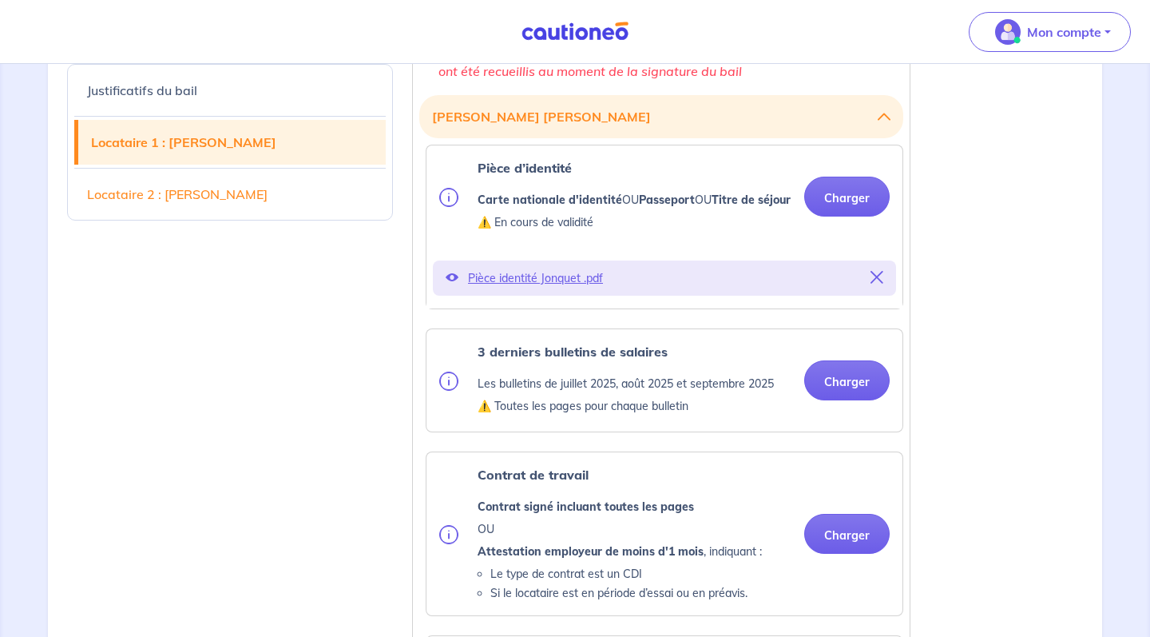
click at [545, 288] on p "Pièce identité Jonquet .pdf" at bounding box center [664, 278] width 393 height 22
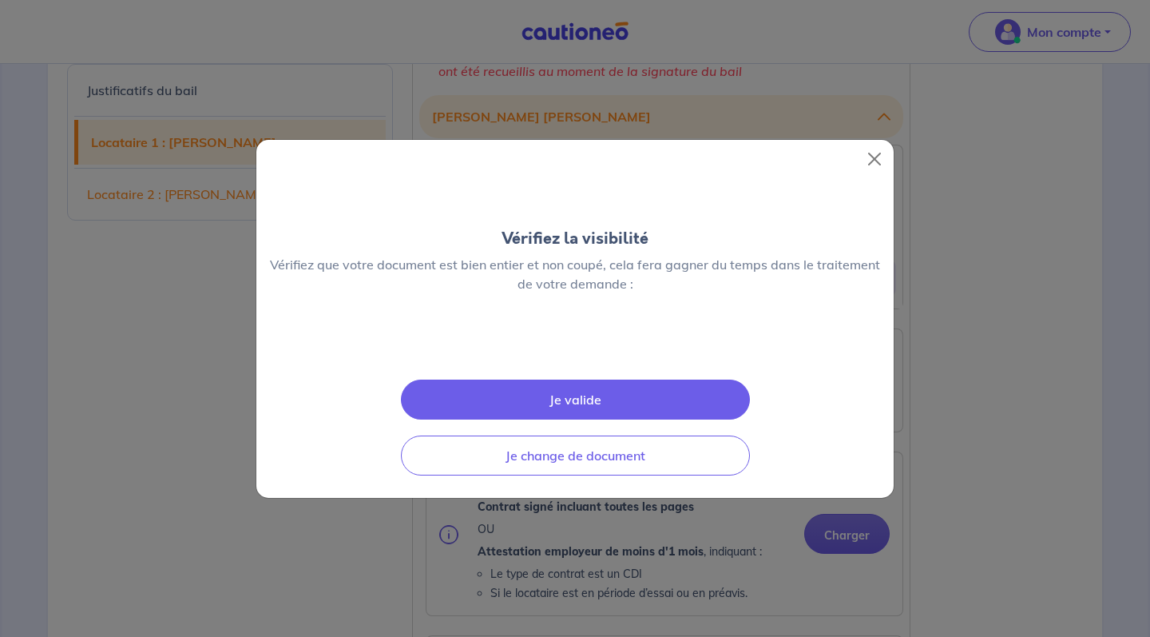
click at [626, 419] on button "Je valide" at bounding box center [575, 399] width 349 height 40
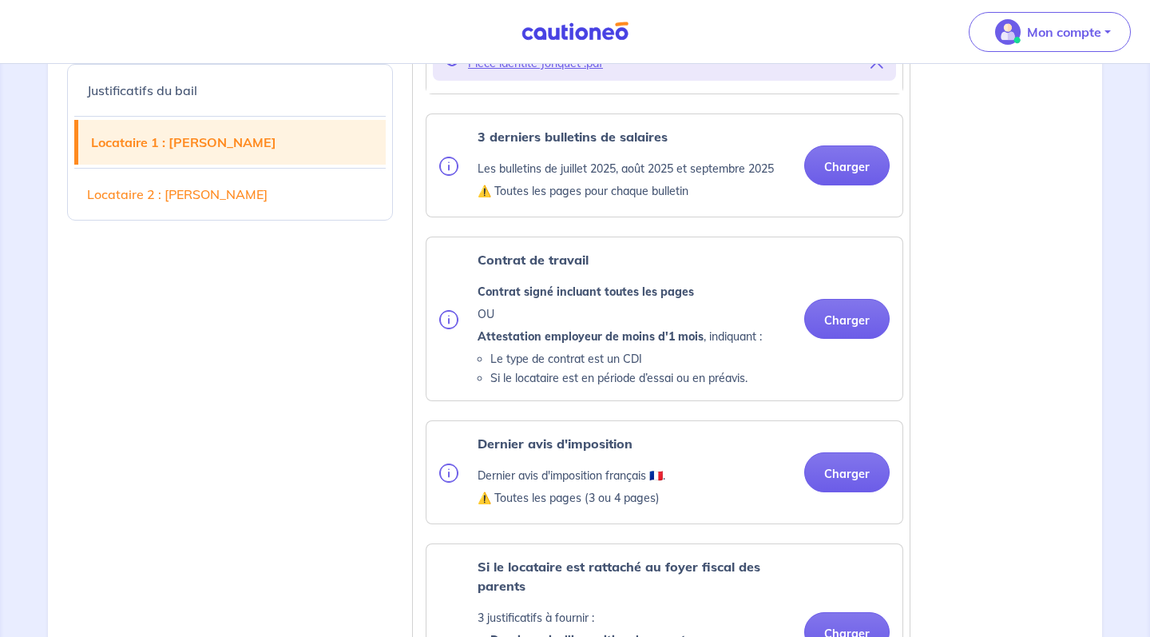
scroll to position [1471, 0]
click at [864, 493] on button "Charger" at bounding box center [846, 473] width 85 height 40
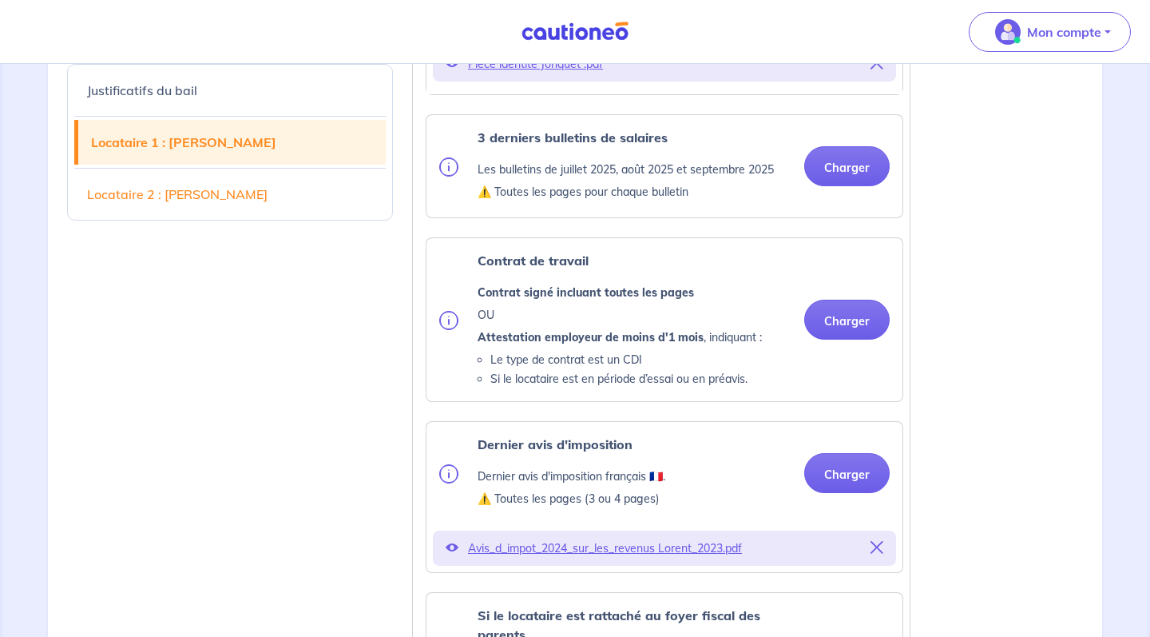
click at [698, 559] on span "Avis_d_impot_2024_sur_les_revenus Lorent_2023.pdf" at bounding box center [664, 548] width 393 height 22
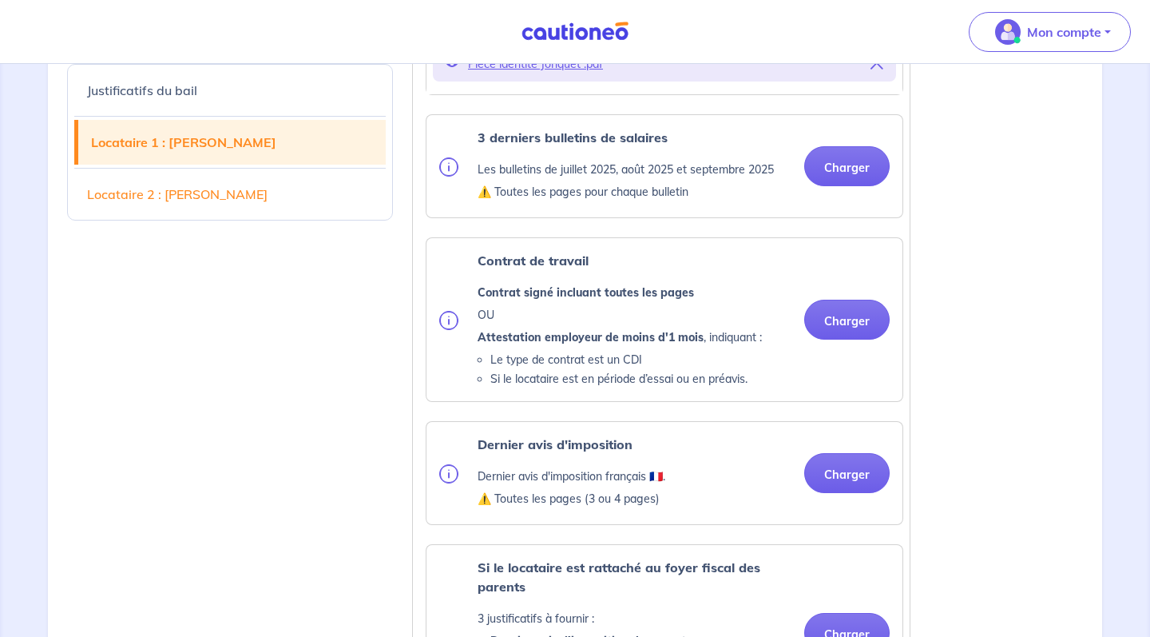
click at [698, 568] on div "Si le locataire est rattaché au foyer fiscal des parents 3 justificatifs à four…" at bounding box center [665, 633] width 476 height 176
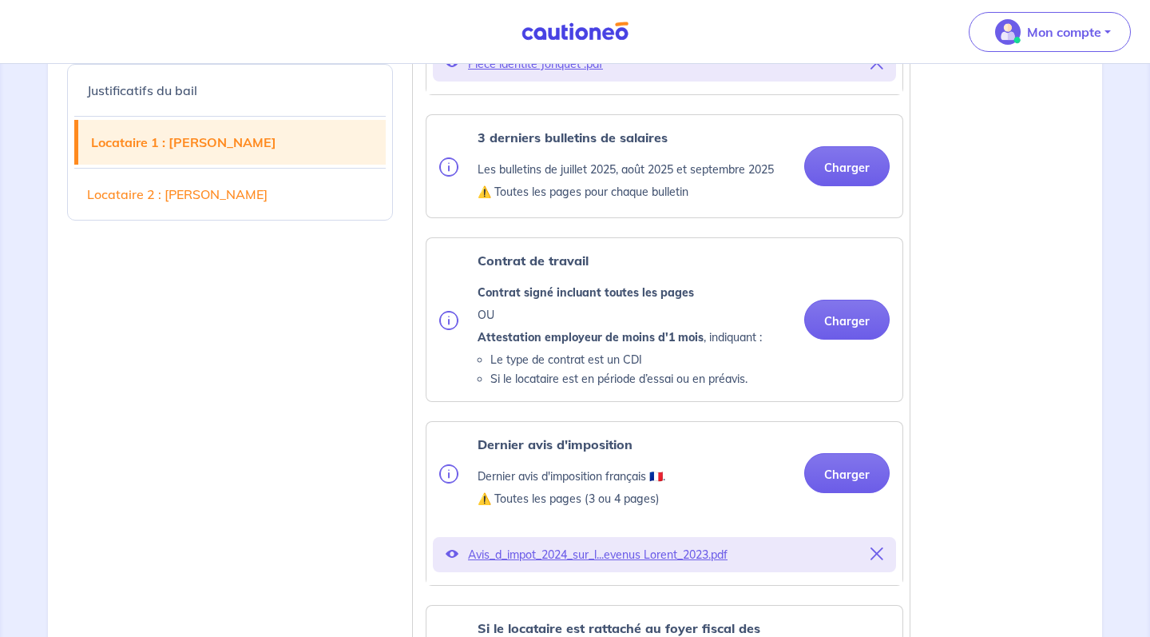
click at [672, 566] on p "Avis_d_impot_2024_sur_l...evenus Lorent_2023.pdf" at bounding box center [664, 554] width 393 height 22
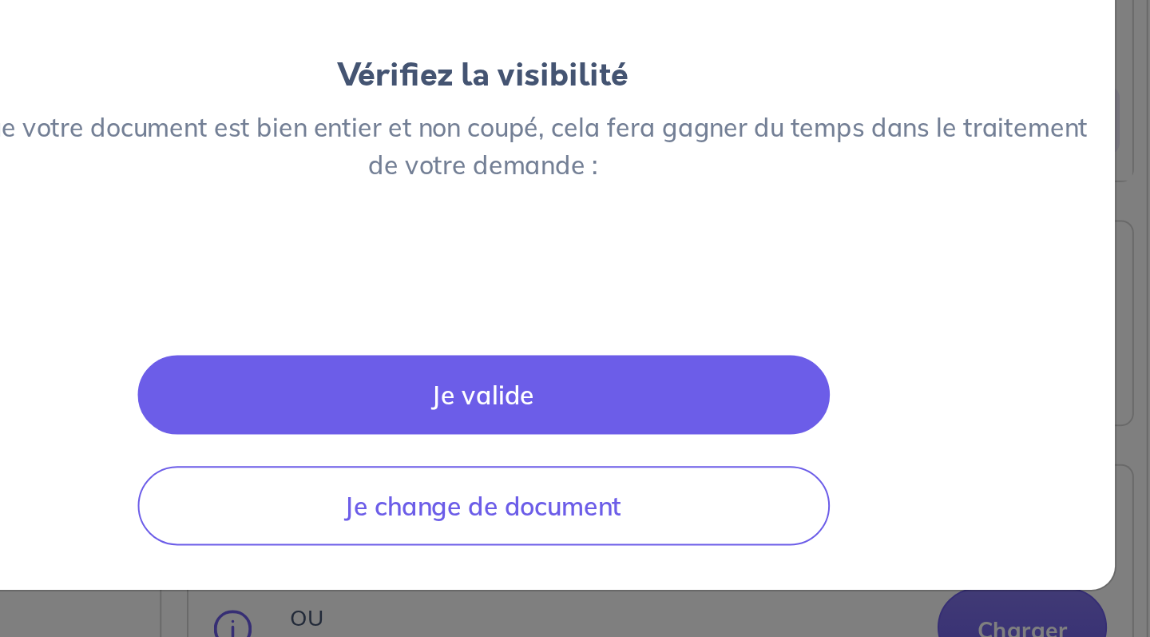
scroll to position [1440, 0]
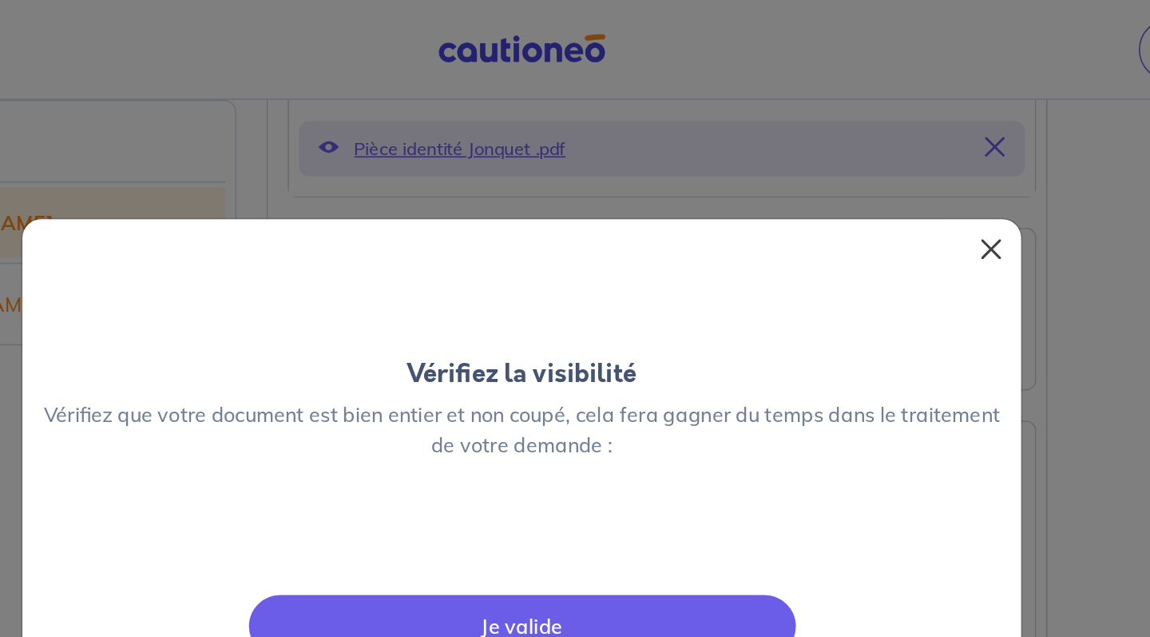
click at [862, 146] on button "Close" at bounding box center [875, 159] width 26 height 26
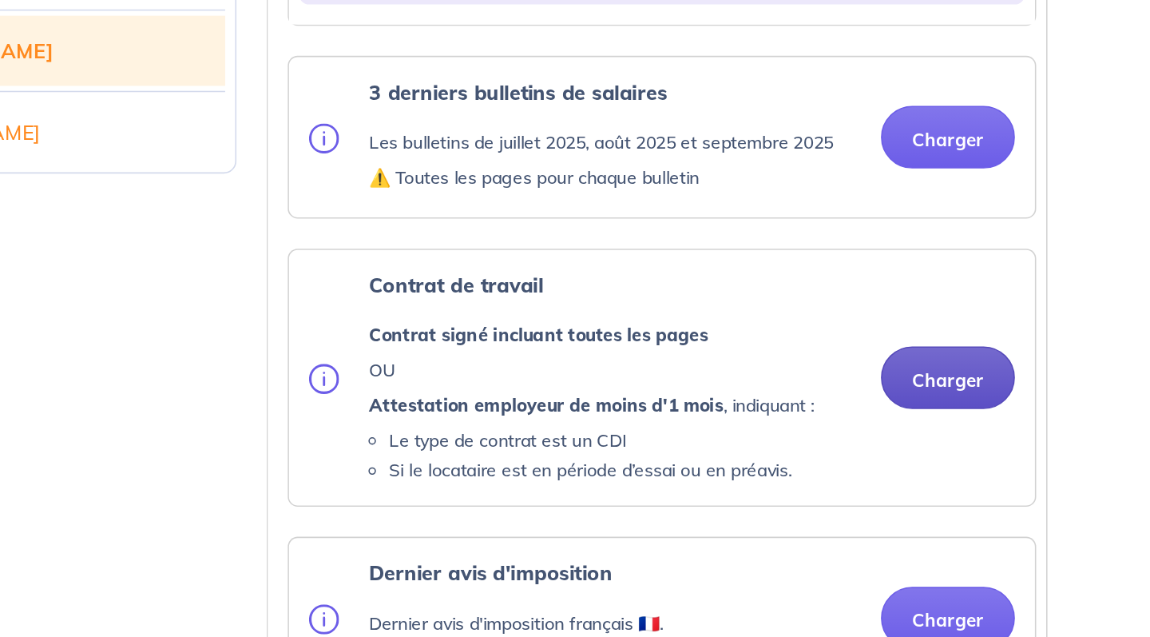
scroll to position [1458, 0]
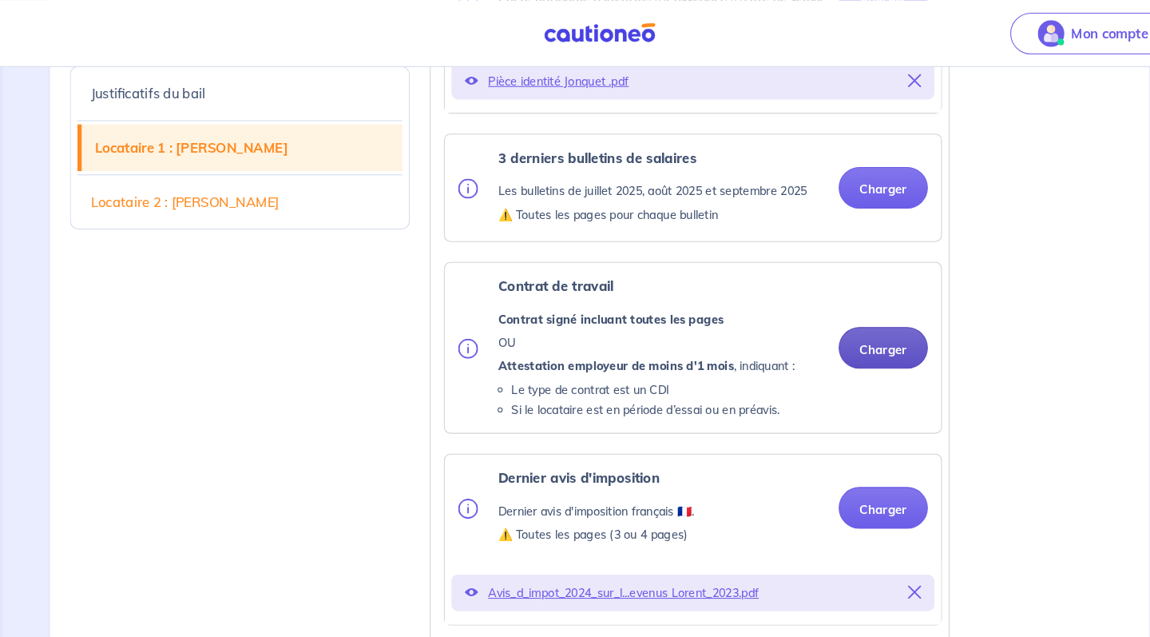
click at [865, 353] on button "Charger" at bounding box center [846, 333] width 85 height 40
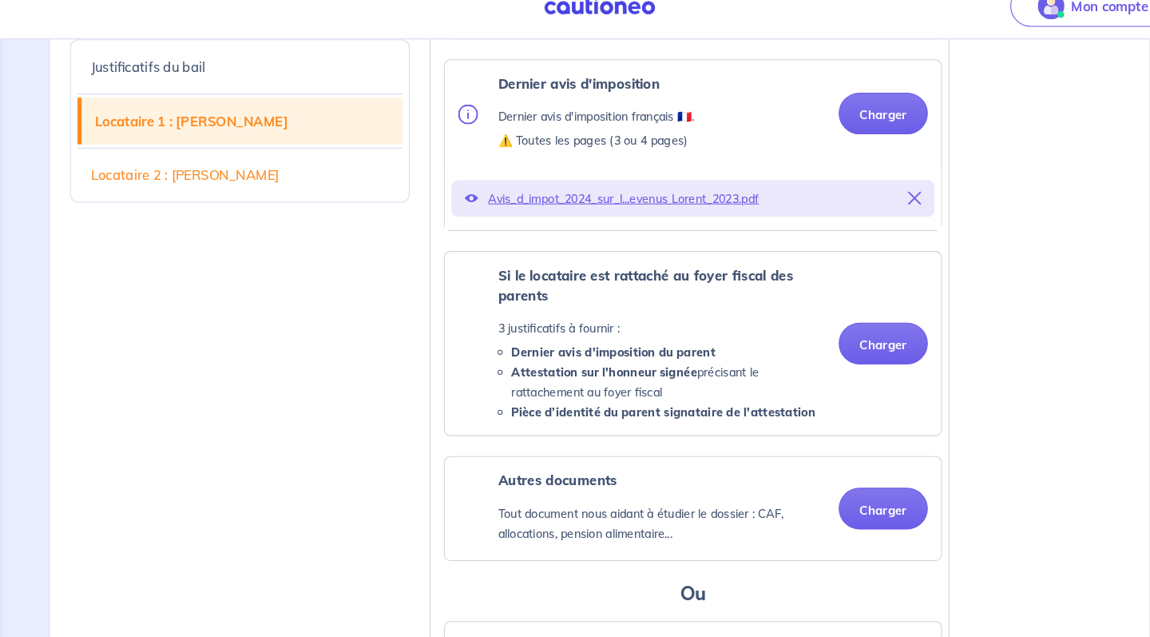
scroll to position [1869, 0]
click at [613, 206] on p "Avis_d_impot_2024_sur_l...evenus Lorent_2023.pdf" at bounding box center [664, 217] width 393 height 22
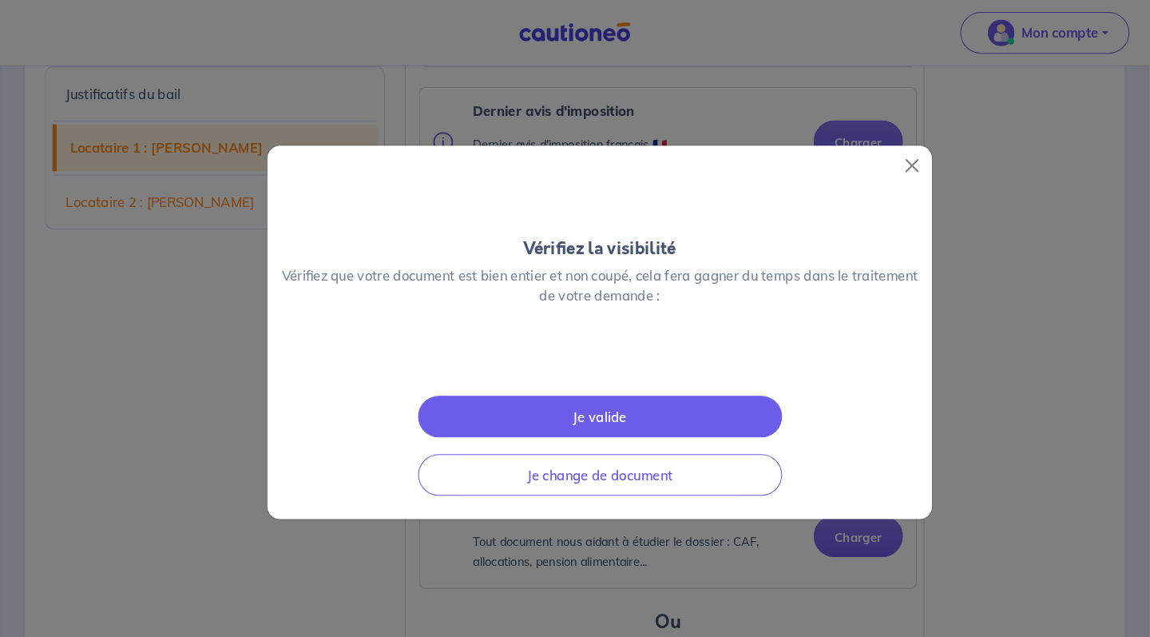
scroll to position [7, 0]
click at [631, 419] on button "Je valide" at bounding box center [575, 399] width 349 height 40
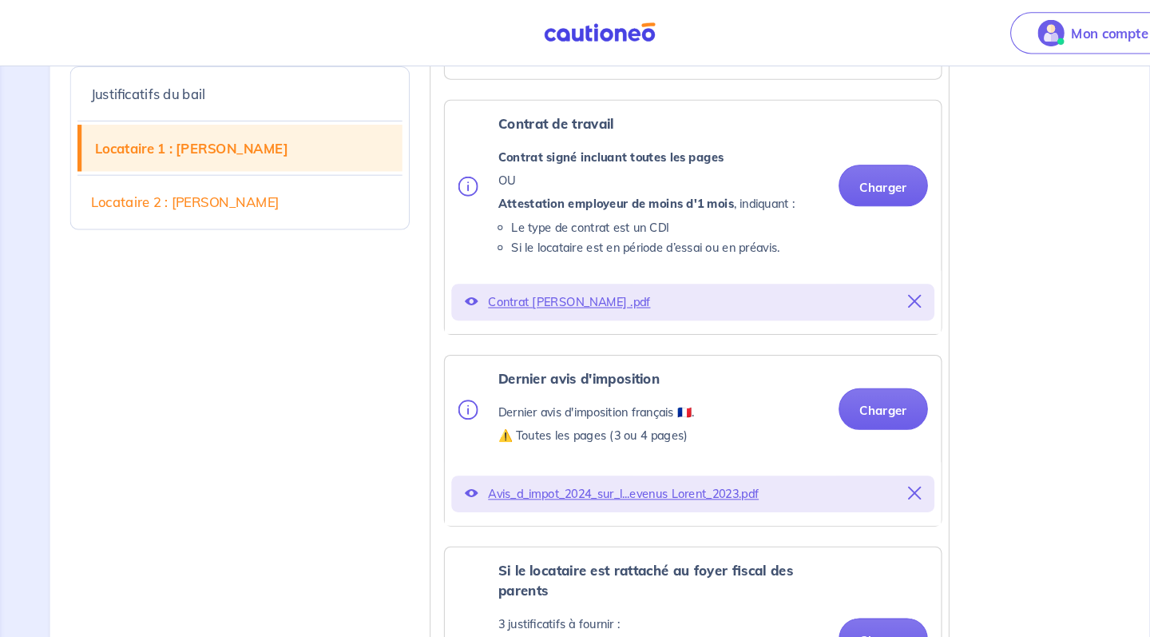
scroll to position [1604, 0]
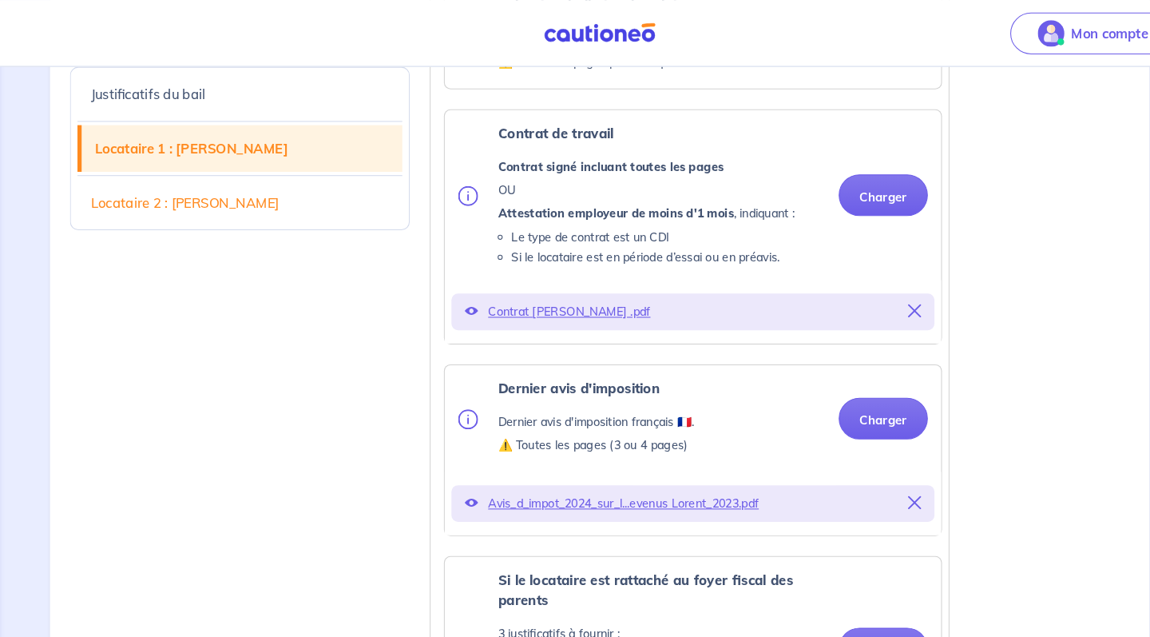
click at [551, 310] on p "Contrat Laurent .pdf" at bounding box center [664, 299] width 393 height 22
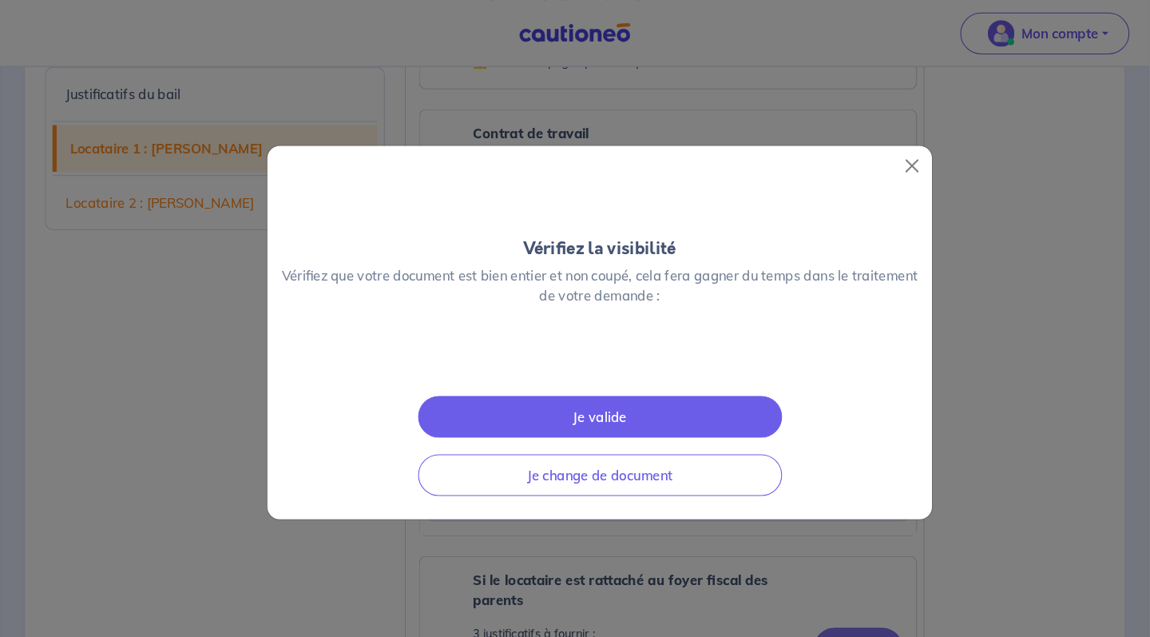
scroll to position [7, 0]
click at [649, 419] on button "Je valide" at bounding box center [575, 399] width 349 height 40
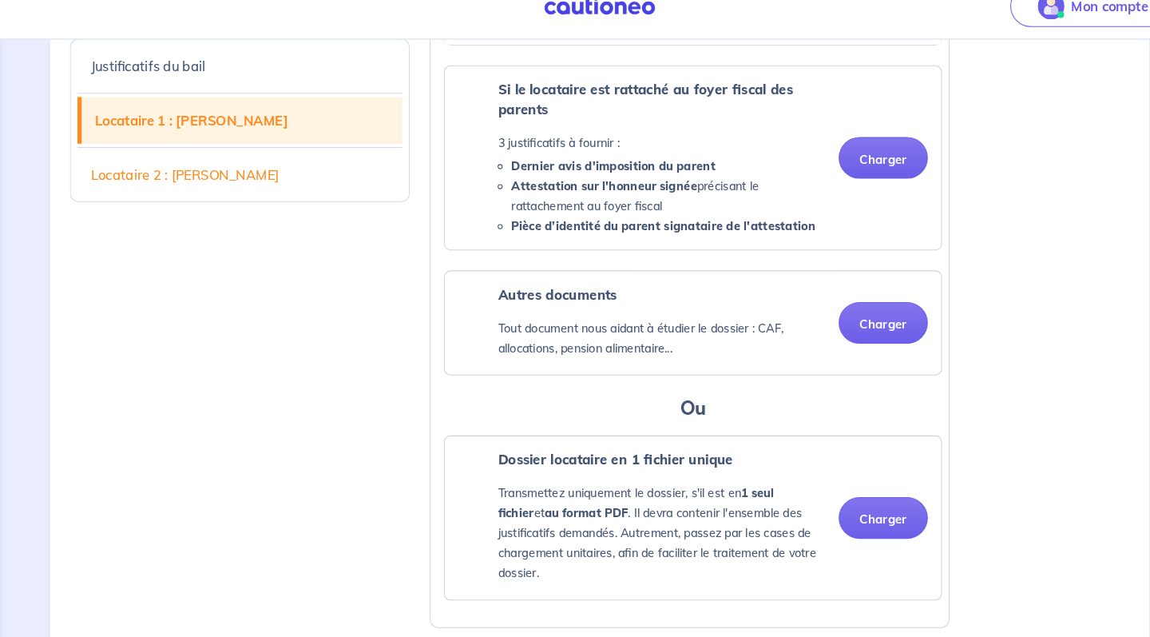
scroll to position [2049, 0]
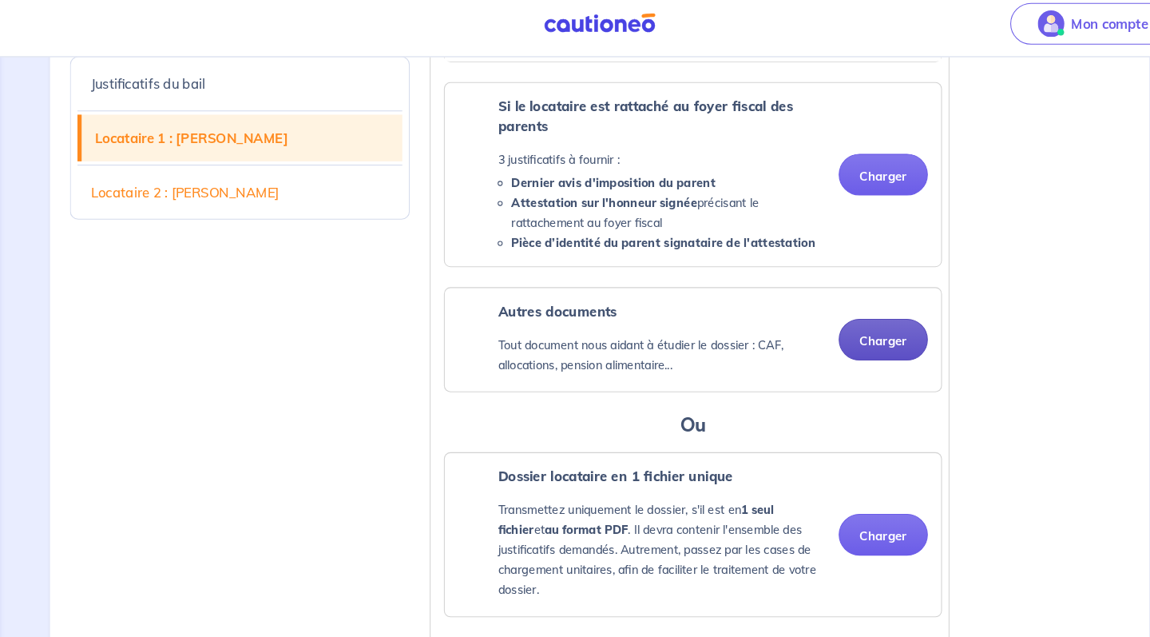
click at [824, 354] on button "Charger" at bounding box center [846, 335] width 85 height 40
click at [829, 331] on button "Charger" at bounding box center [846, 335] width 85 height 40
